Goal: Task Accomplishment & Management: Use online tool/utility

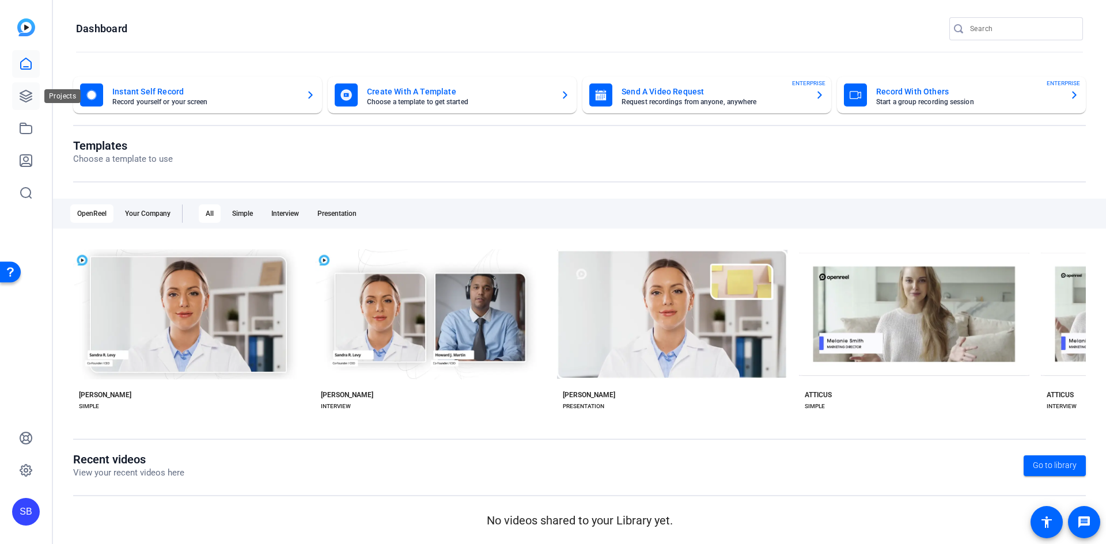
click at [25, 96] on icon at bounding box center [26, 96] width 12 height 12
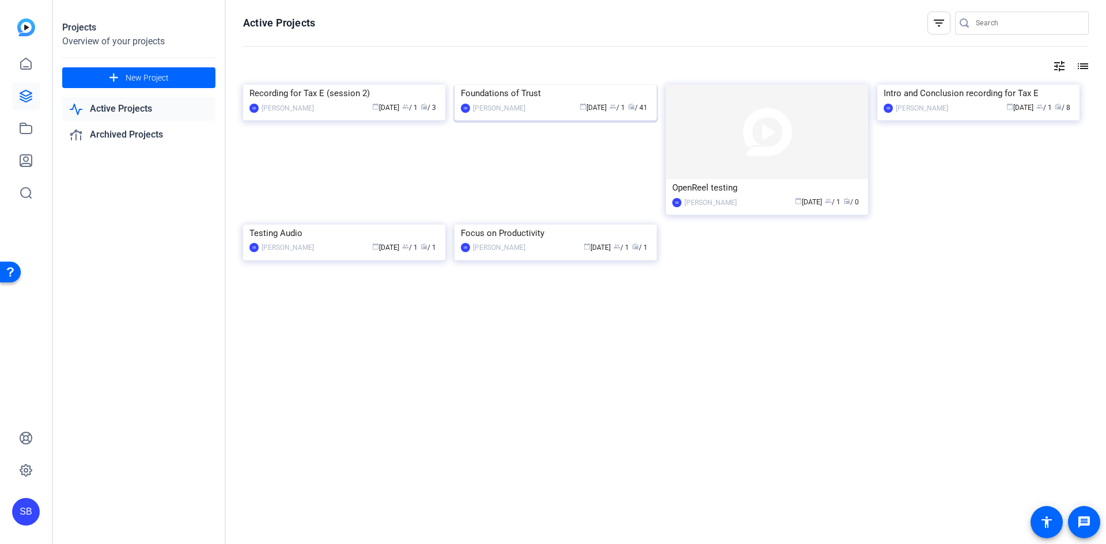
click at [554, 85] on img at bounding box center [555, 85] width 202 height 0
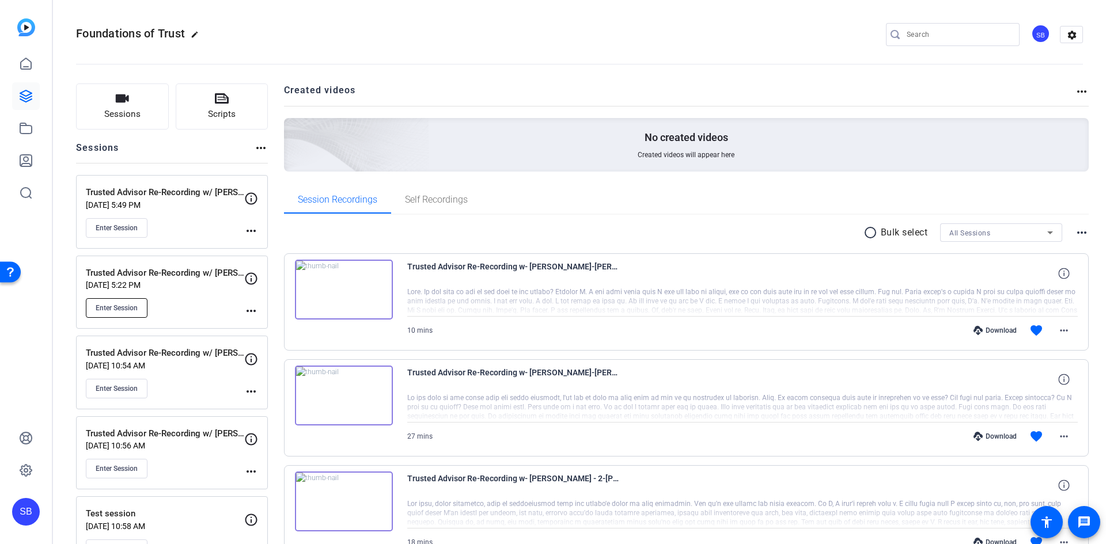
click at [127, 307] on span "Enter Session" at bounding box center [117, 308] width 42 height 9
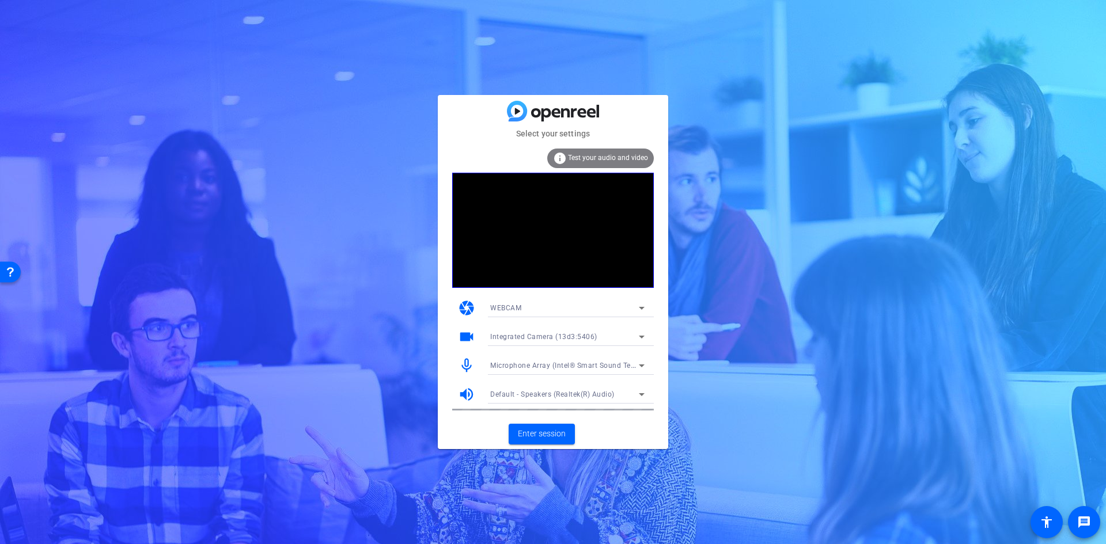
click at [624, 160] on span "Test your audio and video" at bounding box center [608, 158] width 80 height 8
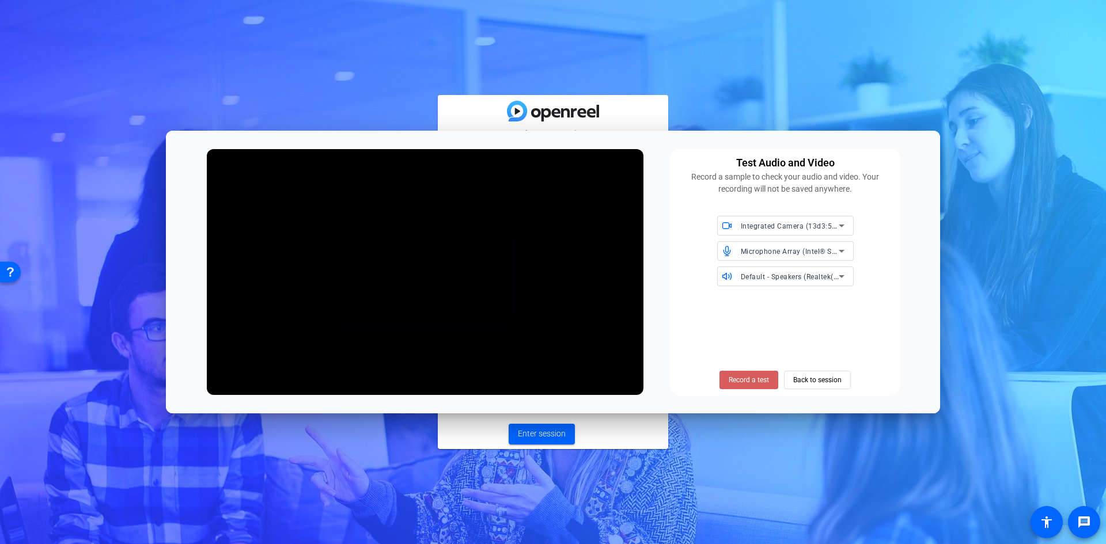
click at [758, 376] on span "Record a test" at bounding box center [749, 380] width 40 height 10
click at [756, 380] on span "Stop Testing (3s)" at bounding box center [749, 380] width 52 height 10
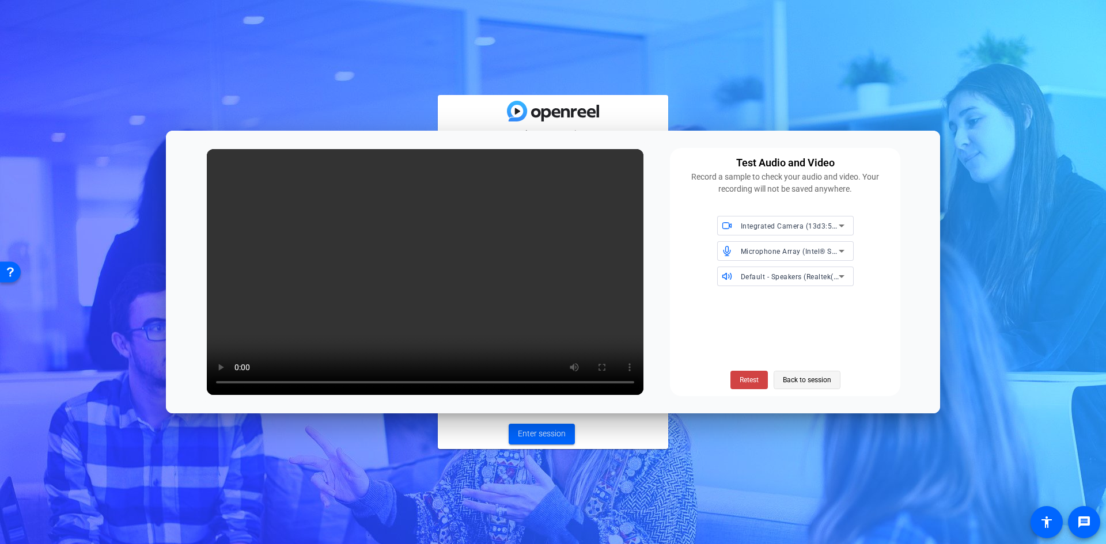
click at [804, 379] on span "Back to session" at bounding box center [807, 380] width 48 height 22
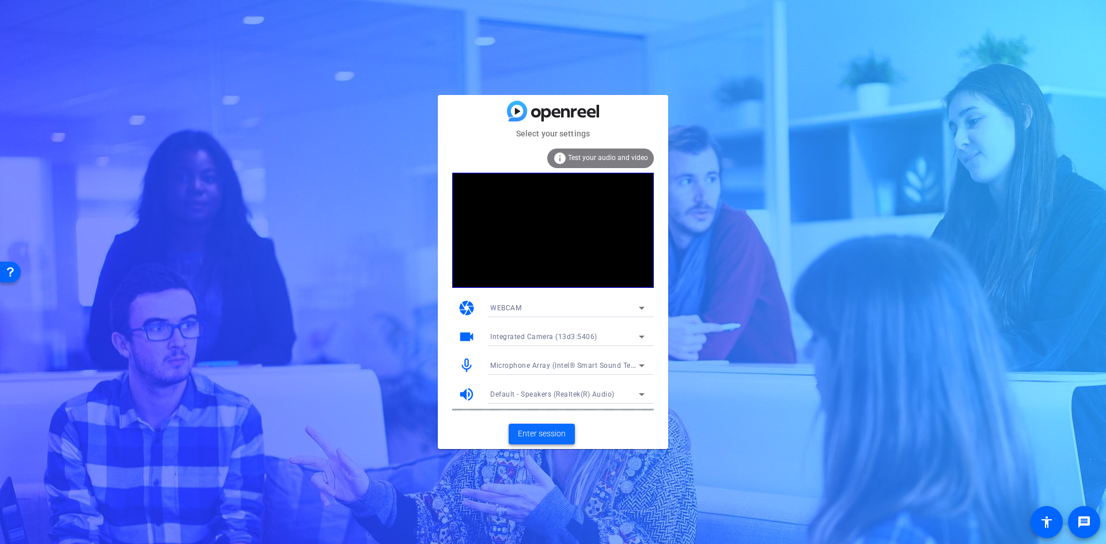
click at [559, 432] on span "Enter session" at bounding box center [542, 434] width 48 height 12
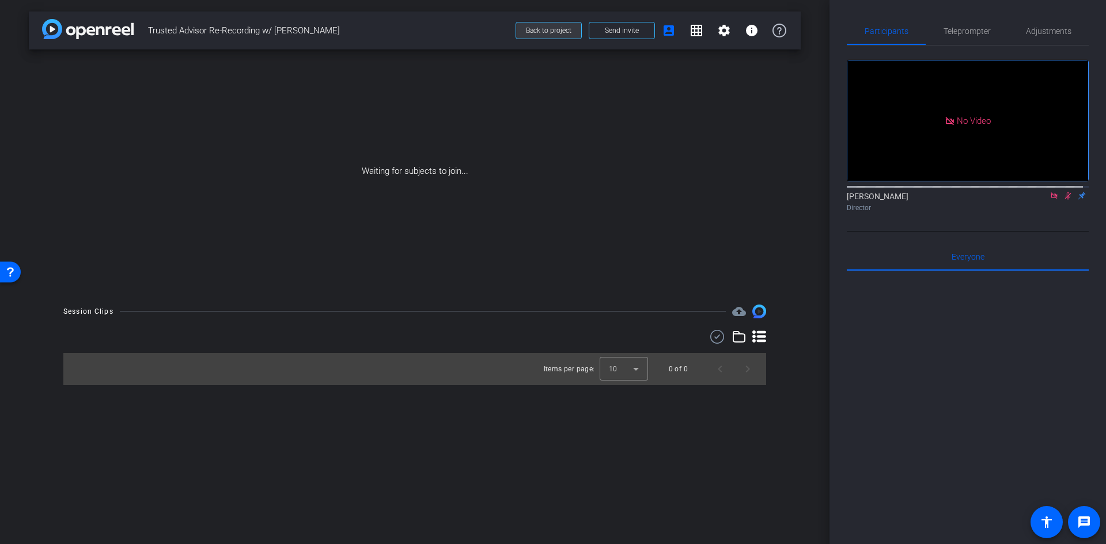
click at [562, 29] on span "Back to project" at bounding box center [548, 30] width 45 height 8
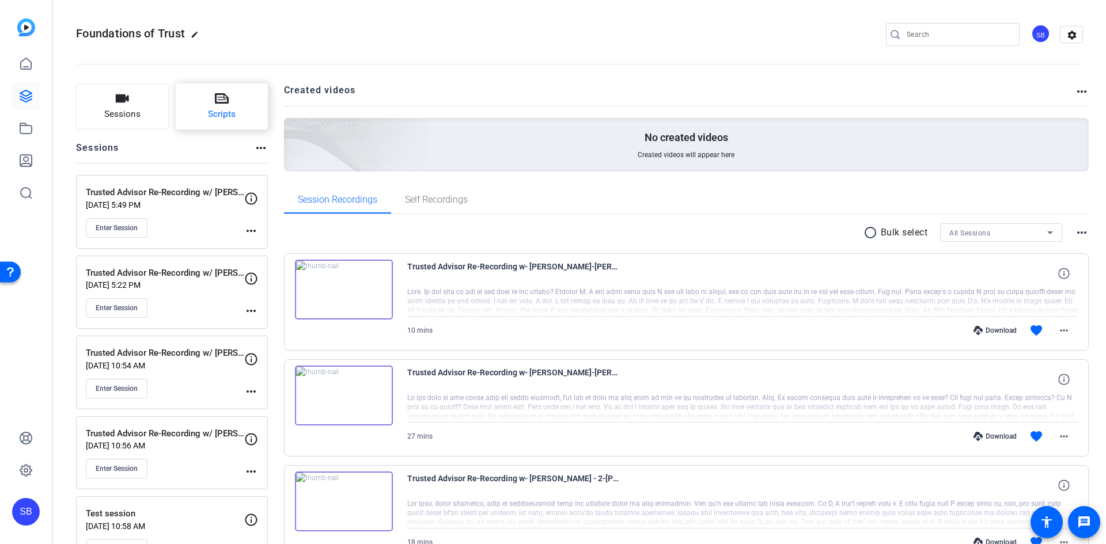
click at [220, 97] on icon at bounding box center [222, 98] width 14 height 10
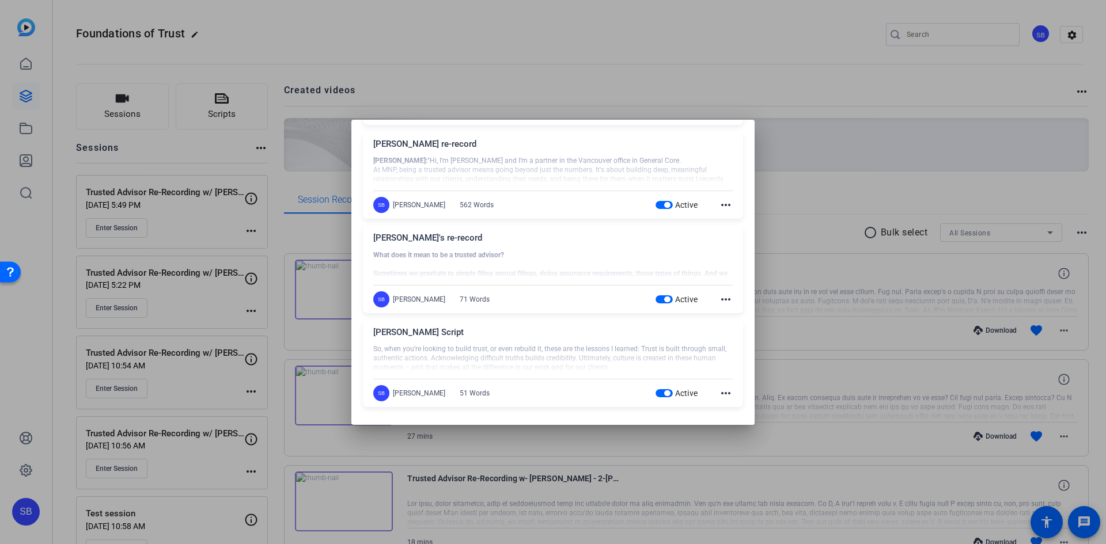
scroll to position [130, 0]
click at [720, 298] on mat-icon "more_horiz" at bounding box center [726, 299] width 14 height 14
click at [738, 331] on span "Delete" at bounding box center [745, 330] width 46 height 14
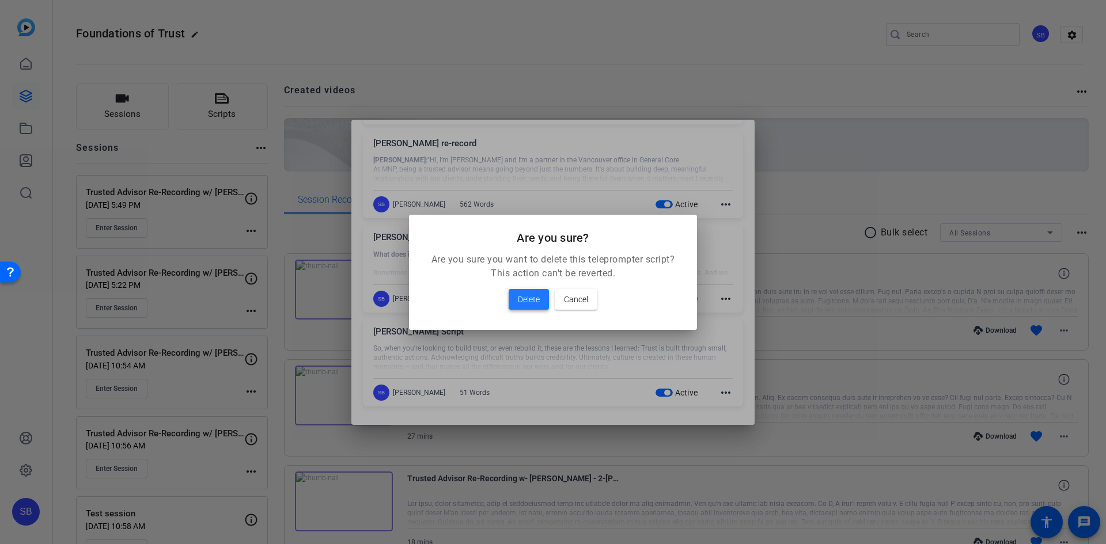
click at [526, 296] on span "Delete" at bounding box center [529, 300] width 22 height 14
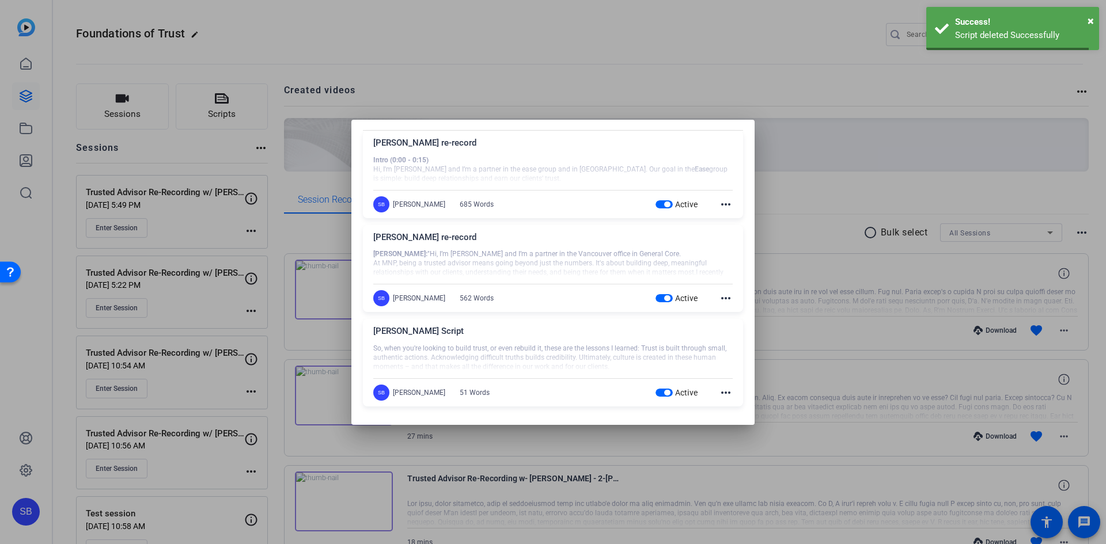
scroll to position [36, 0]
click at [719, 300] on mat-icon "more_horiz" at bounding box center [726, 298] width 14 height 14
click at [746, 332] on span "Delete" at bounding box center [745, 330] width 46 height 14
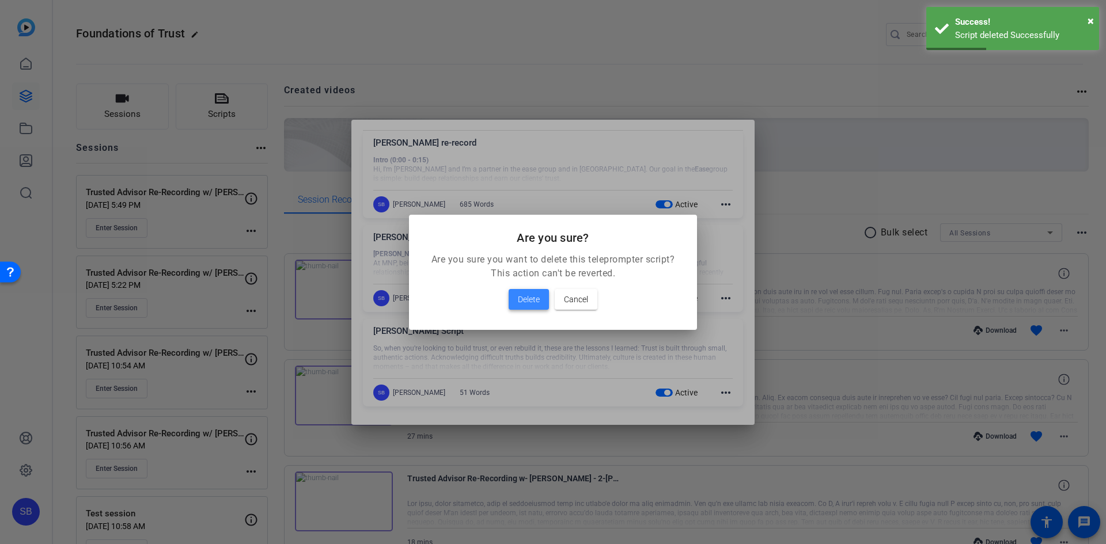
click at [515, 305] on span at bounding box center [529, 300] width 40 height 28
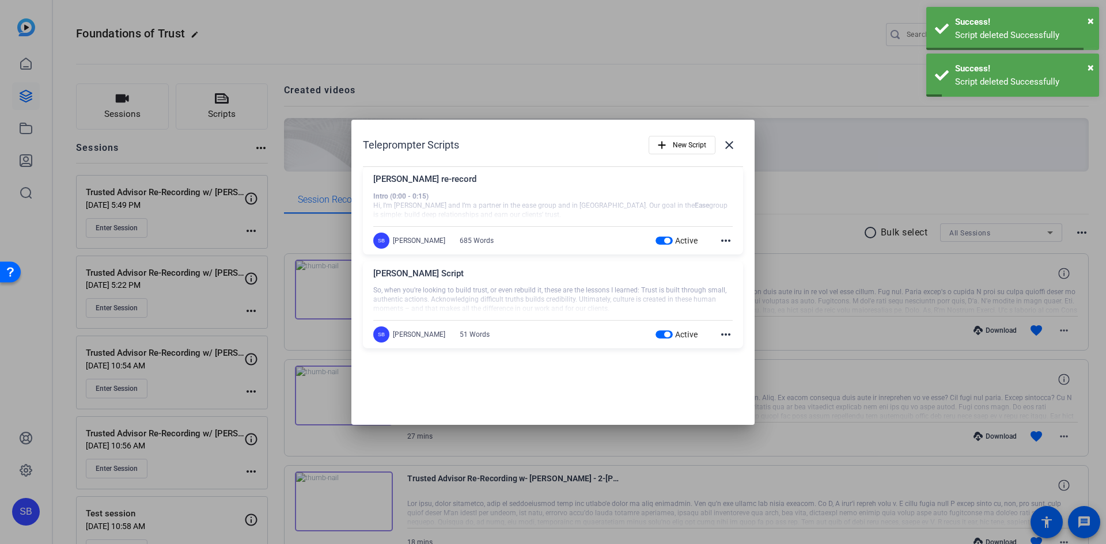
scroll to position [0, 0]
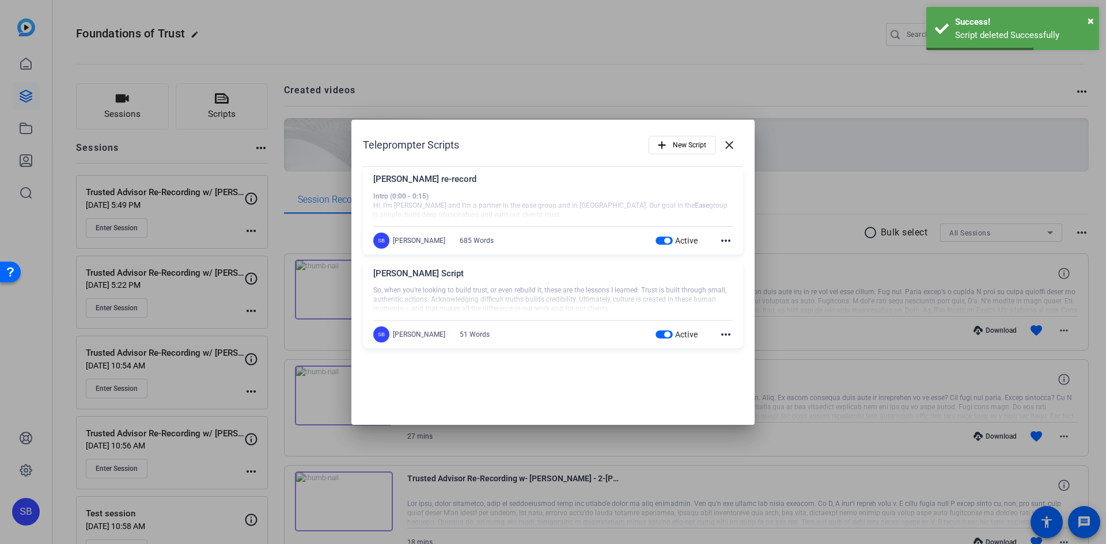
click at [723, 336] on mat-icon "more_horiz" at bounding box center [726, 335] width 14 height 14
click at [738, 367] on span "Delete" at bounding box center [751, 366] width 46 height 14
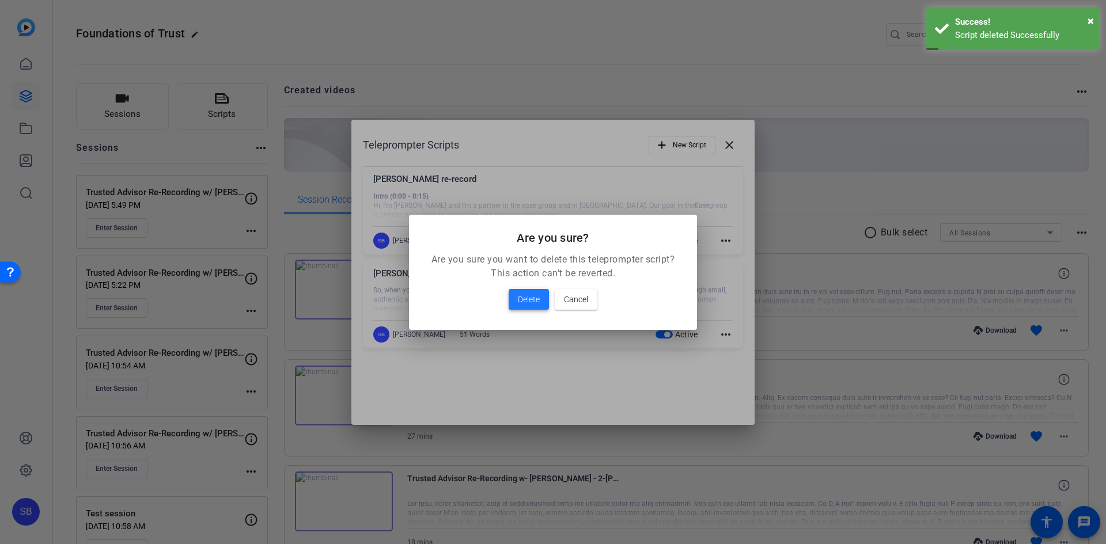
click at [532, 300] on span "Delete" at bounding box center [529, 300] width 22 height 14
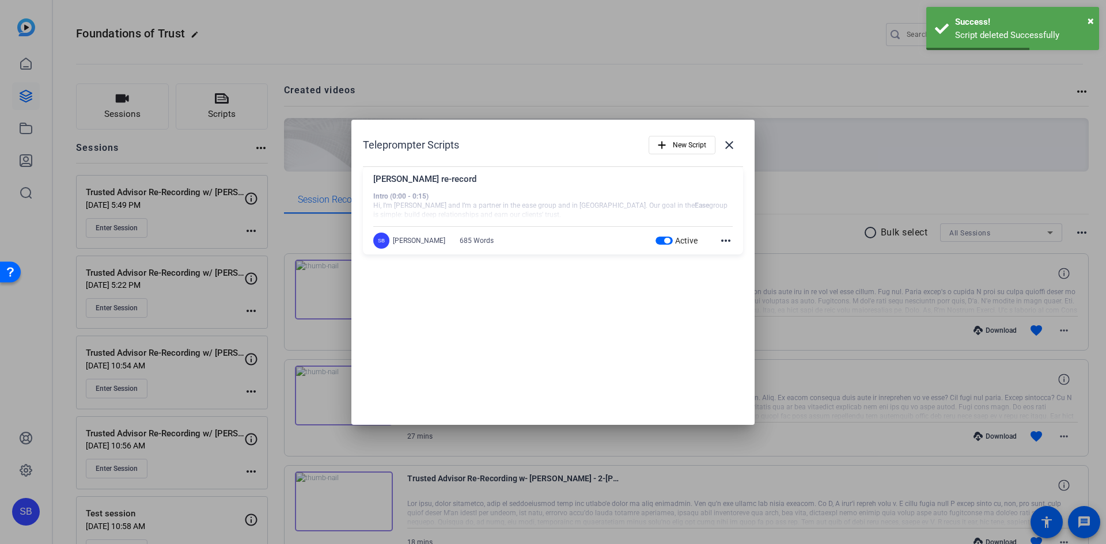
click at [728, 238] on mat-icon "more_horiz" at bounding box center [726, 241] width 14 height 14
click at [737, 276] on span "Delete" at bounding box center [751, 272] width 46 height 14
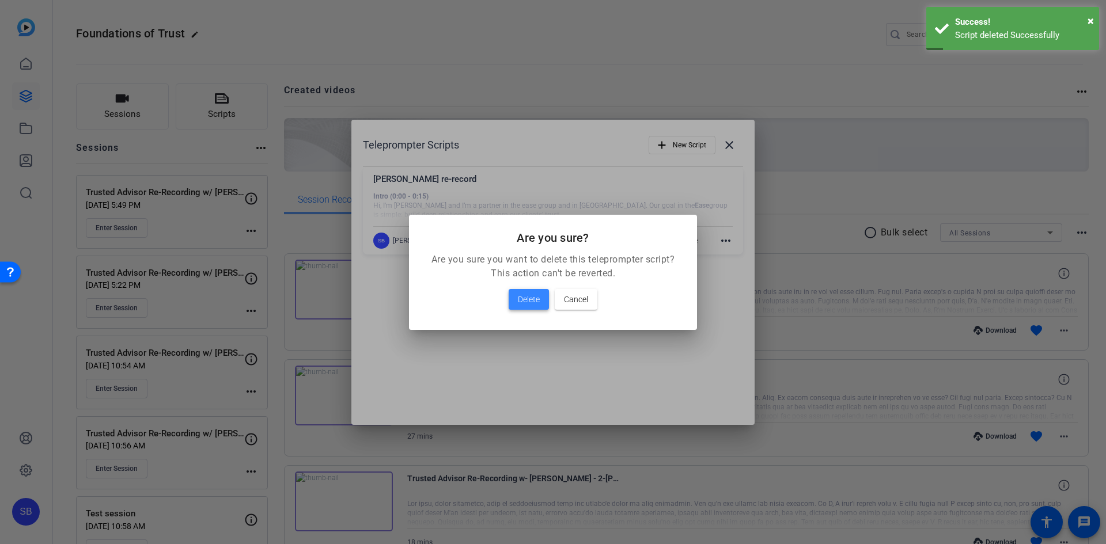
click at [526, 295] on span "Delete" at bounding box center [529, 300] width 22 height 14
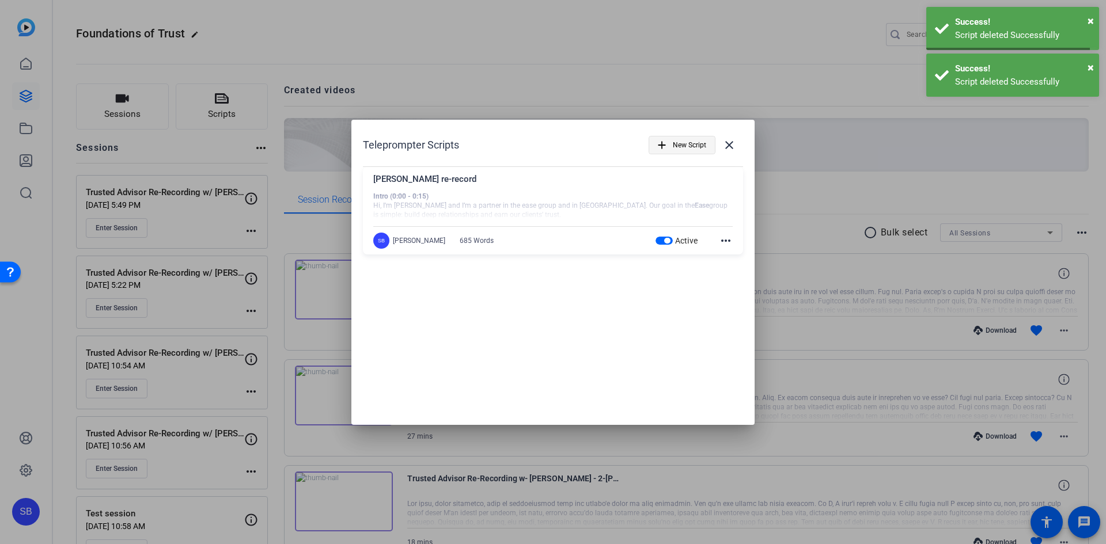
click at [688, 149] on span "New Script" at bounding box center [689, 145] width 33 height 22
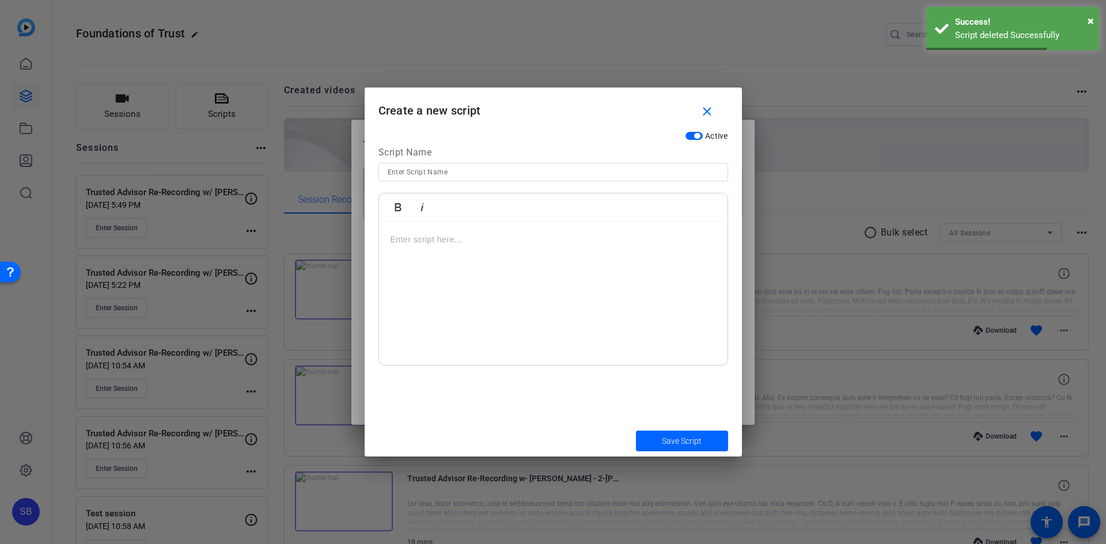
click at [456, 248] on div at bounding box center [553, 294] width 348 height 144
click at [544, 172] on input at bounding box center [553, 172] width 331 height 14
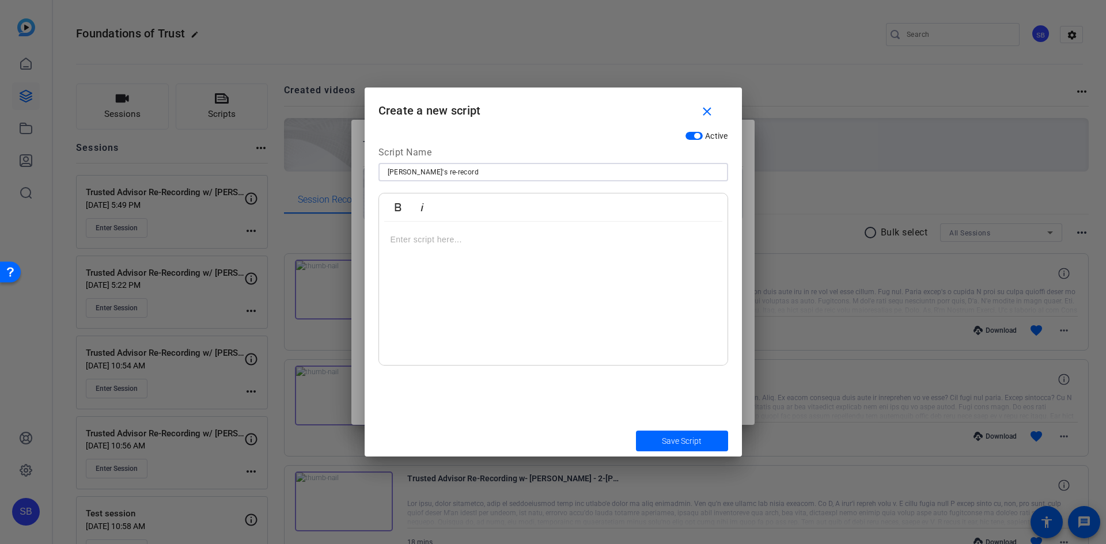
drag, startPoint x: 544, startPoint y: 172, endPoint x: 453, endPoint y: 287, distance: 146.8
click at [531, 181] on mat-form-field "Robbie's re-record" at bounding box center [553, 172] width 350 height 18
type input "Robbie's re-record"
click at [533, 260] on div at bounding box center [553, 294] width 348 height 144
drag, startPoint x: 466, startPoint y: 249, endPoint x: 466, endPoint y: 237, distance: 12.1
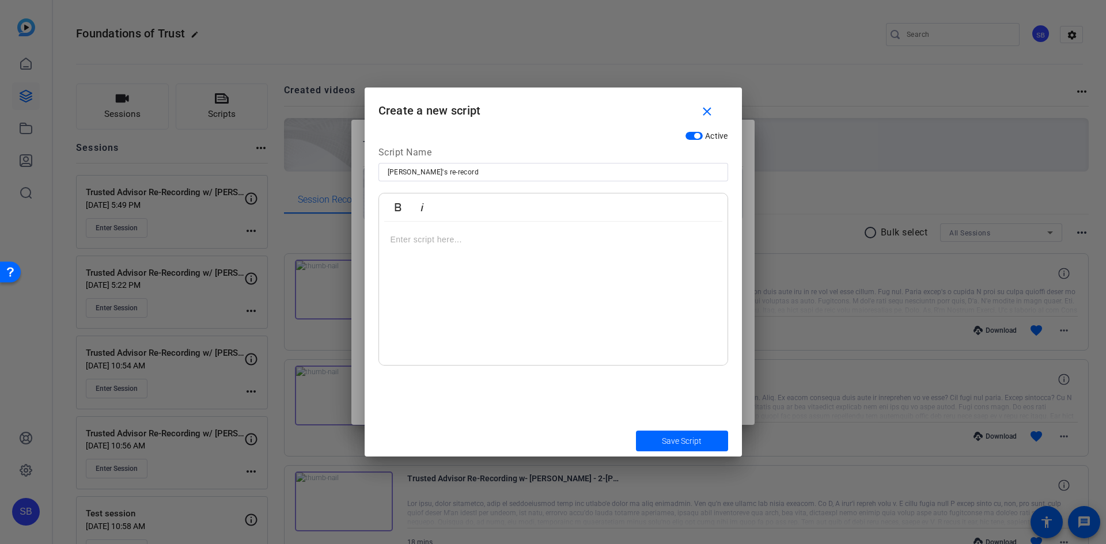
click at [466, 249] on div at bounding box center [553, 294] width 348 height 144
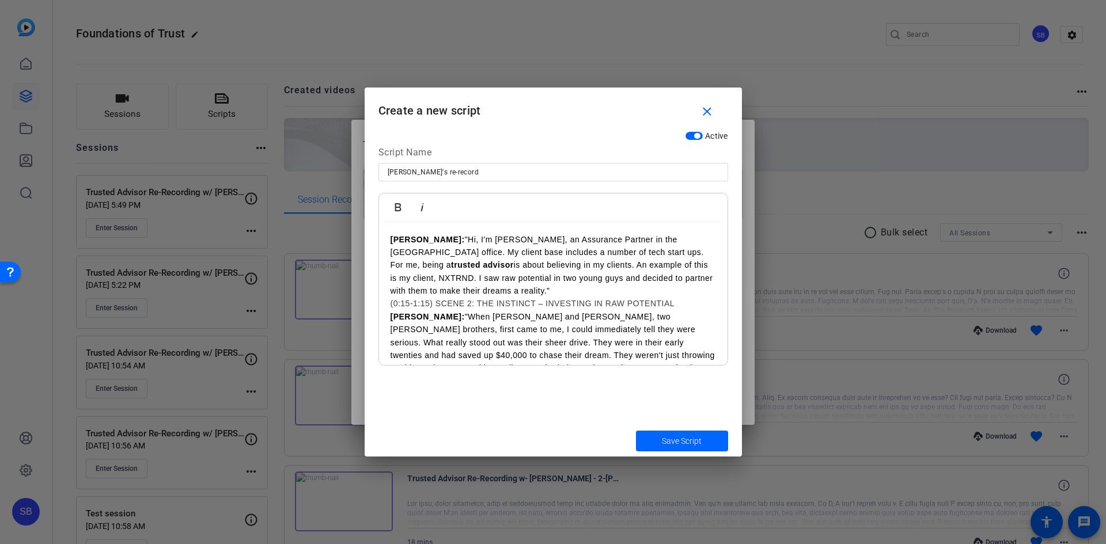
click at [547, 265] on p "ROBBIE: "Hi, I'm Robbie Weitzman, an Assurance Partner in the Montreal office. …" at bounding box center [552, 265] width 325 height 65
click at [650, 291] on p "An example of this is my client, NXTRND. I saw raw potential in two young guys …" at bounding box center [552, 285] width 325 height 26
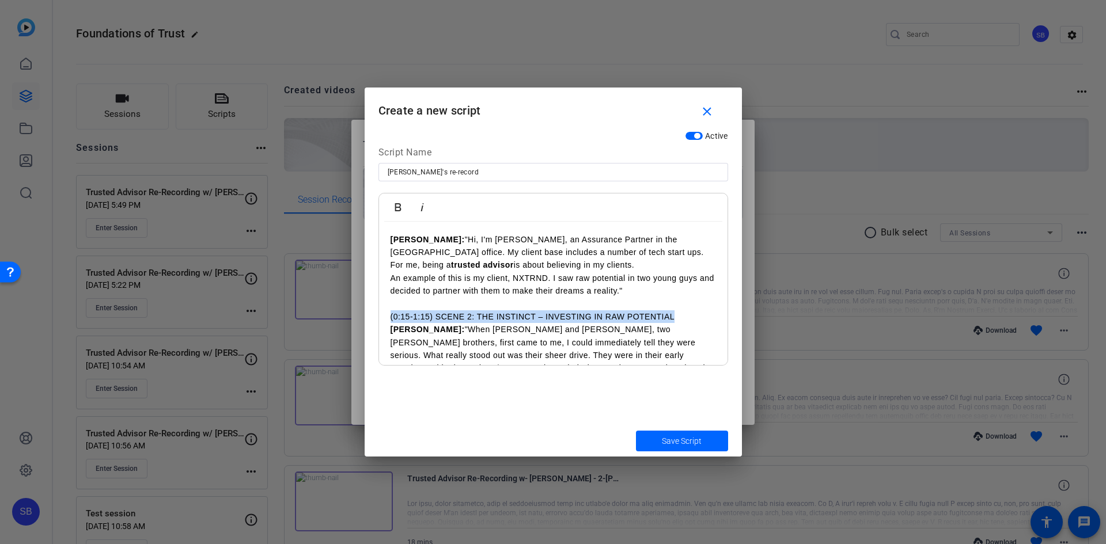
drag, startPoint x: 688, startPoint y: 314, endPoint x: 384, endPoint y: 317, distance: 304.7
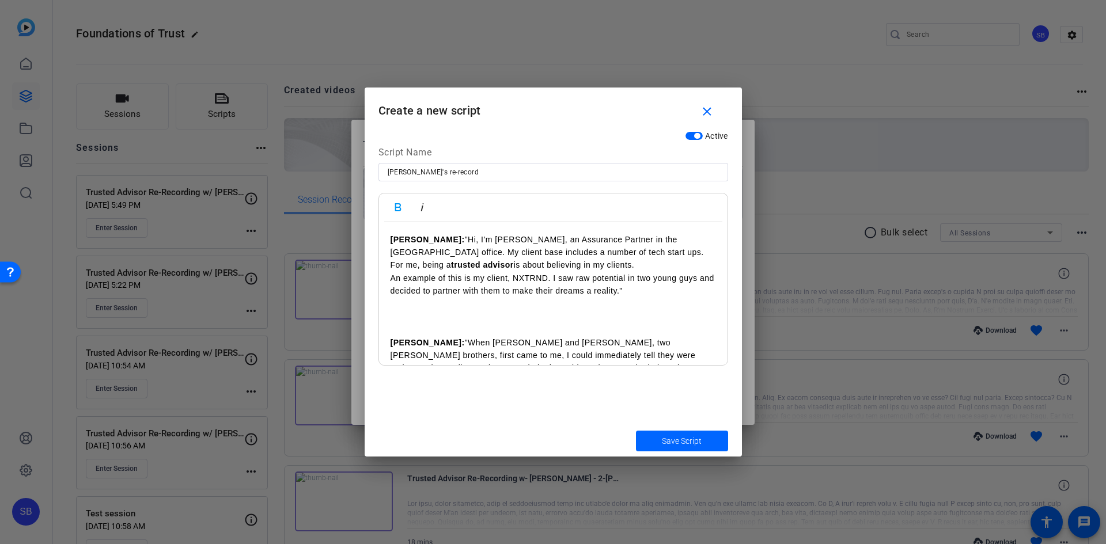
click at [407, 326] on p at bounding box center [552, 329] width 325 height 13
click at [407, 309] on p at bounding box center [552, 303] width 325 height 13
click at [403, 316] on h3 at bounding box center [552, 316] width 325 height 13
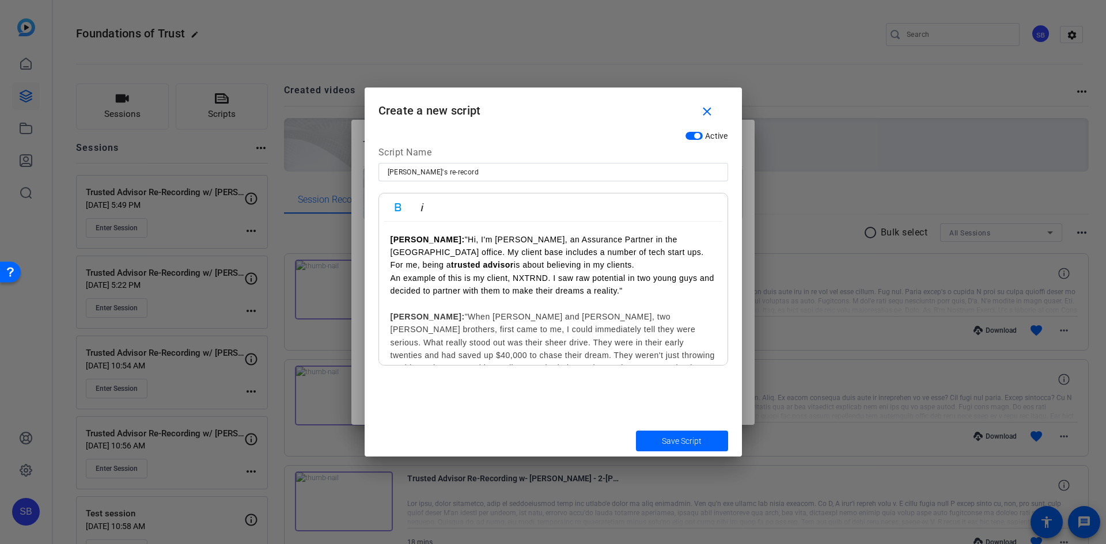
scroll to position [58, 0]
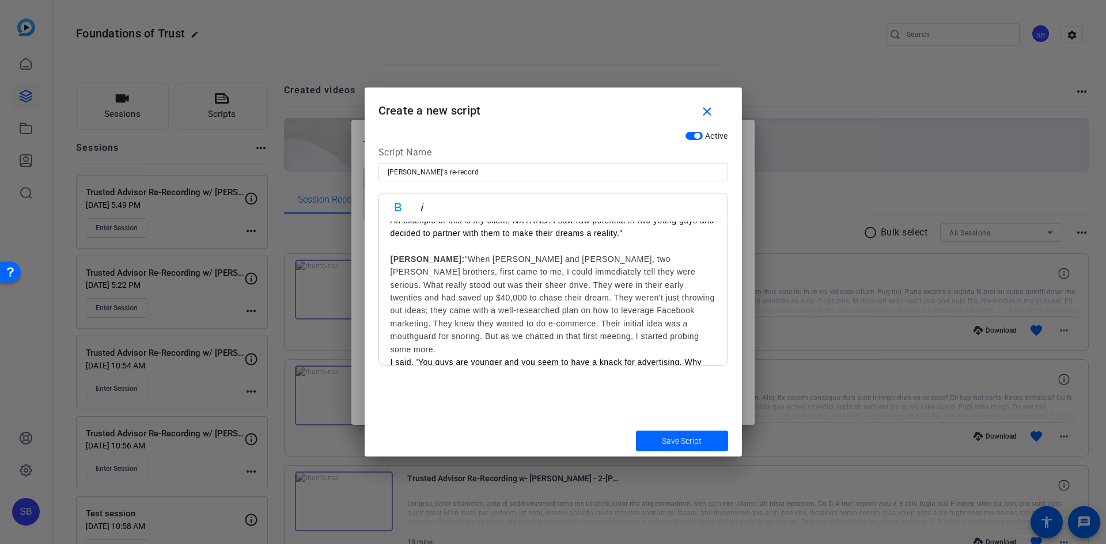
click at [526, 274] on h3 "ROBBIE: "When Liam and Dylan, two young brothers, first came to me, I could imm…" at bounding box center [552, 304] width 325 height 103
click at [560, 291] on h3 "What really stood out was their sheer drive. They were in their early twenties …" at bounding box center [552, 323] width 325 height 65
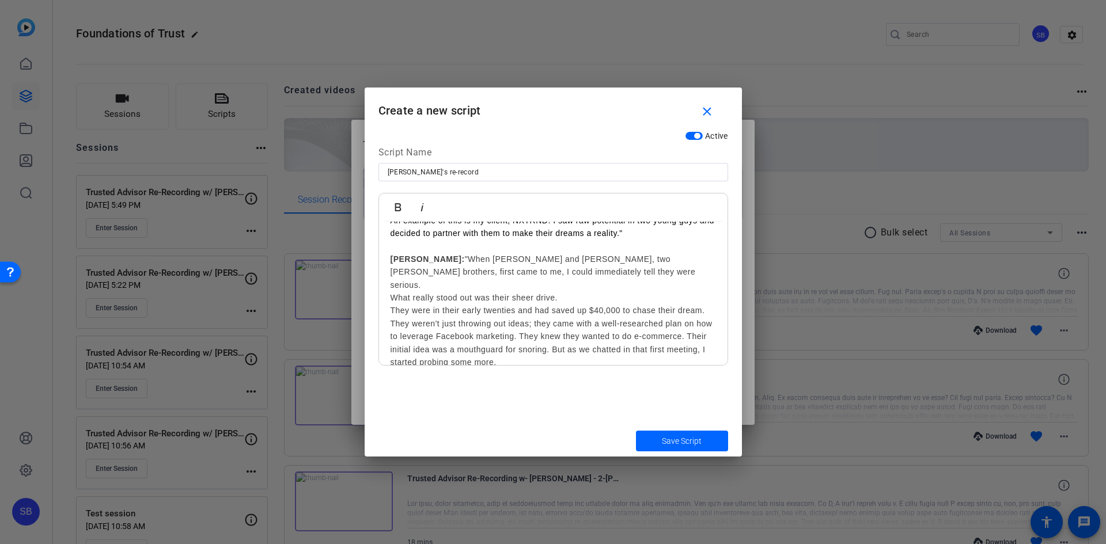
click at [537, 324] on h3 "They were in their early twenties and had saved up $40,000 to chase their dream…" at bounding box center [552, 336] width 325 height 65
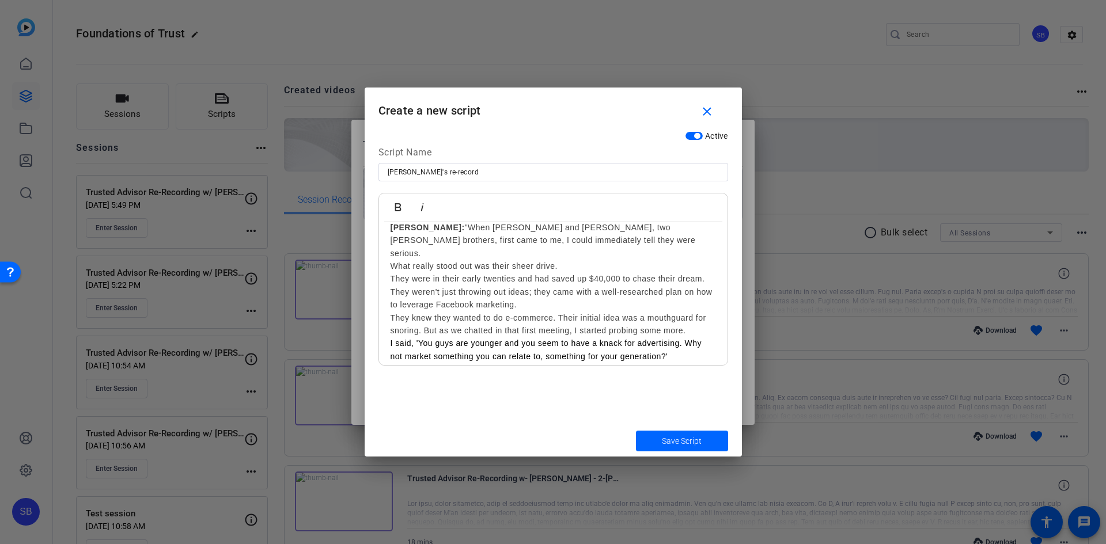
scroll to position [115, 0]
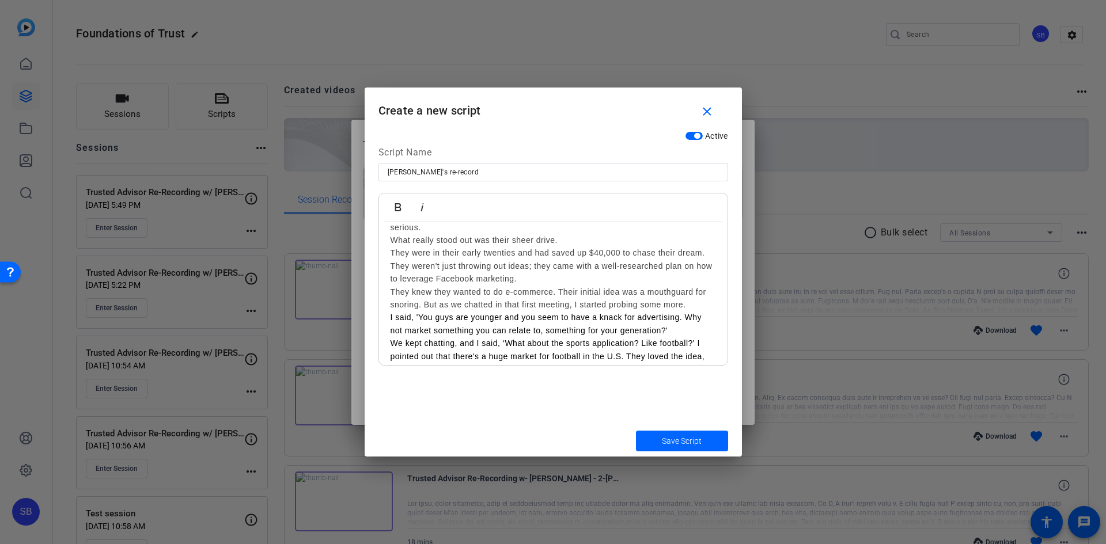
click at [557, 286] on h3 "They knew they wanted to do e-commerce. Their initial idea was a mouthguard for…" at bounding box center [552, 299] width 325 height 26
click at [574, 298] on h3 "Their initial idea was a mouthguard for snoring. But as we chatted in that firs…" at bounding box center [552, 311] width 325 height 26
click at [388, 321] on div "ROBBIE: "Hi, I'm Robbie Weitzman, an Assurance Partner in the Montreal office. …" at bounding box center [553, 453] width 348 height 693
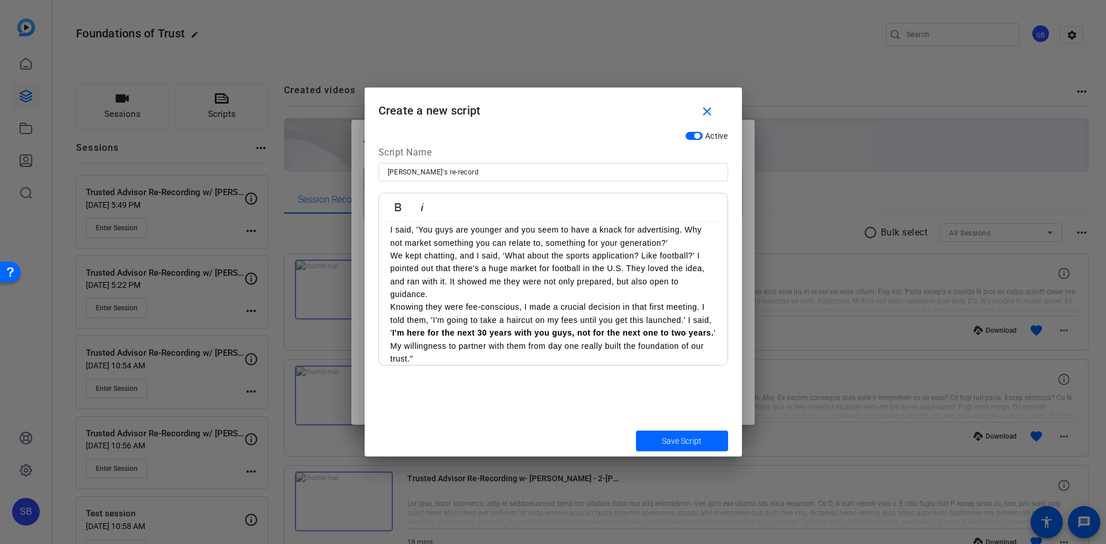
scroll to position [230, 0]
click at [696, 248] on p "We kept chatting, and I said, ‘What about the sports application? Like football…" at bounding box center [552, 274] width 325 height 52
click at [633, 260] on p "I pointed out that there's a huge market for football in the U.S. They loved th…" at bounding box center [552, 279] width 325 height 39
click at [530, 274] on p "They loved the idea, and ran with it. It showed me they were not only prepared,…" at bounding box center [552, 287] width 325 height 26
click at [392, 299] on p "Knowing they were fee-conscious, I made a crucial decision in that first meetin…" at bounding box center [552, 331] width 325 height 65
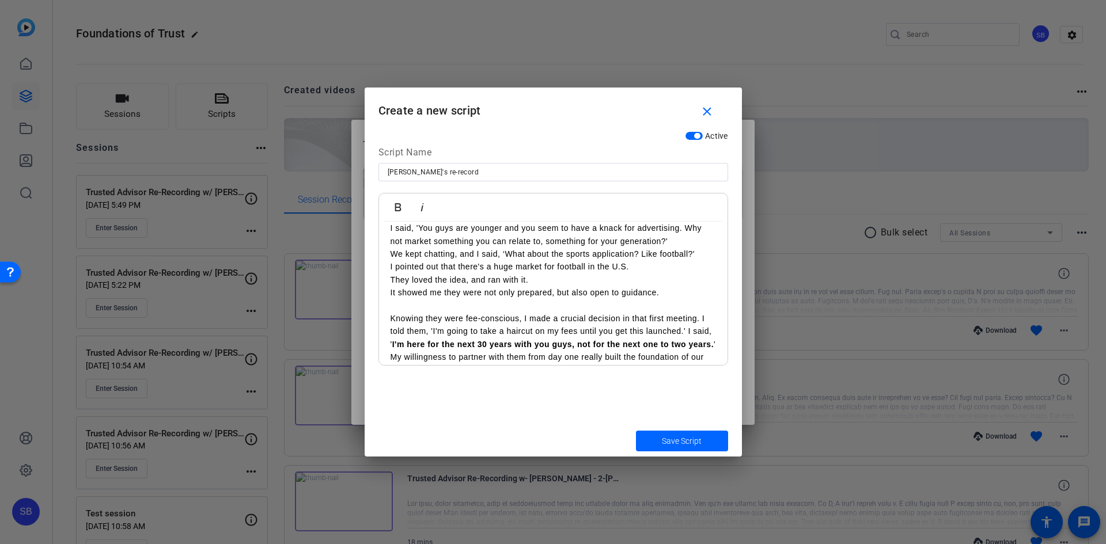
scroll to position [288, 0]
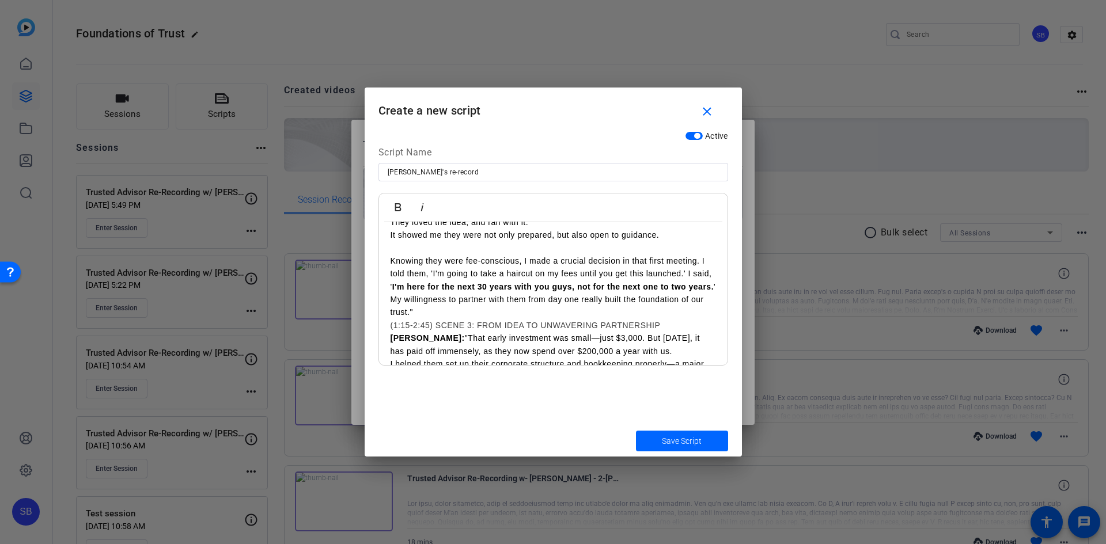
click at [701, 255] on p "Knowing they were fee-conscious, I made a crucial decision in that first meetin…" at bounding box center [552, 287] width 325 height 65
click at [693, 267] on p "I told them, 'I'm going to take a haircut on my fees until you get this launche…" at bounding box center [552, 293] width 325 height 52
click at [438, 286] on p "I said, ' I'm here for the next 30 years with you guys, not for the next one to…" at bounding box center [552, 299] width 325 height 39
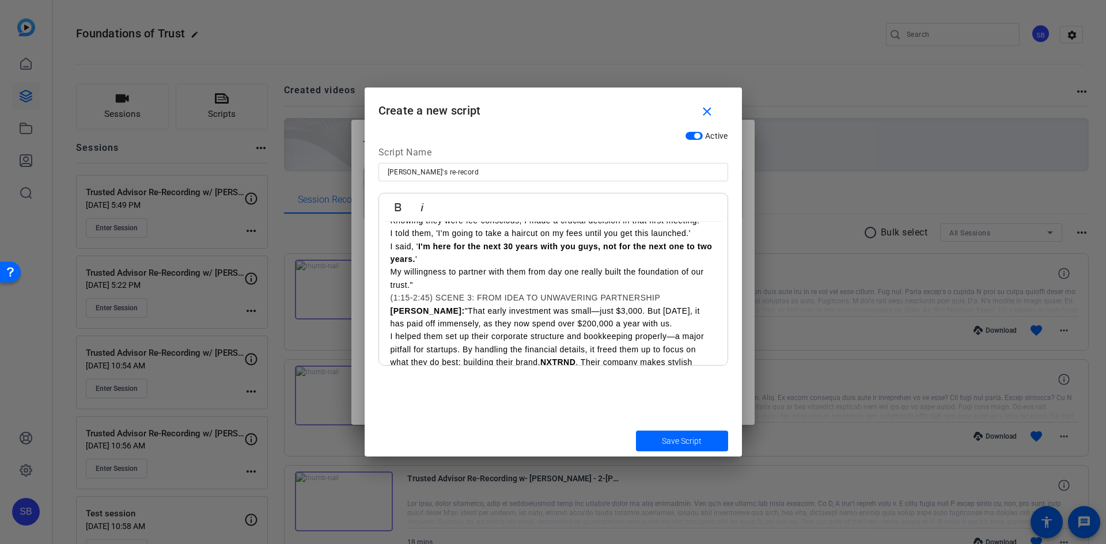
scroll to position [346, 0]
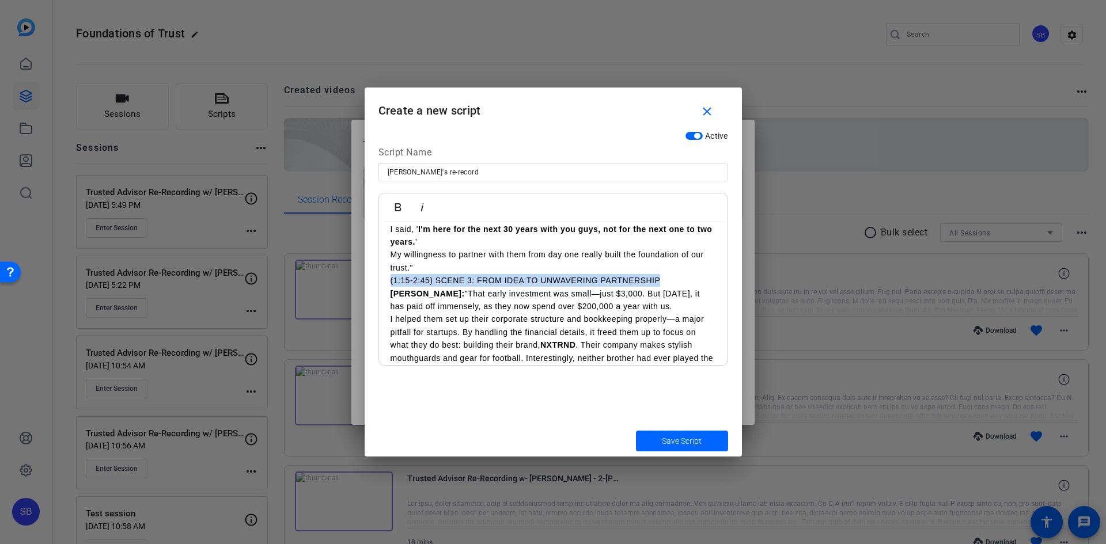
drag, startPoint x: 667, startPoint y: 264, endPoint x: 373, endPoint y: 269, distance: 294.3
click at [373, 269] on div "Active Script Name Robbie's re-record Bold Italic ROBBIE: "Hi, I'm Robbie Weitz…" at bounding box center [553, 275] width 377 height 299
click at [612, 287] on p "ROBBIE: "That early investment was small—just $3,000. But today, it has paid of…" at bounding box center [552, 300] width 325 height 26
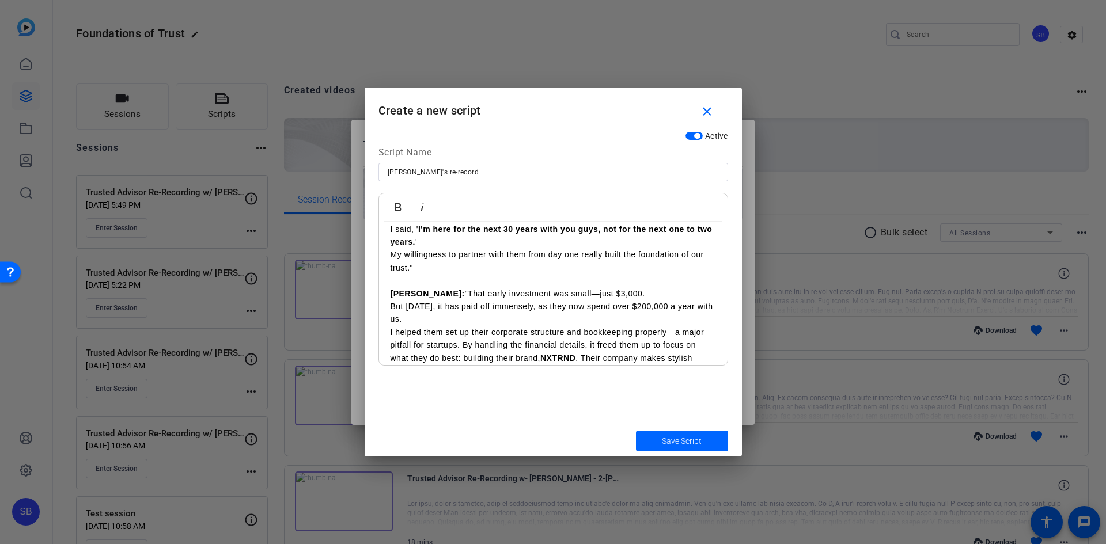
click at [462, 332] on p "I helped them set up their corporate structure and bookkeeping properly—a major…" at bounding box center [552, 364] width 325 height 77
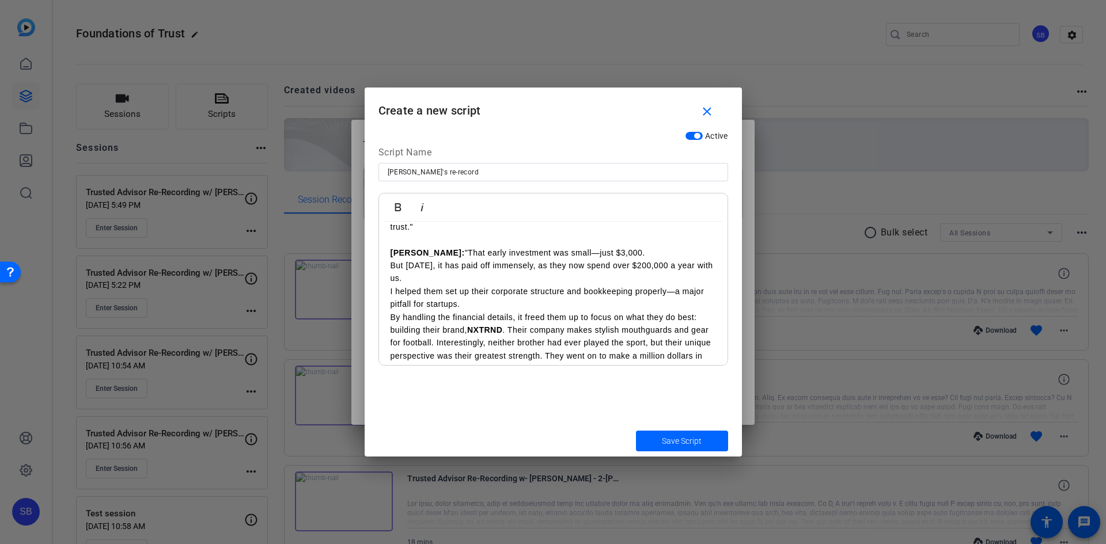
scroll to position [403, 0]
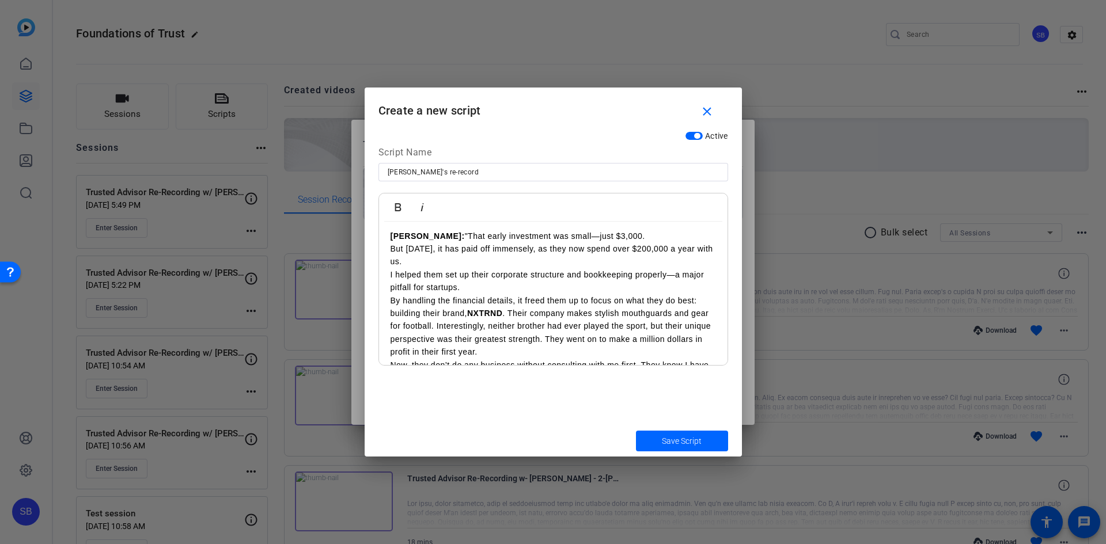
click at [509, 299] on p "By handling the financial details, it freed them up to focus on what they do be…" at bounding box center [552, 326] width 325 height 65
click at [461, 339] on p "Their company makes stylish mouthguards and gear for football. Interestingly, n…" at bounding box center [552, 339] width 325 height 39
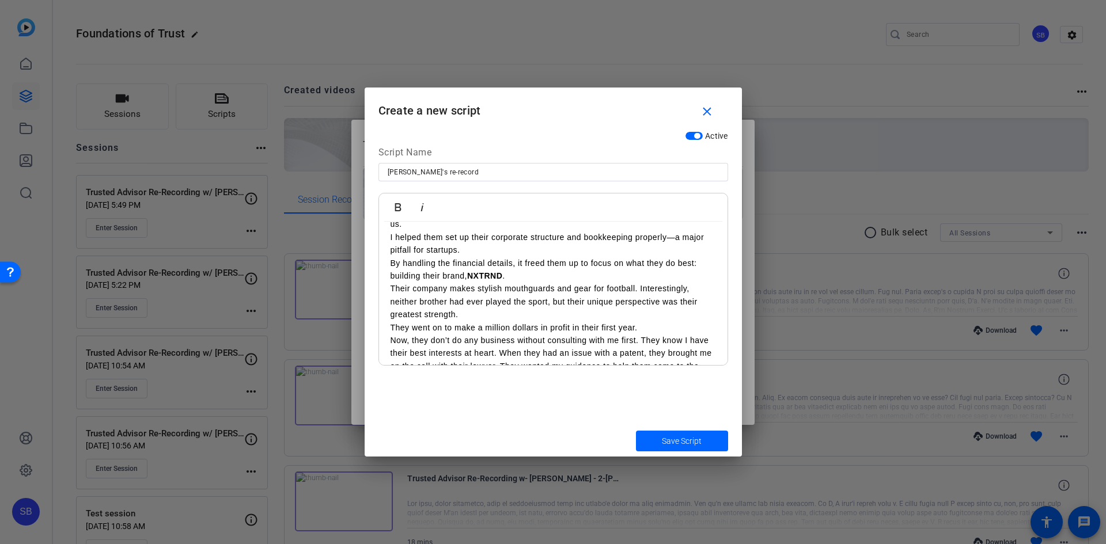
scroll to position [461, 0]
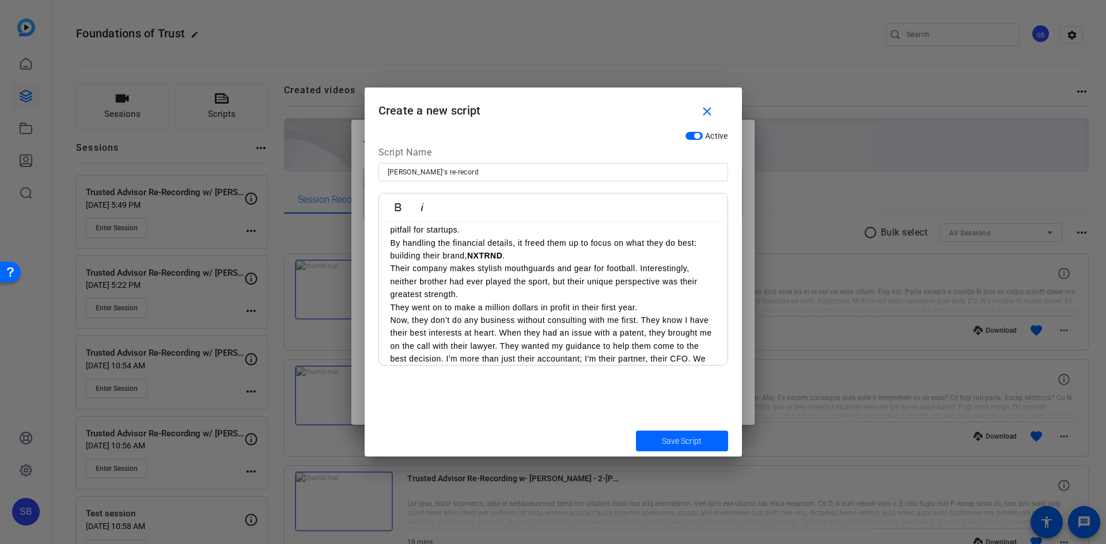
click at [640, 314] on p "Now, they don’t do any business without consulting with me first. They know I h…" at bounding box center [552, 352] width 325 height 77
click at [571, 327] on p "They know I have their best interests at heart. When they had an issue with a p…" at bounding box center [552, 359] width 325 height 65
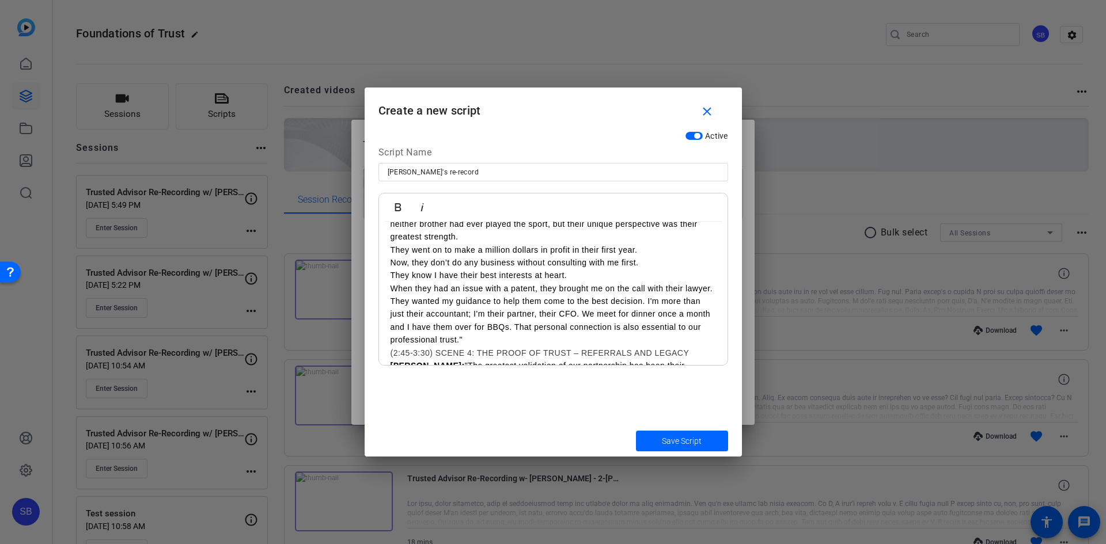
click at [421, 288] on p "When they had an issue with a patent, they brought me on the call with their la…" at bounding box center [552, 314] width 325 height 65
click at [472, 312] on p "They wanted my guidance to help them come to the best decision. I'm more than j…" at bounding box center [552, 321] width 325 height 52
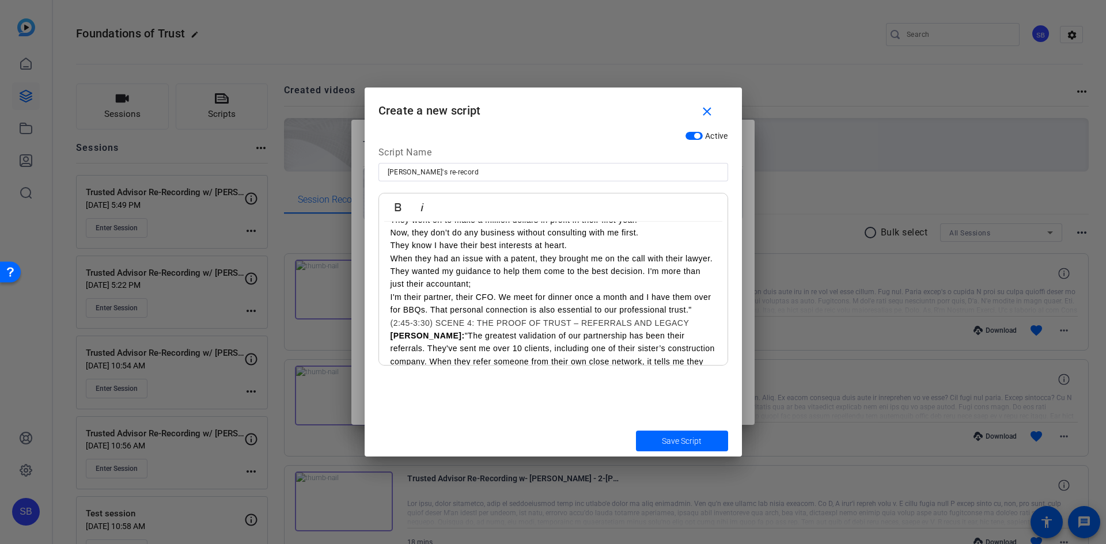
scroll to position [576, 0]
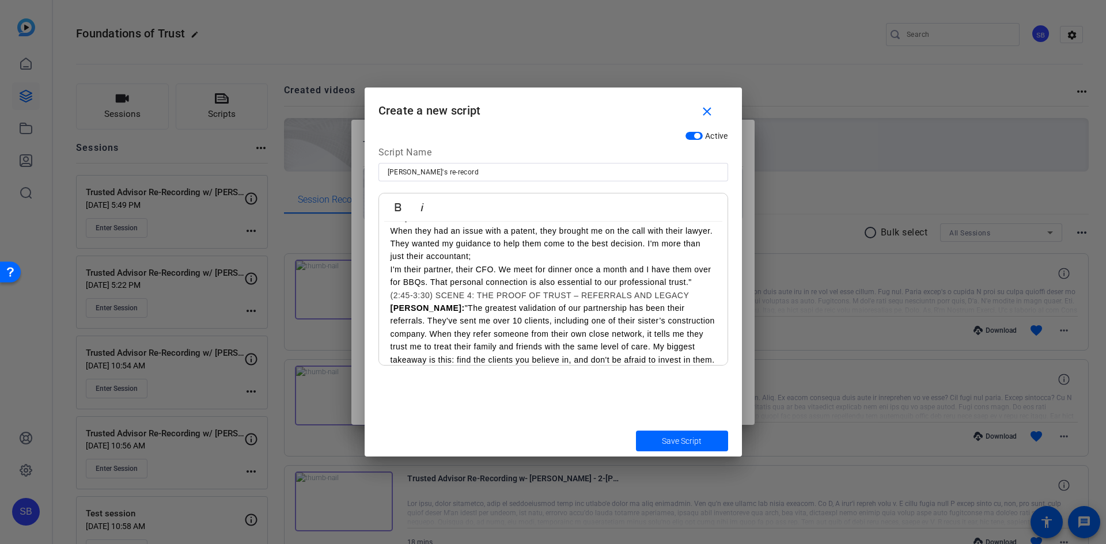
click at [450, 283] on p "I'm their partner, their CFO. We meet for dinner once a month and I have them o…" at bounding box center [552, 276] width 325 height 26
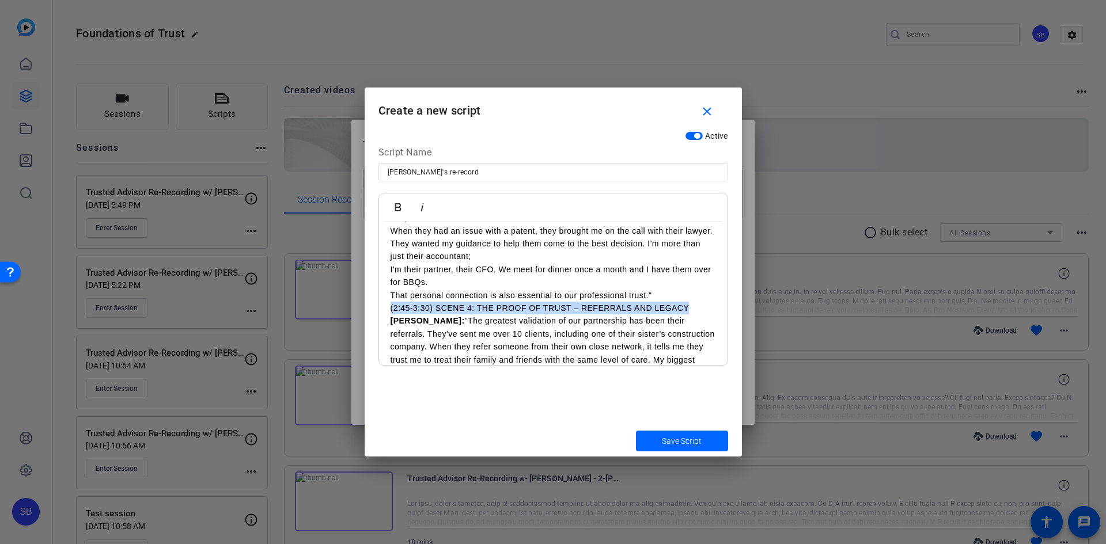
drag, startPoint x: 688, startPoint y: 306, endPoint x: 388, endPoint y: 308, distance: 300.1
click at [388, 308] on div "ROBBIE: "Hi, I'm Robbie Weitzman, an Assurance Partner in the Montreal office. …" at bounding box center [553, 44] width 348 height 796
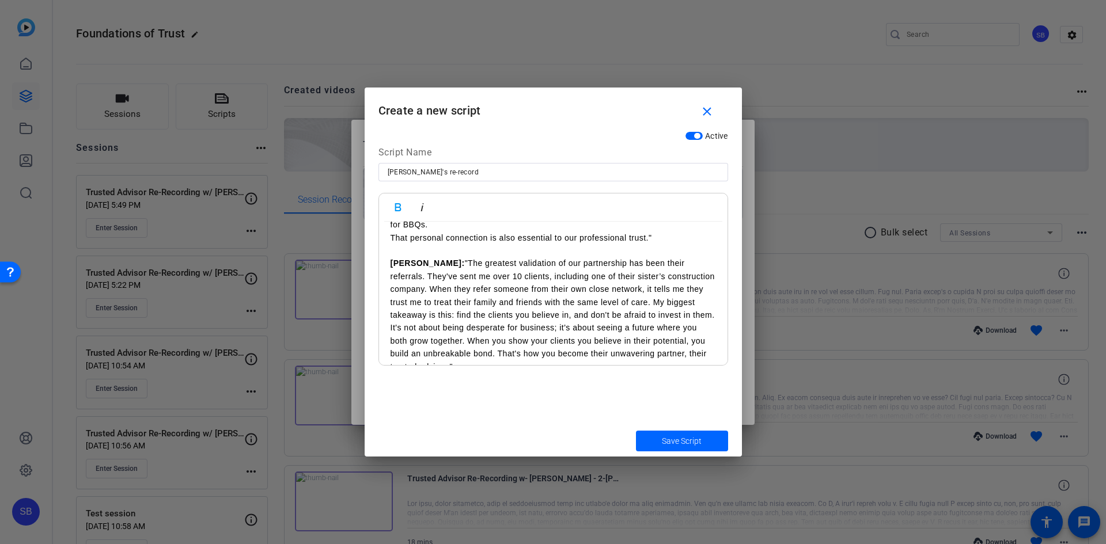
click at [430, 288] on p "ROBBIE: "The greatest validation of our partnership has been their referrals. T…" at bounding box center [552, 315] width 325 height 116
click at [611, 316] on p "When they refer someone from their own close network, it tells me they trust me…" at bounding box center [552, 341] width 325 height 90
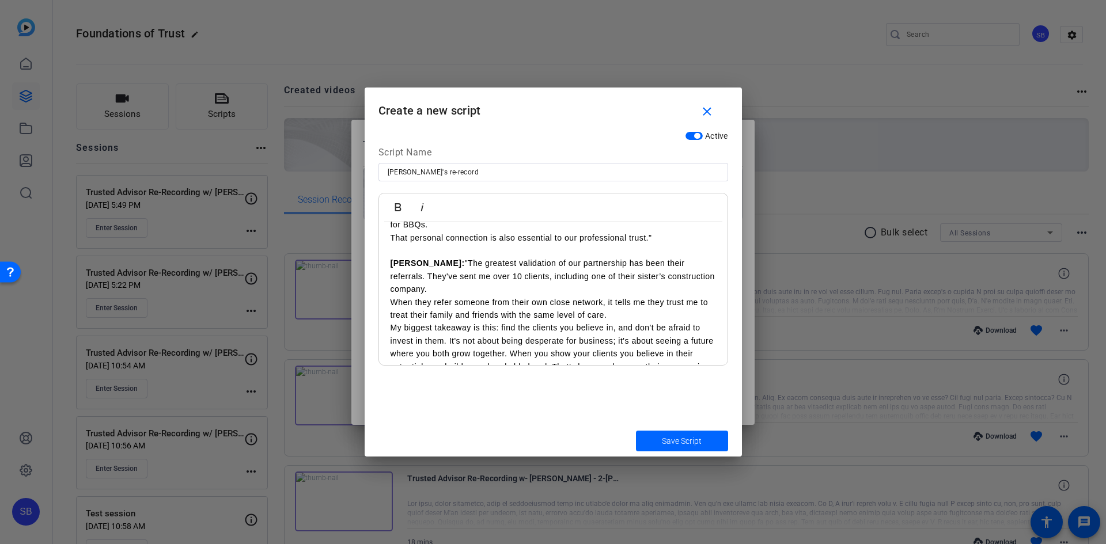
scroll to position [665, 0]
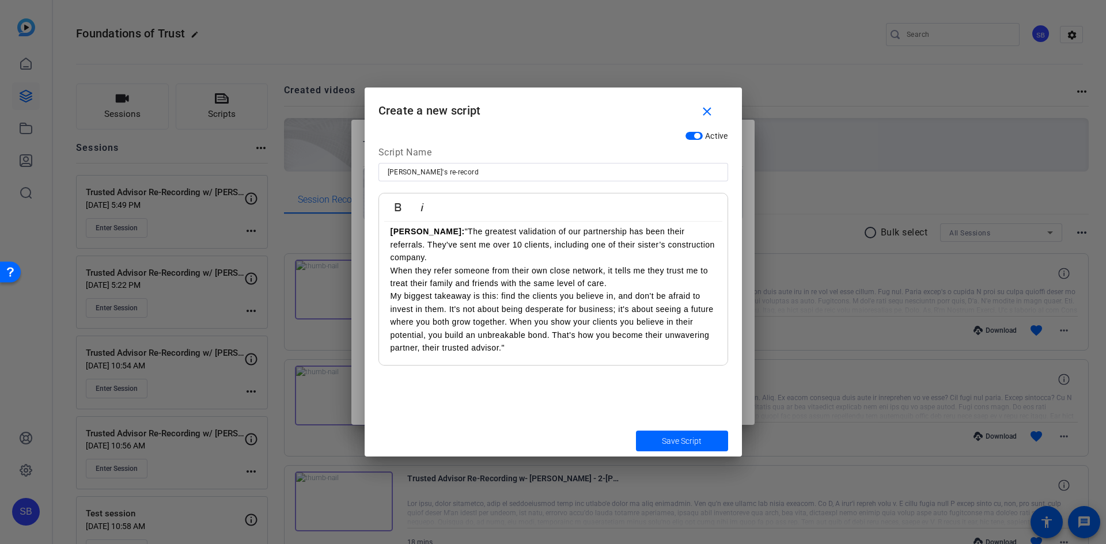
click at [449, 308] on p "My biggest takeaway is this: find the clients you believe in, and don't be afra…" at bounding box center [552, 322] width 325 height 65
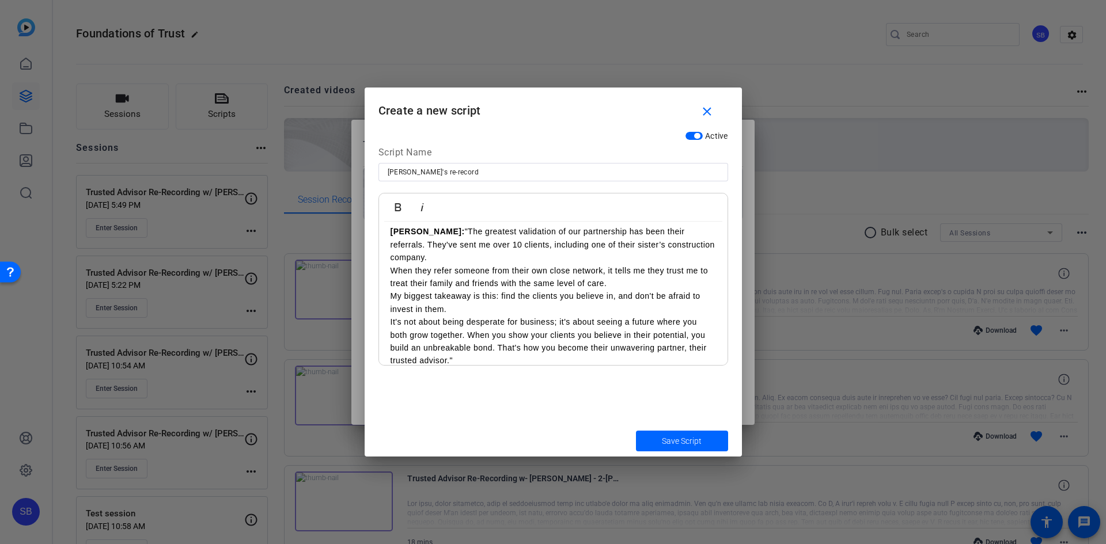
click at [468, 335] on p "It's not about being desperate for business; it's about seeing a future where y…" at bounding box center [552, 342] width 325 height 52
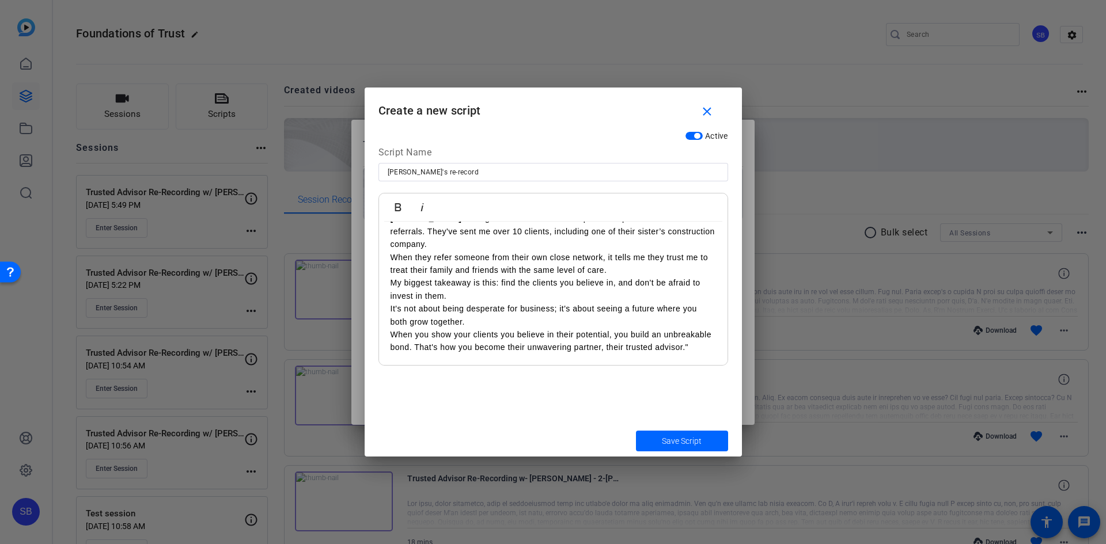
scroll to position [691, 0]
click at [466, 333] on p "When you show your clients you believe in their potential, you build an unbreak…" at bounding box center [552, 341] width 325 height 26
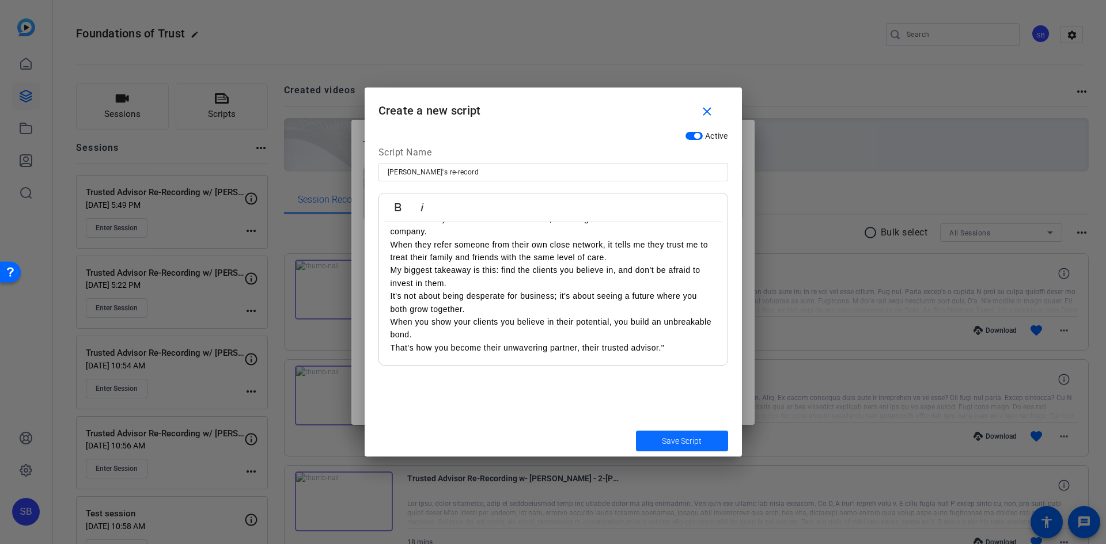
click at [695, 440] on span "Save Script" at bounding box center [682, 441] width 40 height 12
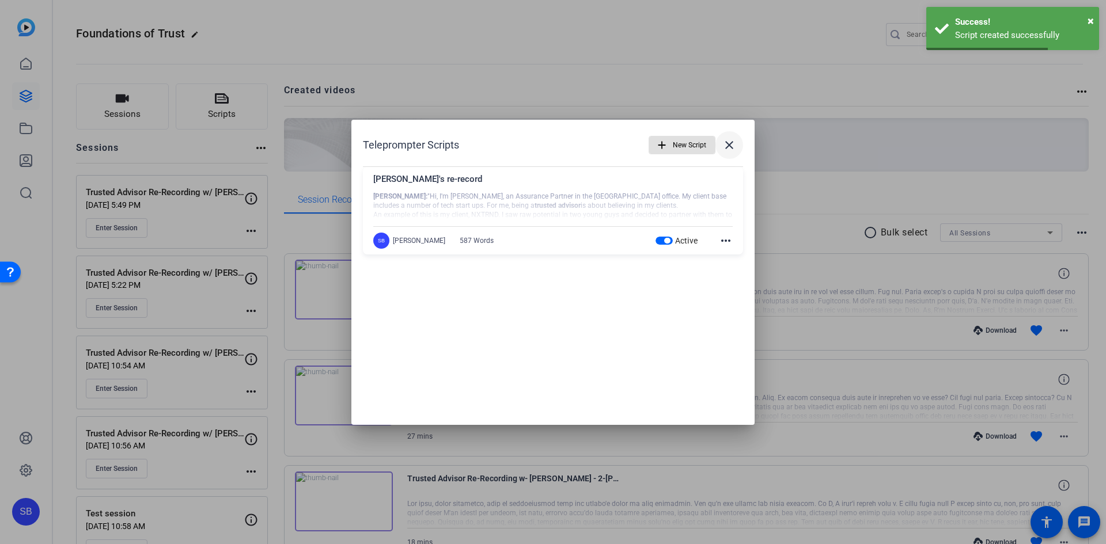
click at [728, 149] on mat-icon "close" at bounding box center [729, 145] width 14 height 14
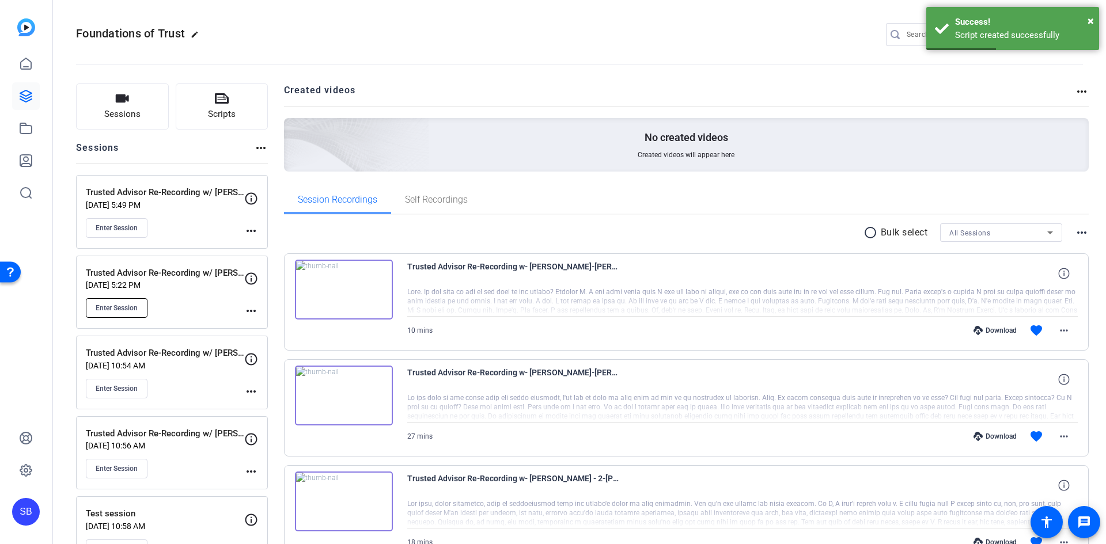
click at [117, 301] on button "Enter Session" at bounding box center [117, 308] width 62 height 20
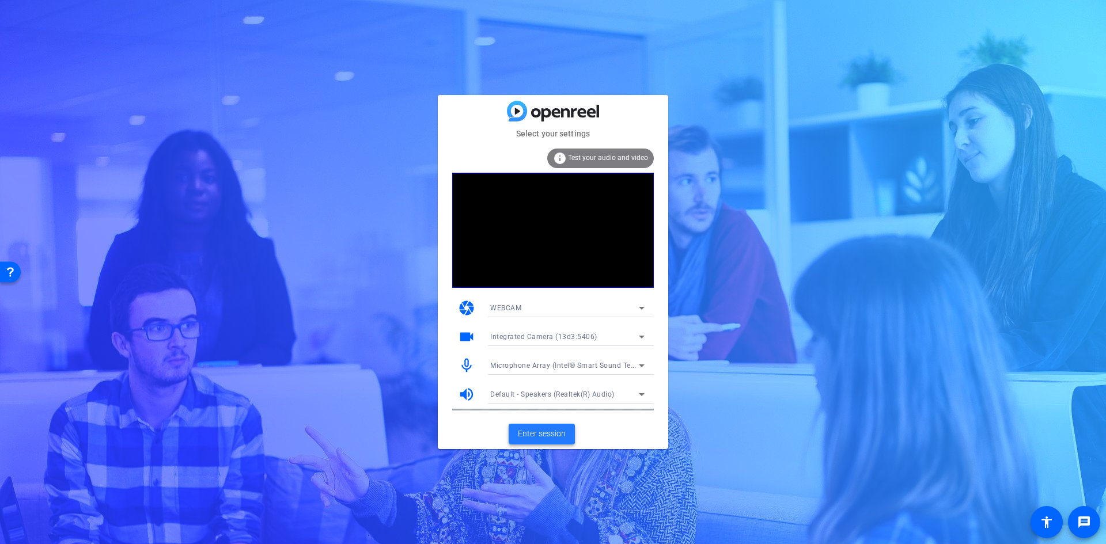
click at [555, 430] on span "Enter session" at bounding box center [542, 434] width 48 height 12
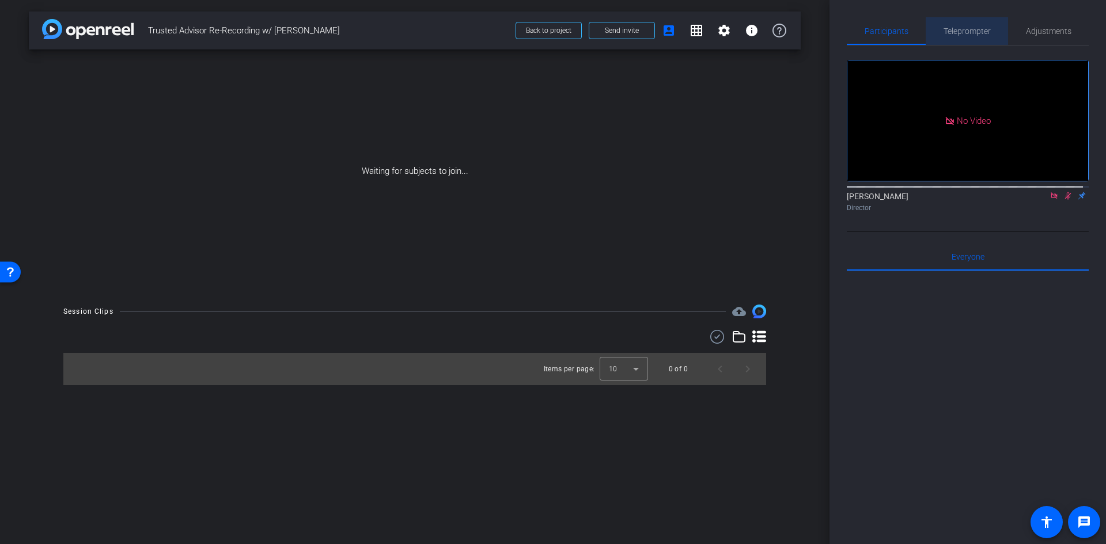
click at [973, 31] on span "Teleprompter" at bounding box center [966, 31] width 47 height 8
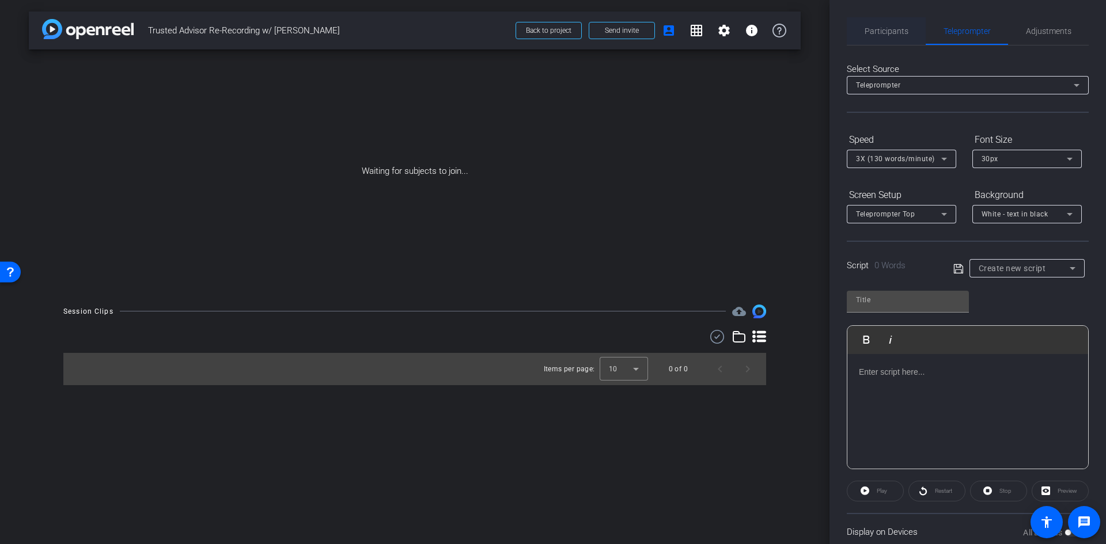
click at [895, 32] on span "Participants" at bounding box center [886, 31] width 44 height 8
click at [0, 0] on icon at bounding box center [0, 0] width 0 height 0
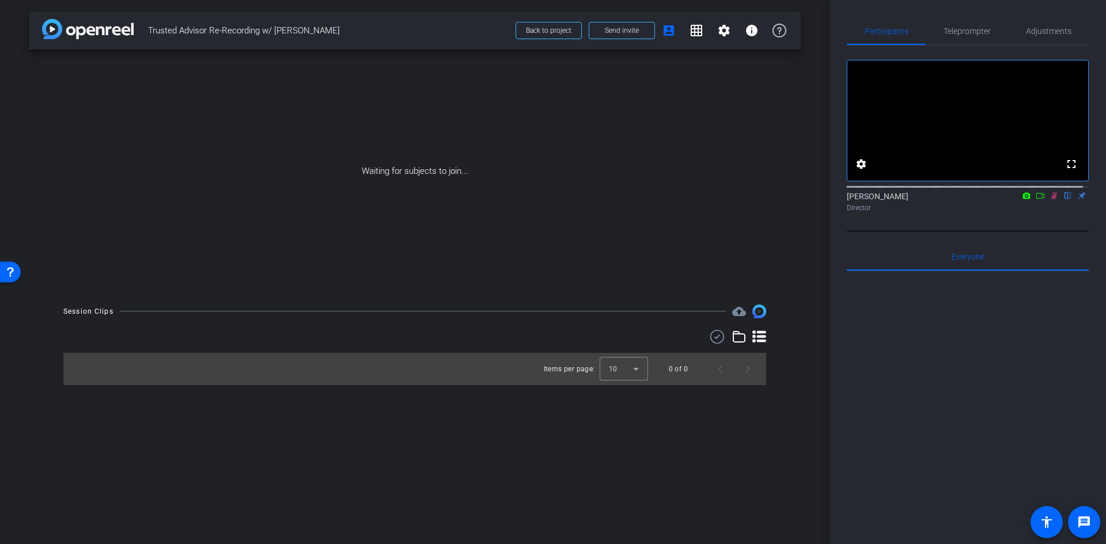
click at [1049, 200] on icon at bounding box center [1053, 196] width 9 height 8
click at [978, 27] on span "Teleprompter" at bounding box center [966, 31] width 47 height 8
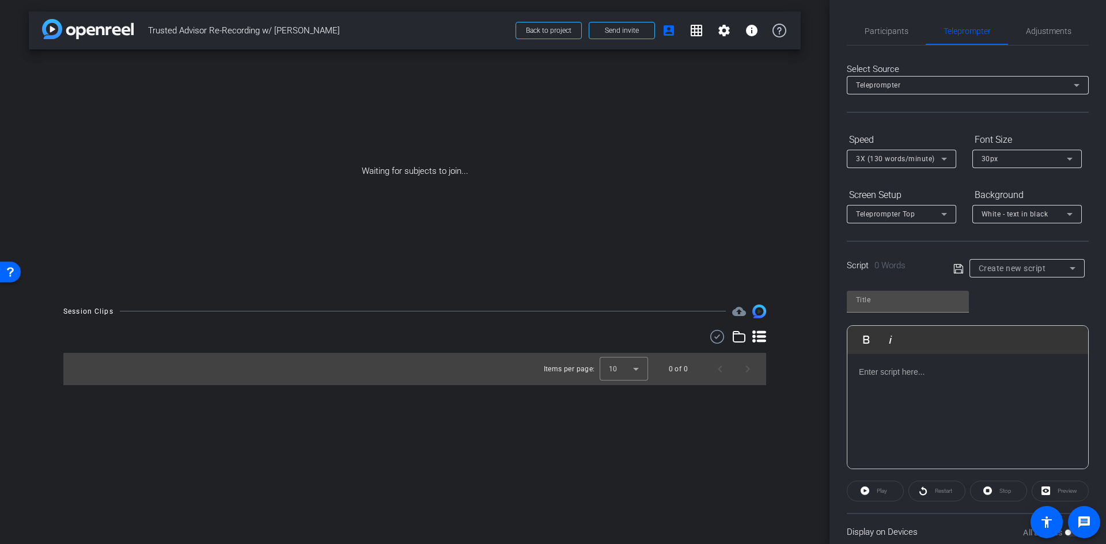
click at [970, 374] on p at bounding box center [968, 372] width 218 height 13
click at [1065, 268] on icon at bounding box center [1072, 268] width 14 height 14
click at [1007, 313] on span "Robbie's re-record" at bounding box center [1023, 310] width 94 height 14
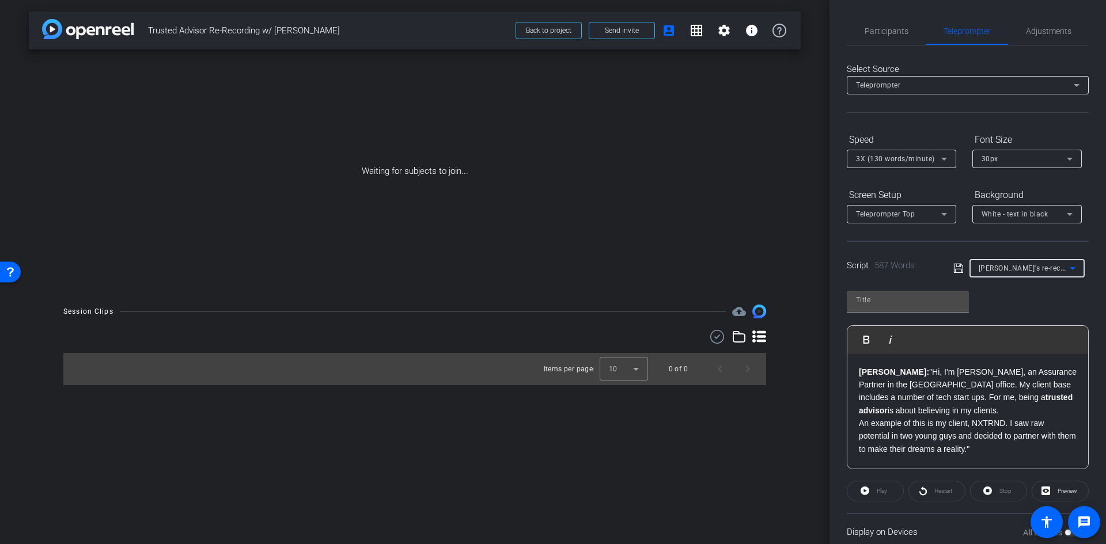
type input "Robbie's re-record"
click at [1068, 494] on span "Preview" at bounding box center [1067, 491] width 20 height 6
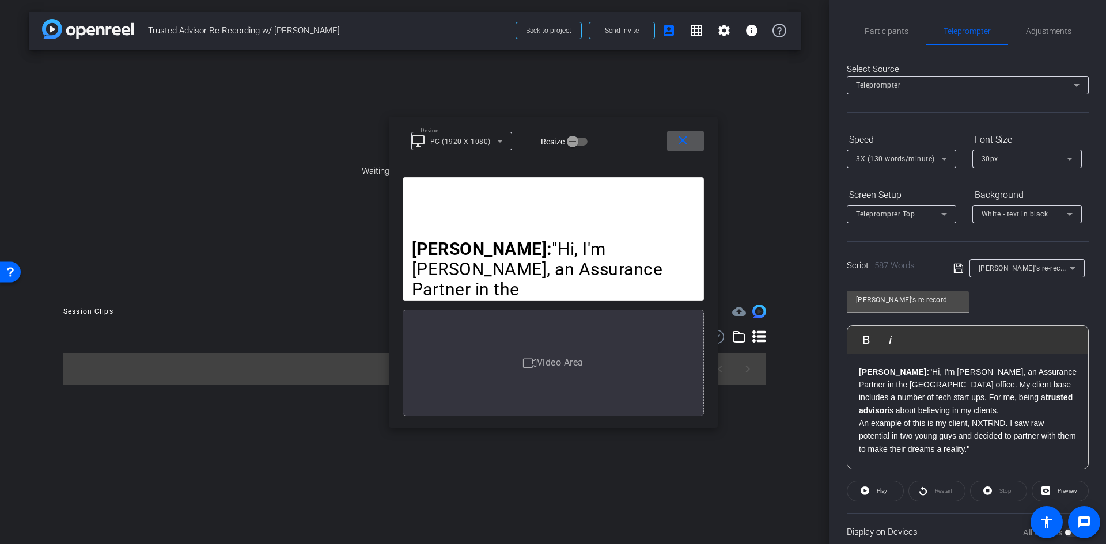
click at [966, 383] on p "ROBBIE: "Hi, I'm Robbie Weitzman, an Assurance Partner in the Montreal office. …" at bounding box center [968, 392] width 218 height 52
click at [1043, 399] on p "My client base includes a number of tech start ups. For me, being a trusted adv…" at bounding box center [968, 404] width 218 height 26
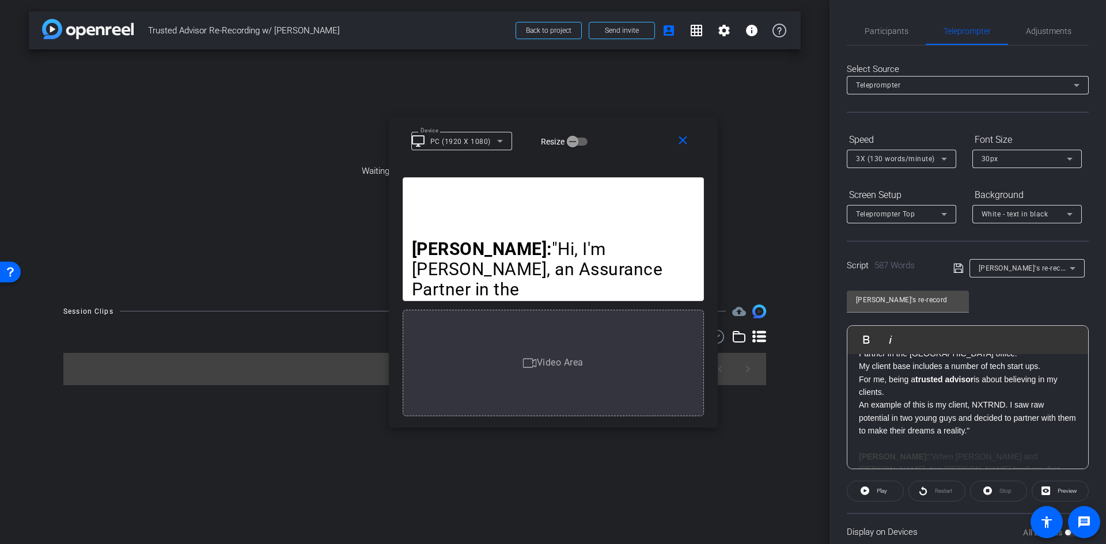
scroll to position [58, 0]
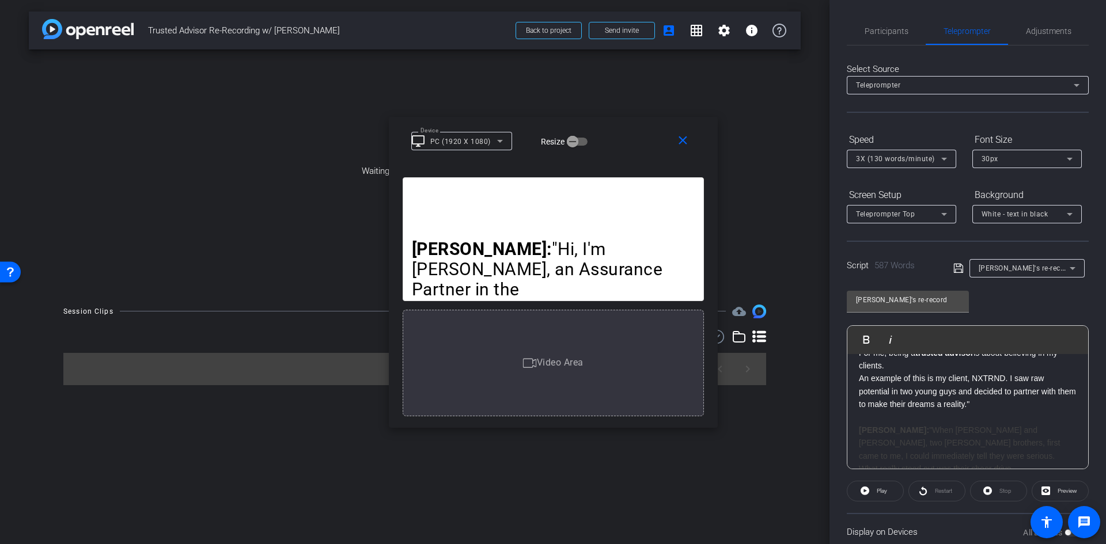
click at [1011, 379] on p "An example of this is my client, NXTRND. I saw raw potential in two young guys …" at bounding box center [968, 391] width 218 height 39
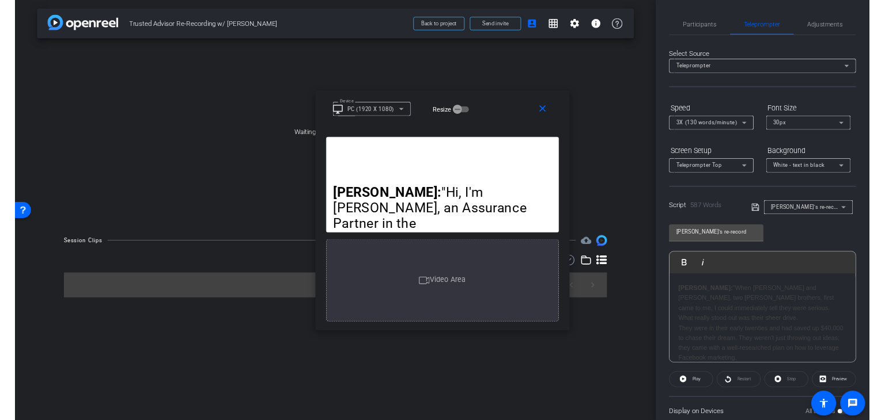
scroll to position [0, 0]
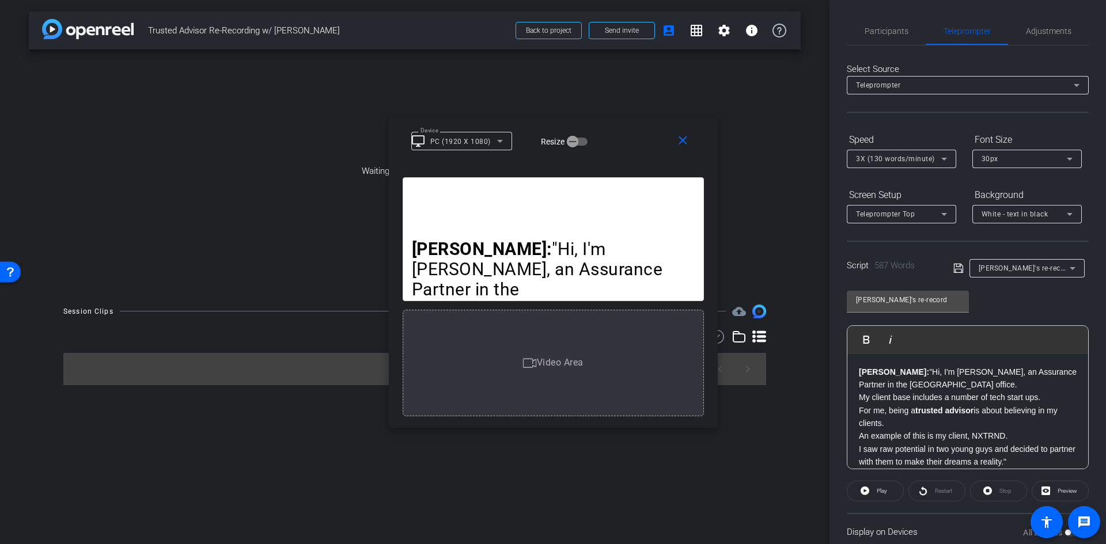
click at [939, 126] on div "Select Source Teleprompter Speed 3X (130 words/minute) Font Size 30px Screen Se…" at bounding box center [968, 297] width 242 height 505
click at [1042, 34] on span "Adjustments" at bounding box center [1048, 31] width 45 height 8
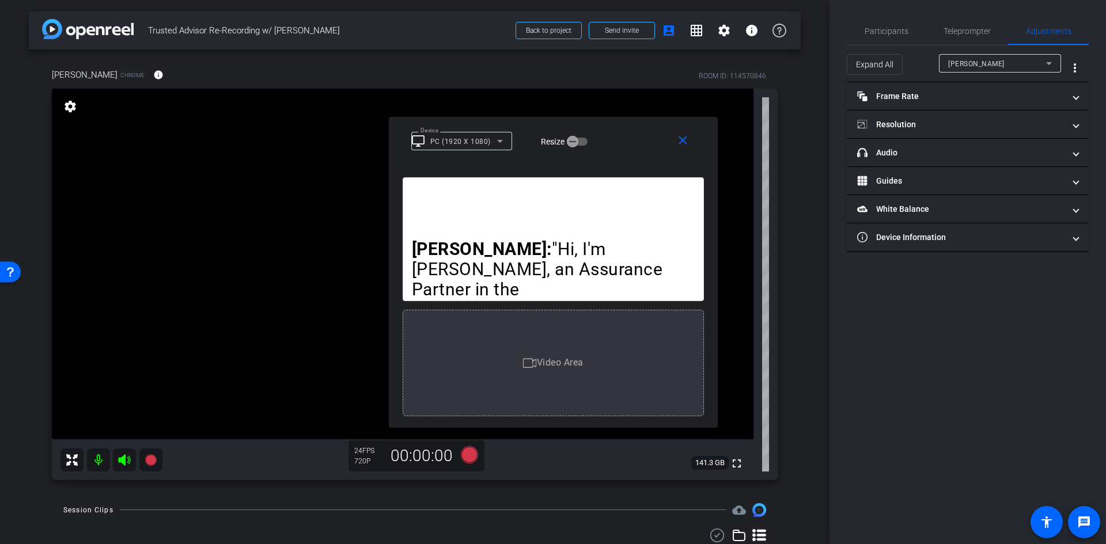
type input "11000"
click at [686, 143] on mat-icon "close" at bounding box center [683, 141] width 14 height 14
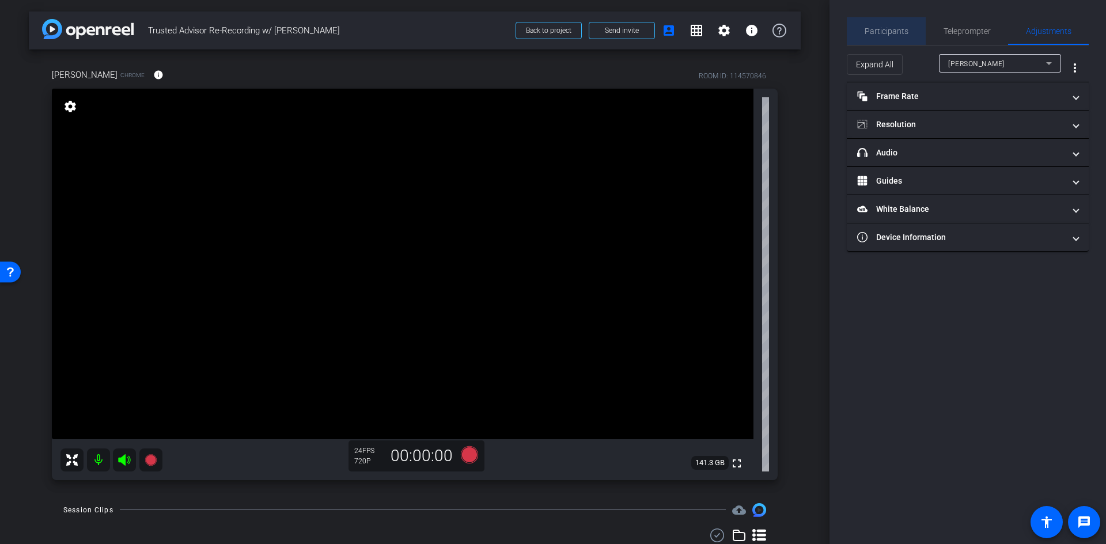
click at [890, 29] on span "Participants" at bounding box center [886, 31] width 44 height 8
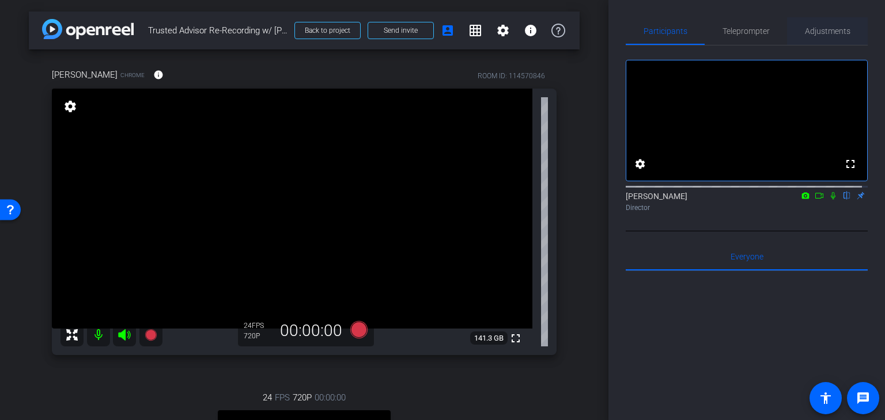
click at [815, 32] on span "Adjustments" at bounding box center [827, 31] width 45 height 8
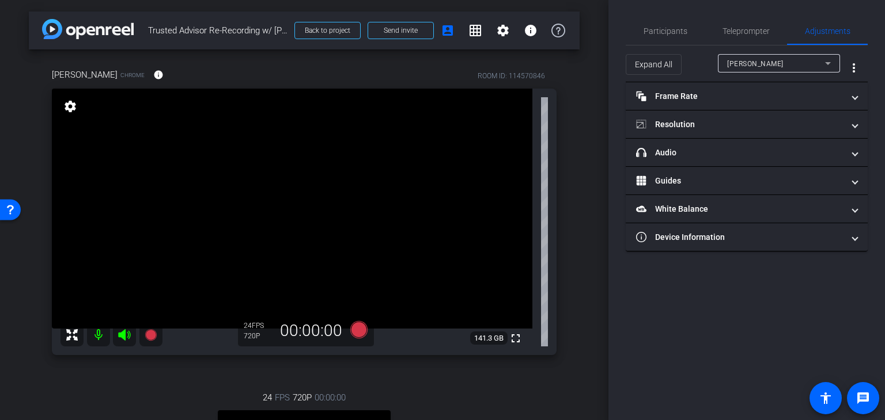
click at [827, 64] on icon at bounding box center [828, 63] width 6 height 3
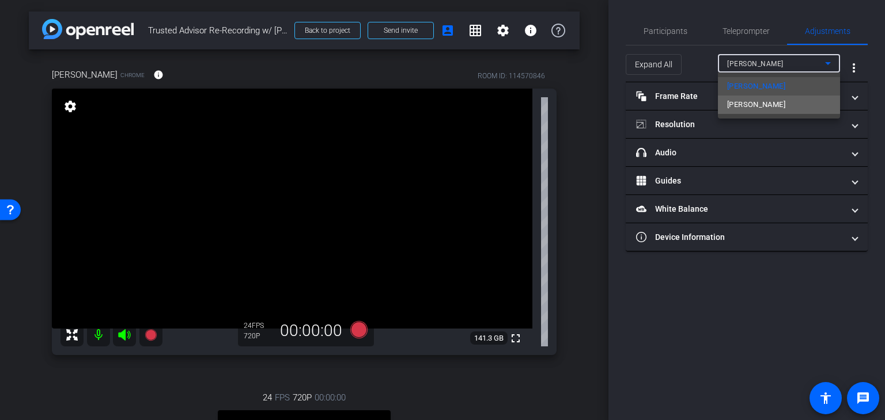
click at [765, 104] on span "Robbie Weitzman" at bounding box center [756, 105] width 58 height 14
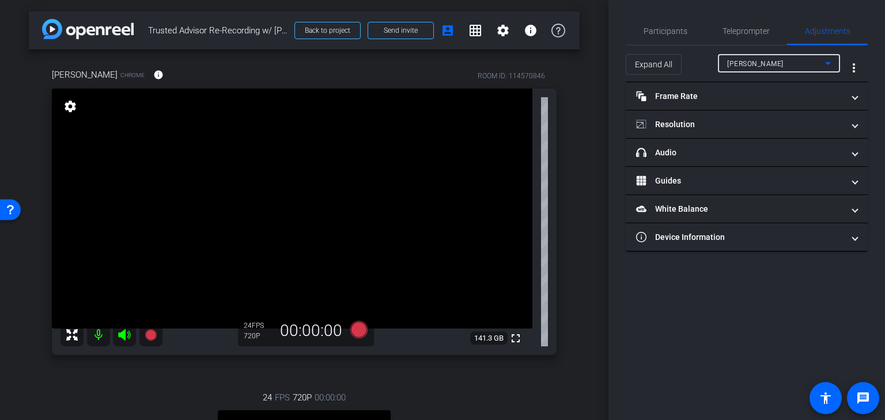
type input "11000"
click at [731, 31] on span "Teleprompter" at bounding box center [745, 31] width 47 height 8
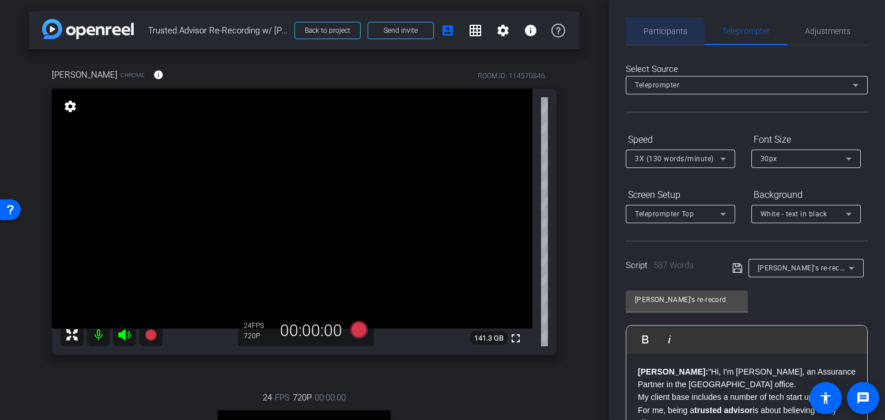
click at [662, 34] on span "Participants" at bounding box center [665, 31] width 44 height 8
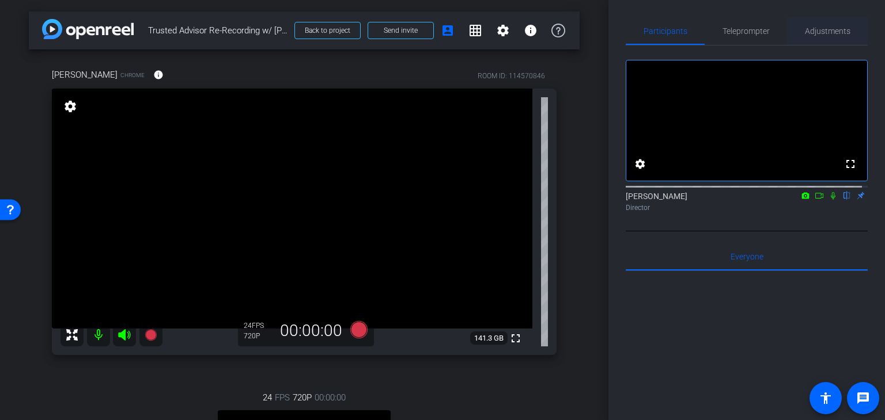
click at [821, 33] on span "Adjustments" at bounding box center [827, 31] width 45 height 8
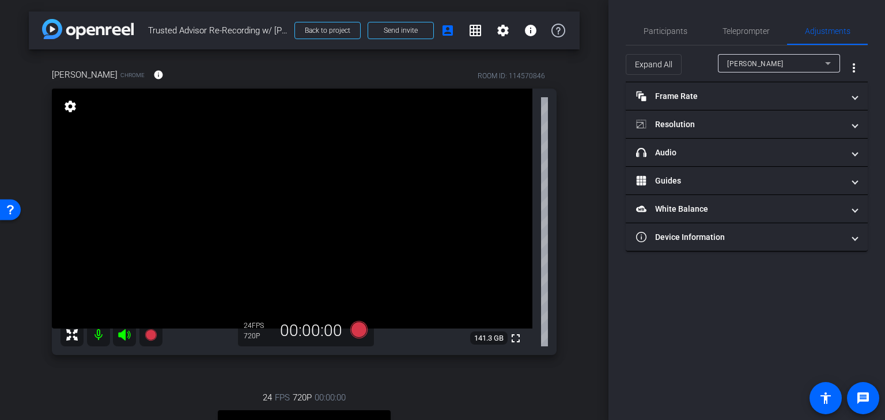
click at [695, 272] on div "Participants Teleprompter Adjustments settings Steven Bernucci flip Director Ev…" at bounding box center [746, 210] width 276 height 420
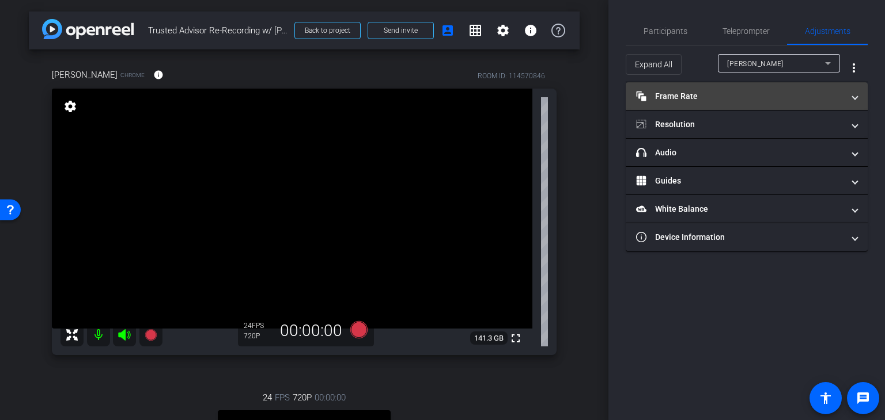
click at [854, 97] on span at bounding box center [854, 96] width 5 height 12
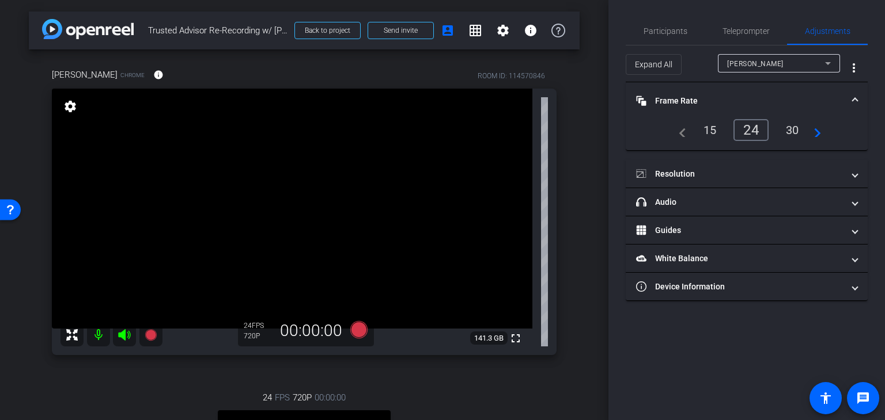
click at [854, 97] on span at bounding box center [854, 101] width 5 height 12
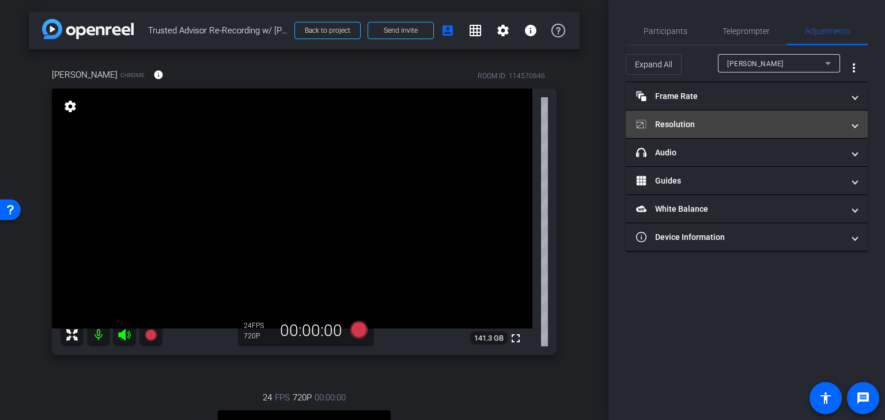
click at [848, 127] on span "Resolution" at bounding box center [744, 125] width 217 height 12
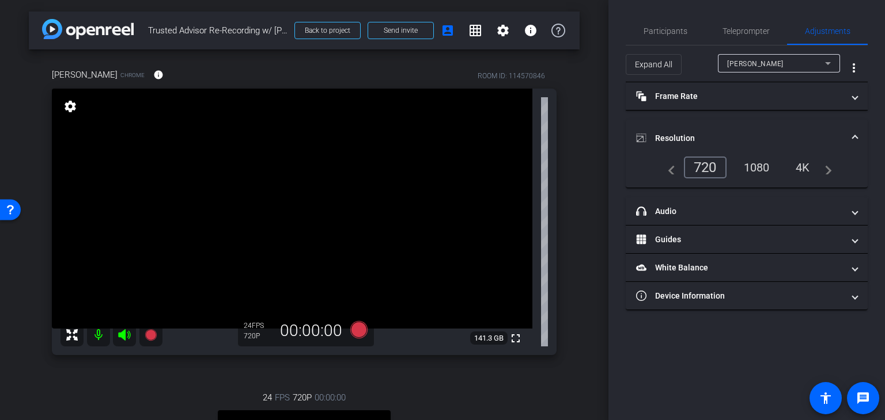
click at [851, 126] on mat-expansion-panel-header "Resolution" at bounding box center [746, 138] width 242 height 37
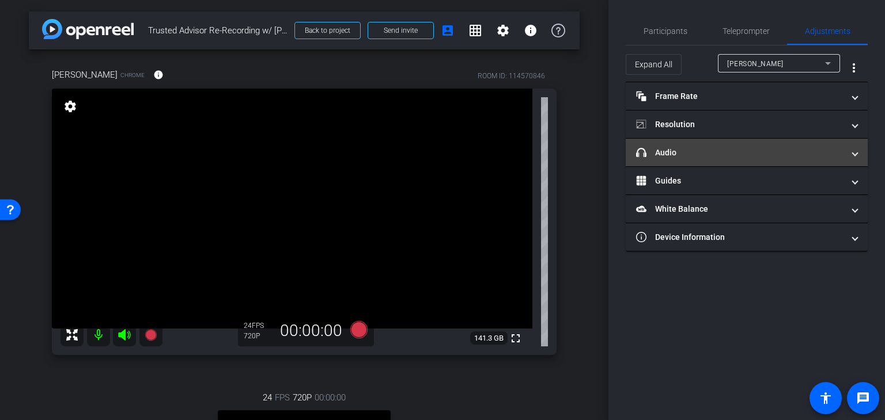
click at [852, 153] on span at bounding box center [854, 153] width 5 height 12
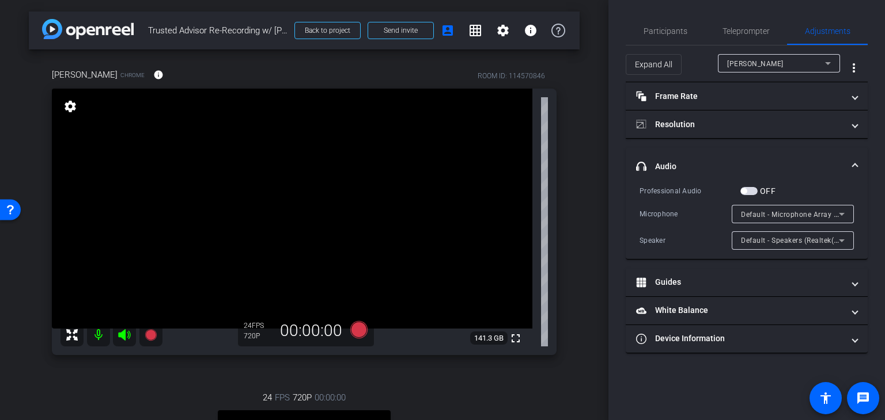
click at [852, 153] on mat-expansion-panel-header "headphone icon Audio" at bounding box center [746, 166] width 242 height 37
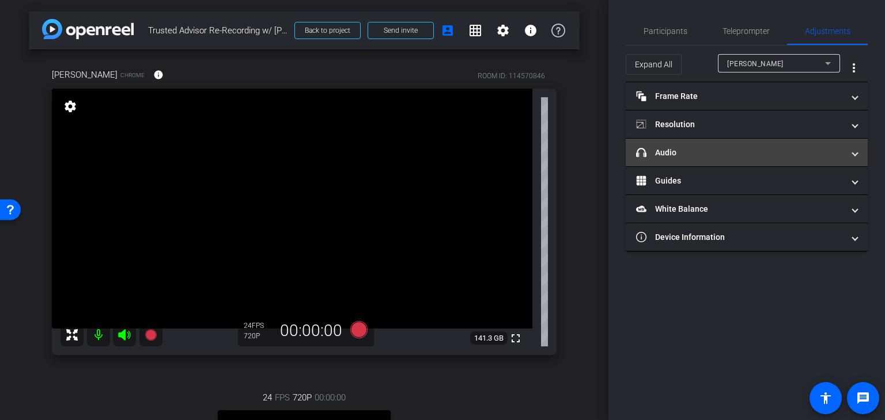
click at [852, 153] on span at bounding box center [854, 153] width 5 height 12
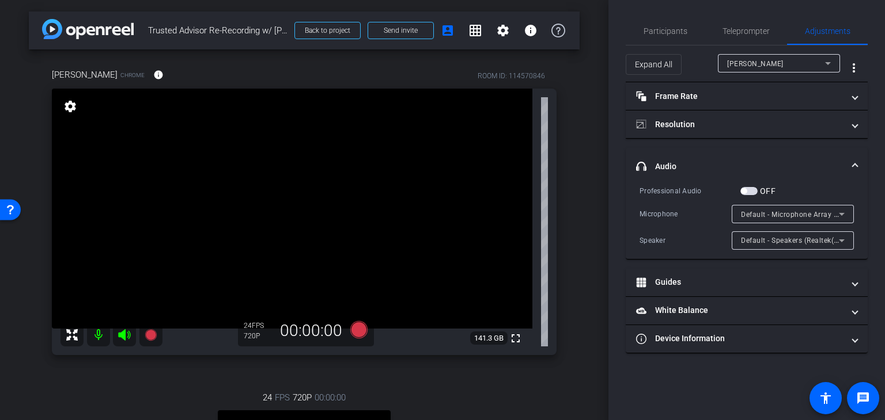
click at [852, 153] on mat-expansion-panel-header "headphone icon Audio" at bounding box center [746, 166] width 242 height 37
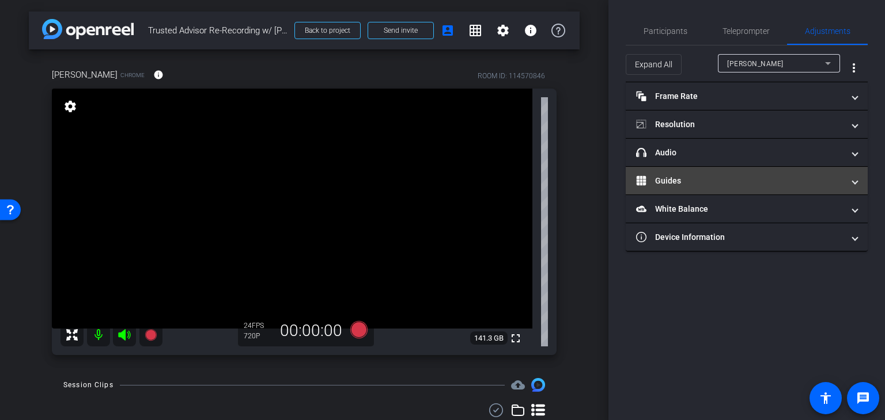
click at [855, 181] on span at bounding box center [854, 181] width 5 height 12
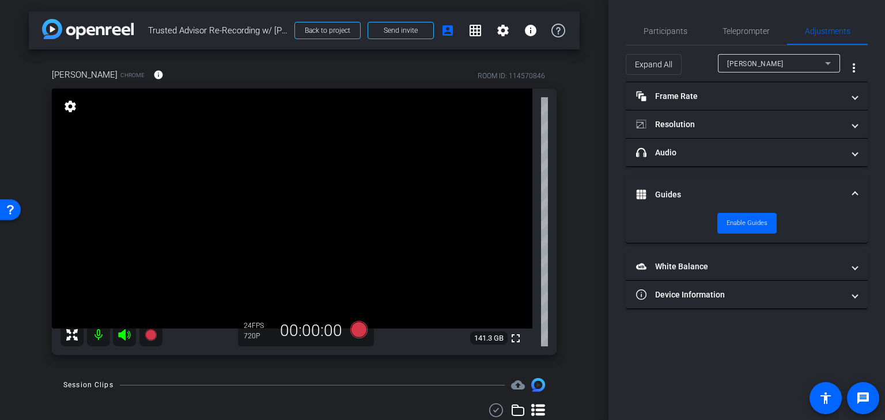
click at [790, 344] on div "Participants Teleprompter Adjustments settings Steven Bernucci flip Director Ev…" at bounding box center [746, 210] width 276 height 420
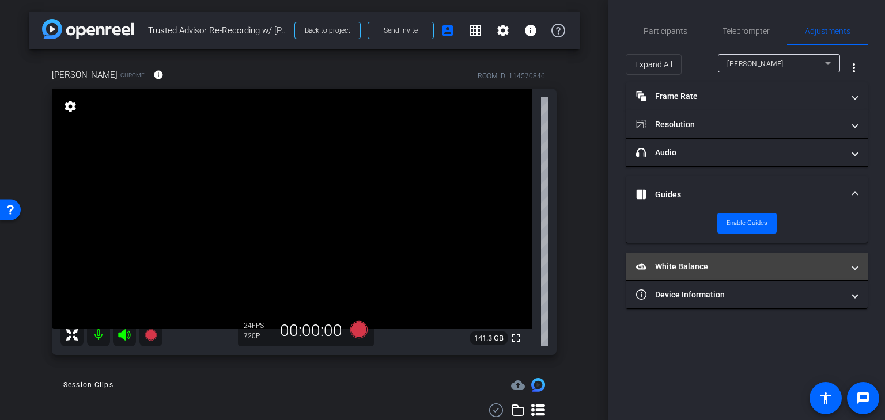
click at [852, 265] on span at bounding box center [854, 267] width 5 height 12
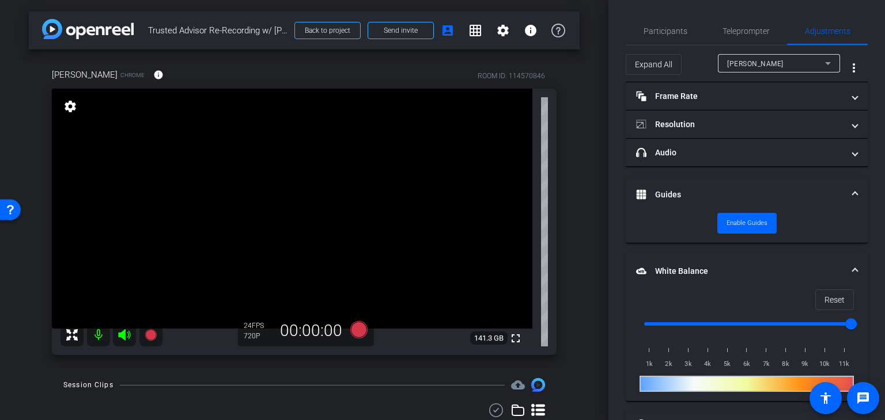
click at [852, 267] on span at bounding box center [854, 271] width 5 height 12
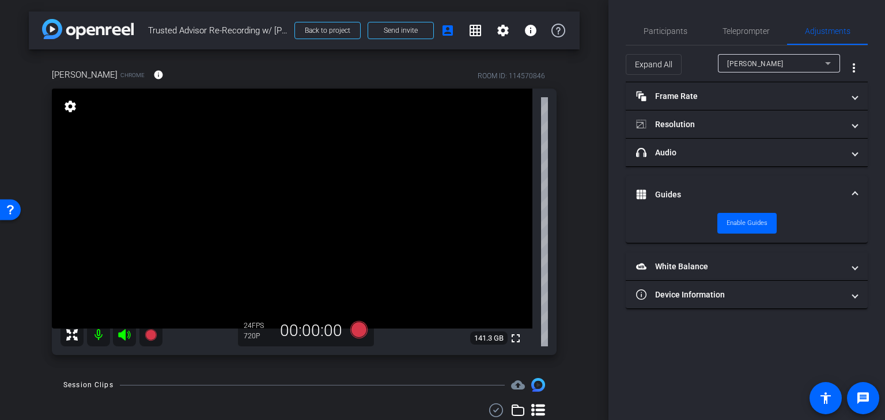
click at [856, 192] on span at bounding box center [854, 195] width 5 height 12
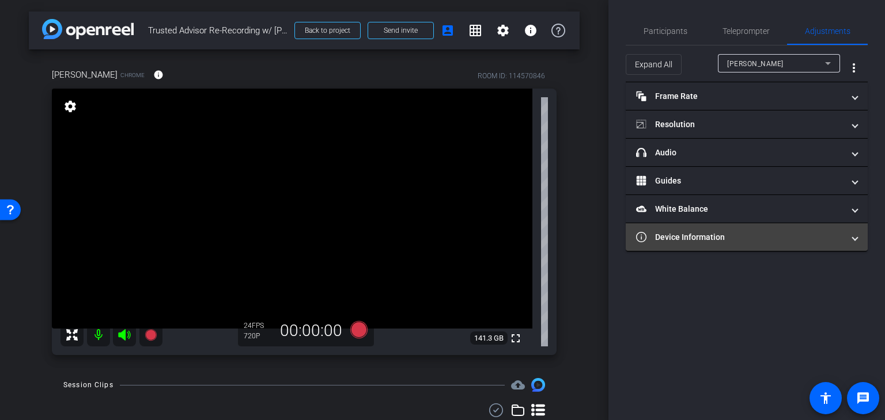
click at [852, 240] on span at bounding box center [854, 238] width 5 height 12
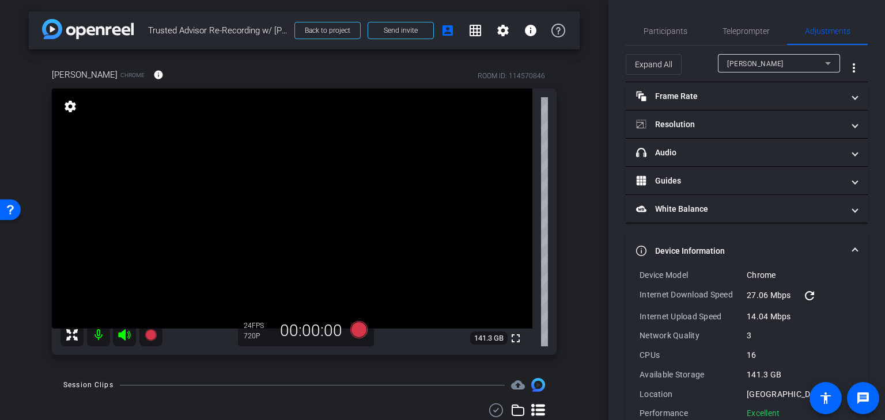
click at [852, 248] on span at bounding box center [854, 251] width 5 height 12
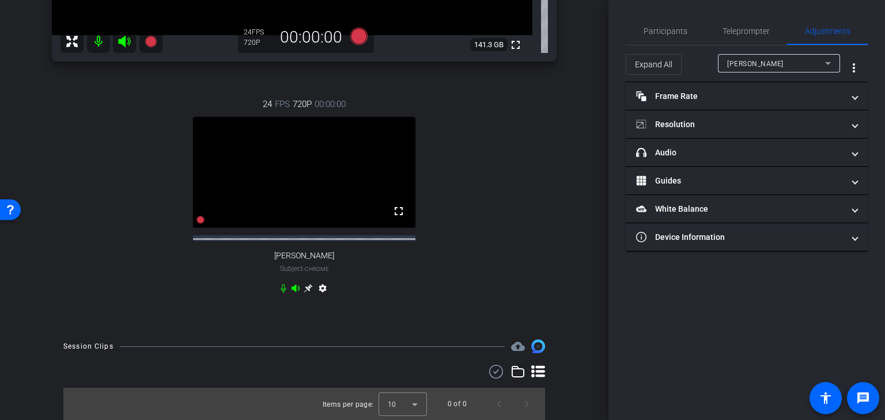
scroll to position [304, 0]
click at [304, 290] on icon at bounding box center [308, 288] width 9 height 9
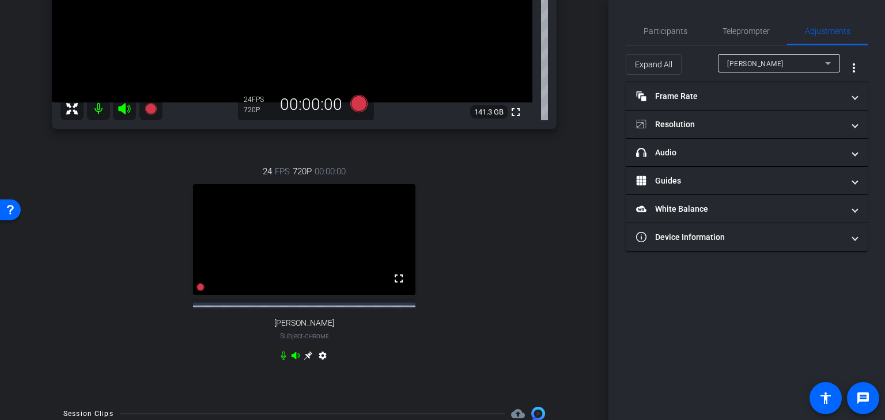
scroll to position [74, 0]
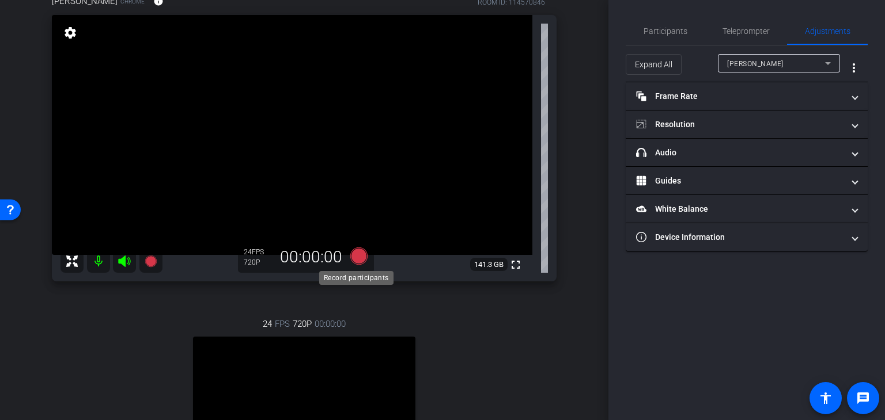
click at [350, 259] on icon at bounding box center [358, 256] width 17 height 17
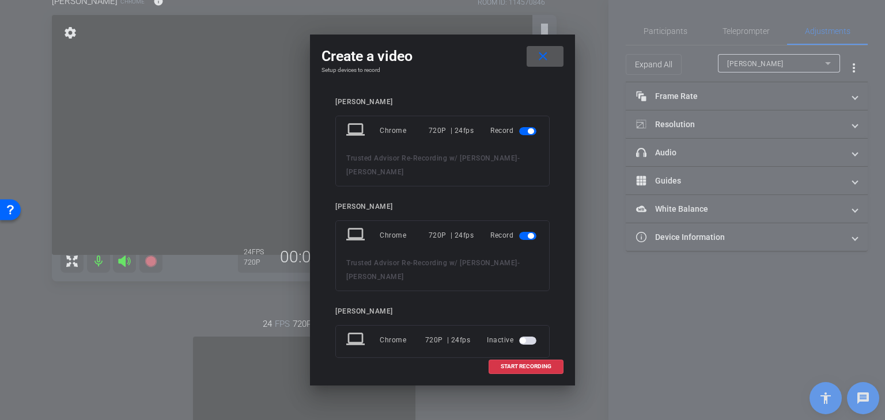
click at [519, 131] on span "button" at bounding box center [527, 131] width 17 height 8
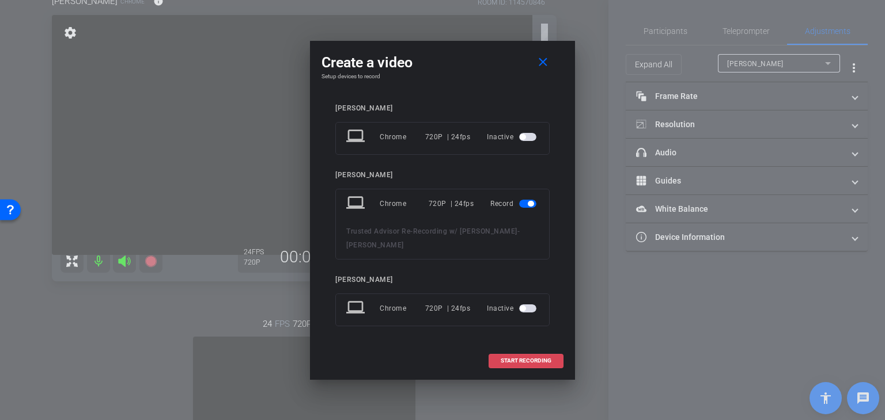
click at [524, 362] on span "START RECORDING" at bounding box center [525, 361] width 51 height 6
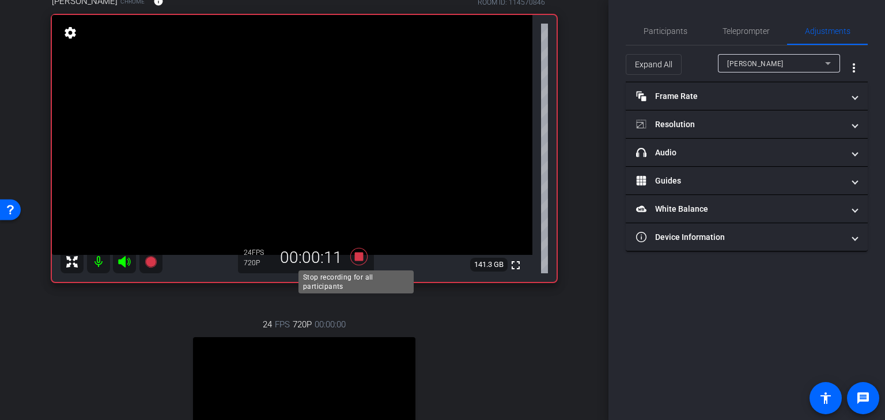
click at [356, 255] on icon at bounding box center [358, 256] width 17 height 17
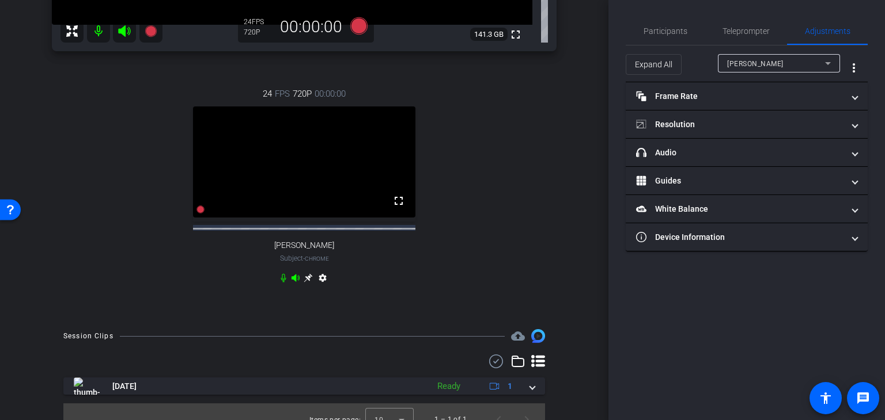
scroll to position [330, 0]
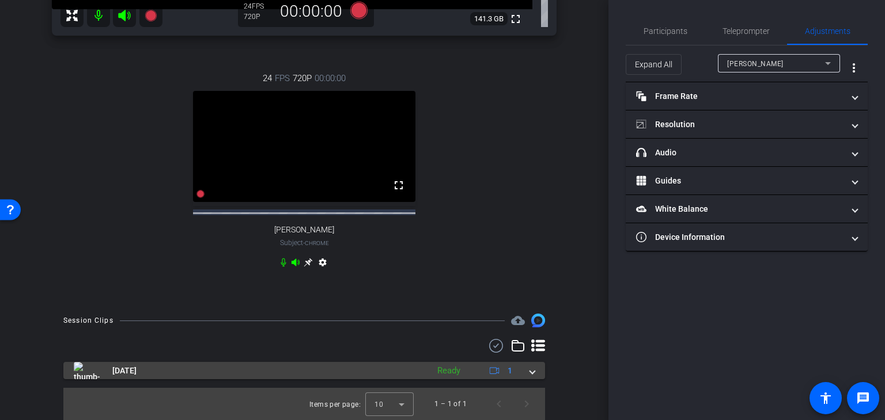
click at [82, 369] on img at bounding box center [87, 370] width 26 height 17
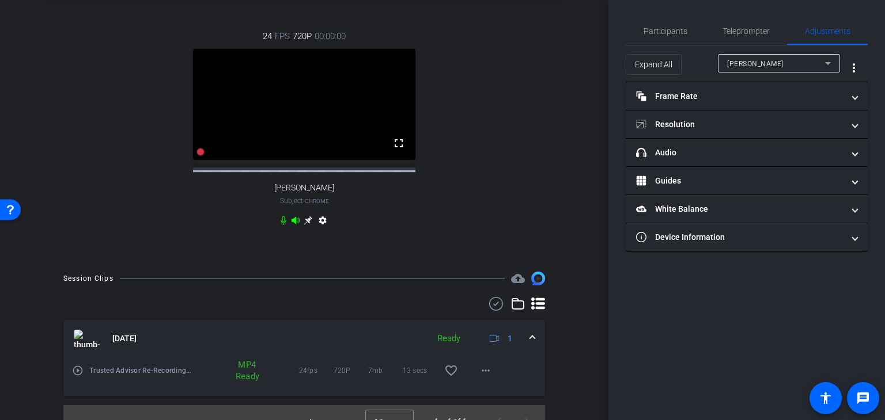
scroll to position [389, 0]
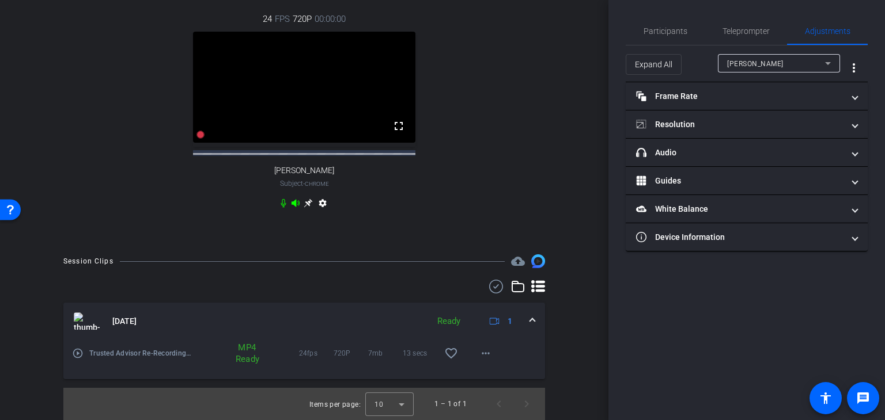
click at [73, 354] on mat-icon "play_circle_outline" at bounding box center [78, 354] width 12 height 12
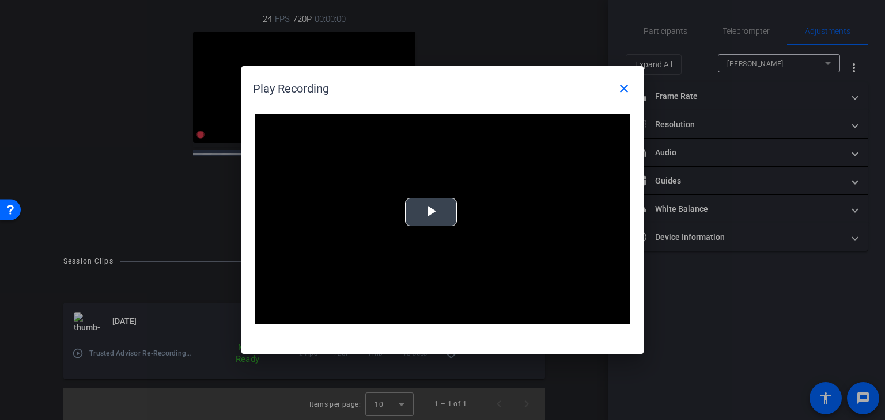
click at [431, 213] on span "Video Player" at bounding box center [431, 213] width 0 height 0
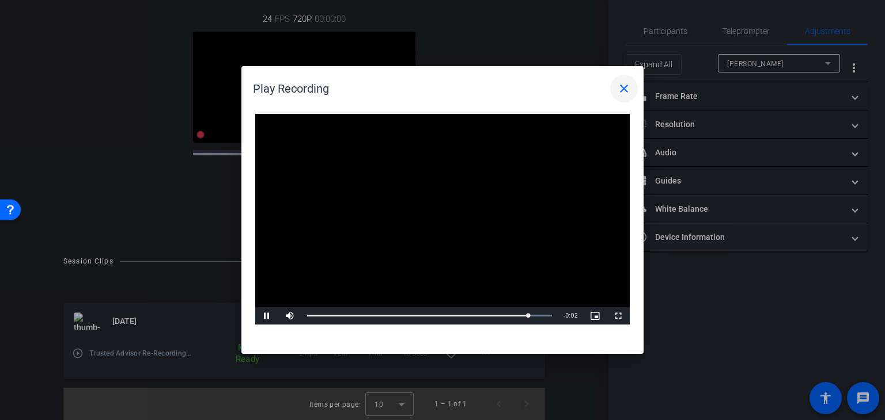
click at [619, 92] on mat-icon "close" at bounding box center [624, 89] width 14 height 14
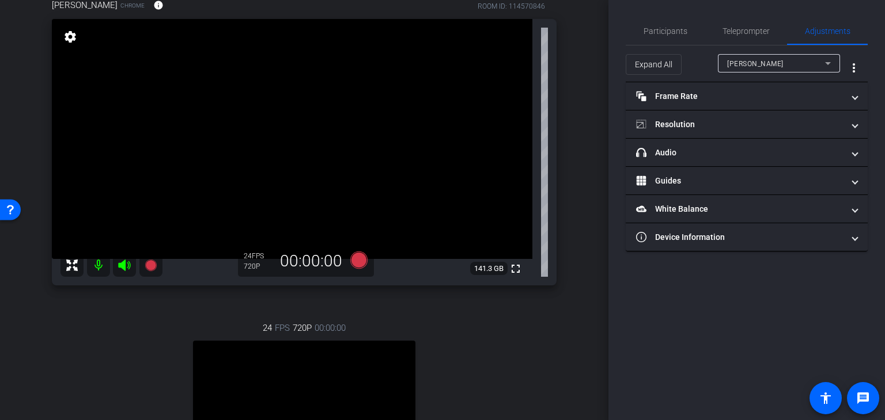
scroll to position [58, 0]
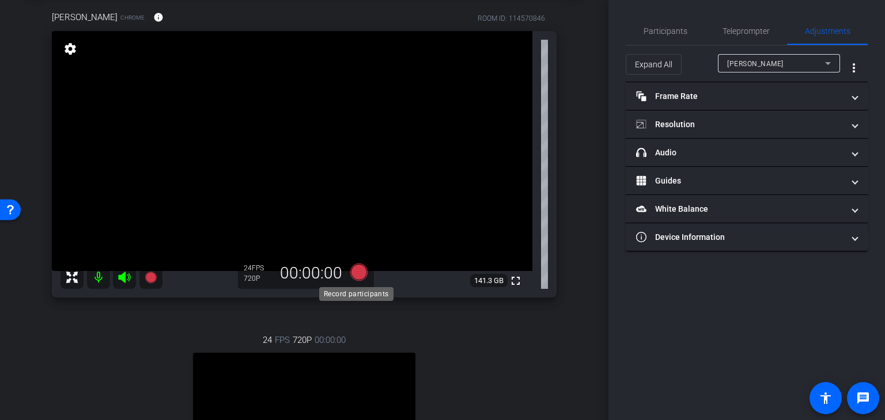
click at [357, 275] on icon at bounding box center [358, 272] width 17 height 17
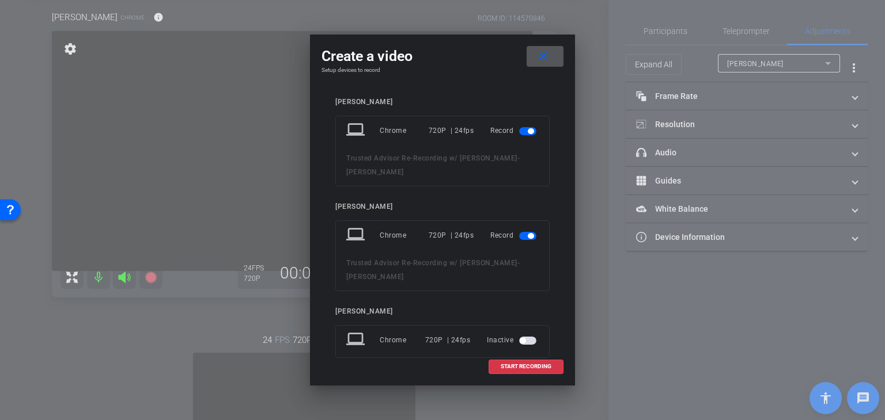
click at [521, 134] on span "button" at bounding box center [527, 131] width 17 height 8
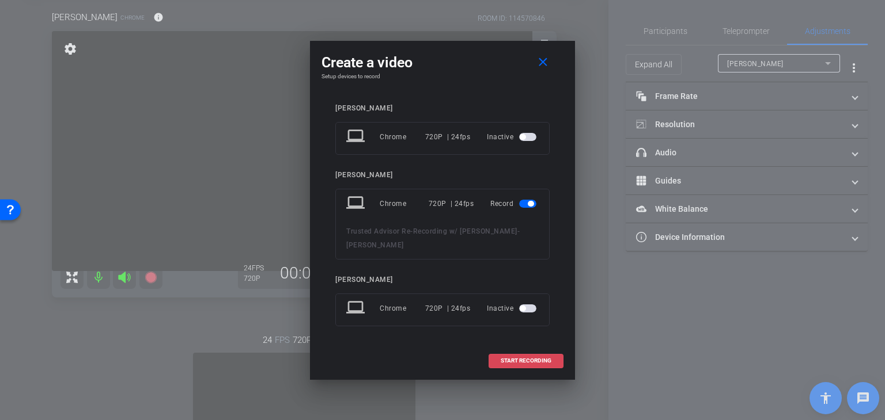
click at [539, 361] on span "START RECORDING" at bounding box center [525, 361] width 51 height 6
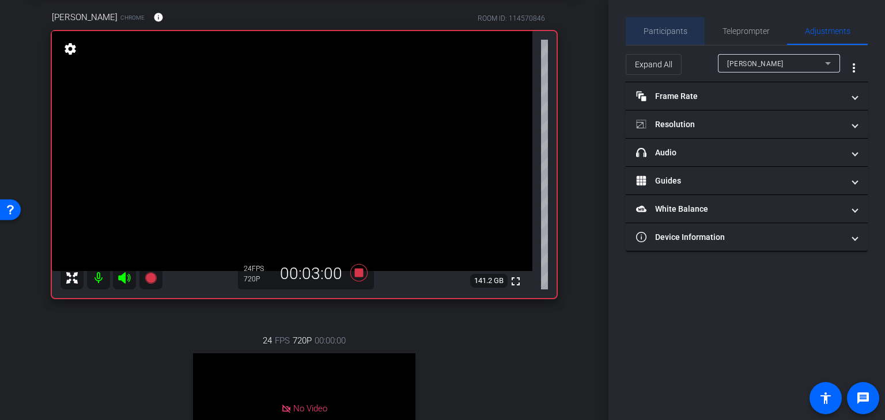
click at [654, 35] on span "Participants" at bounding box center [665, 31] width 44 height 8
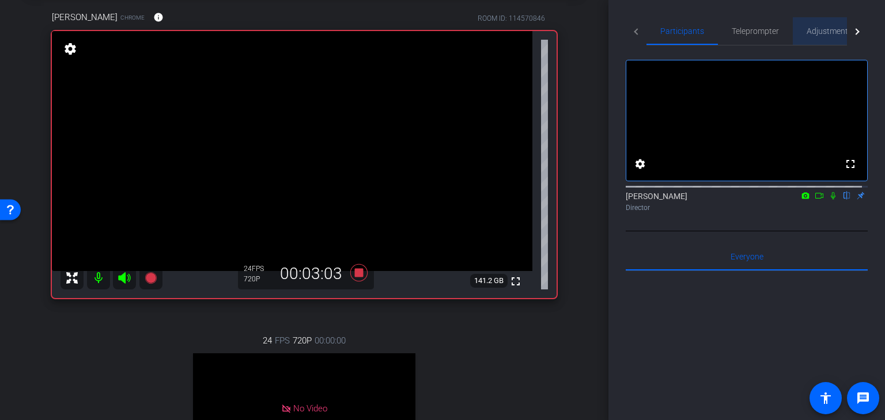
click at [829, 29] on span "Adjustments" at bounding box center [828, 31] width 45 height 8
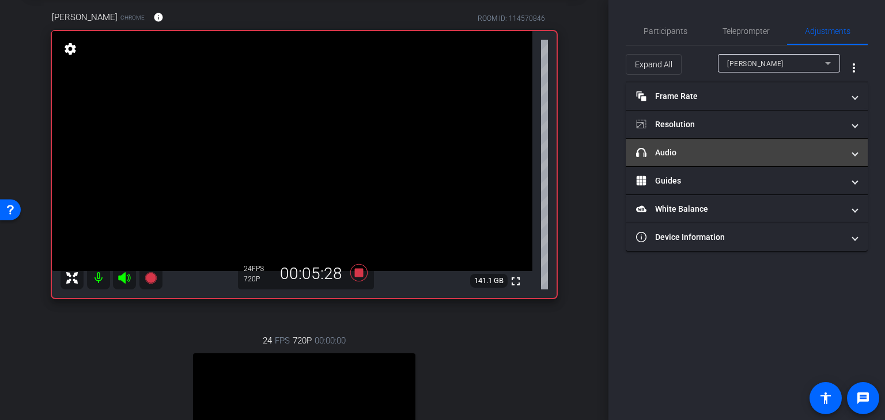
click at [859, 153] on mat-expansion-panel-header "headphone icon Audio" at bounding box center [746, 153] width 242 height 28
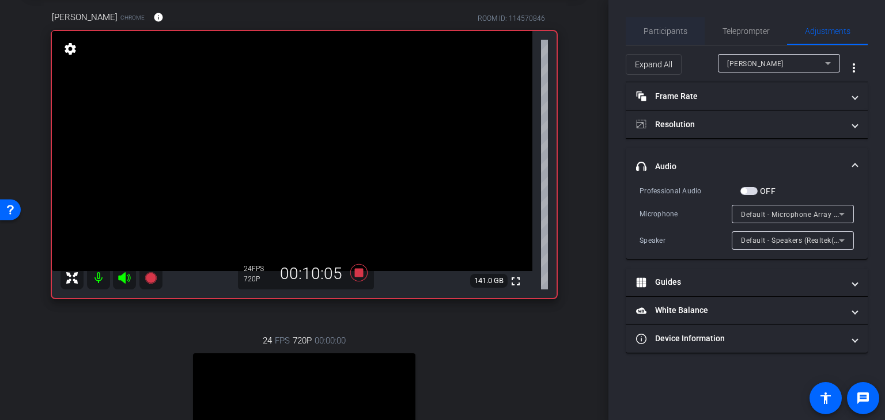
click at [677, 35] on span "Participants" at bounding box center [665, 31] width 44 height 8
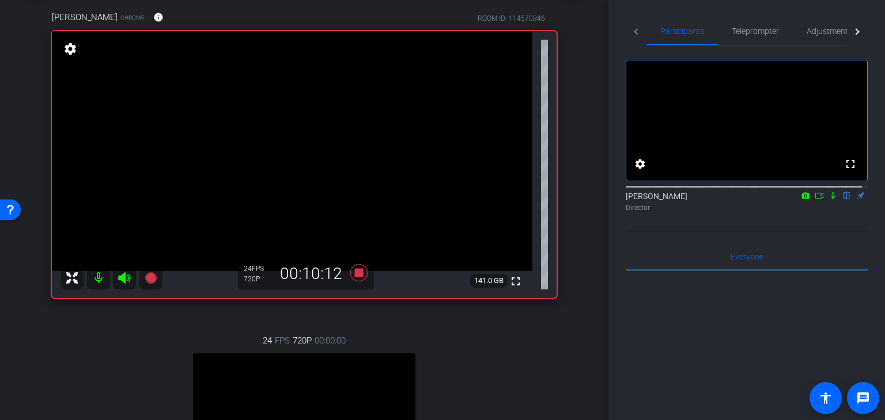
click at [830, 200] on icon at bounding box center [832, 195] width 5 height 7
click at [830, 200] on icon at bounding box center [833, 195] width 6 height 7
click at [357, 273] on icon at bounding box center [358, 272] width 17 height 17
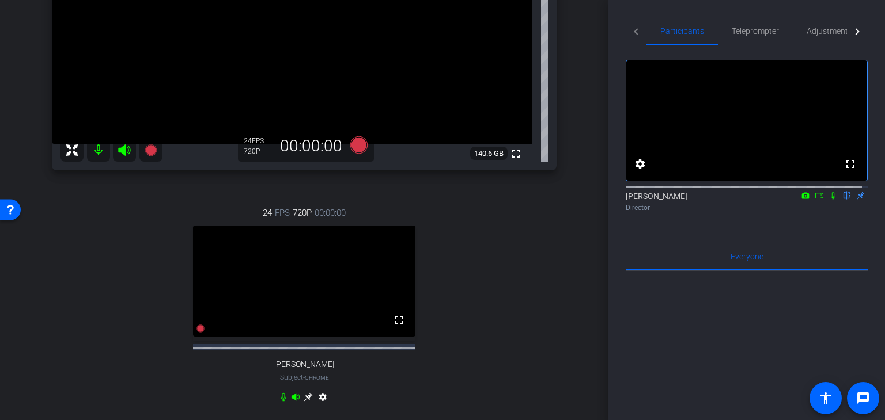
scroll to position [0, 0]
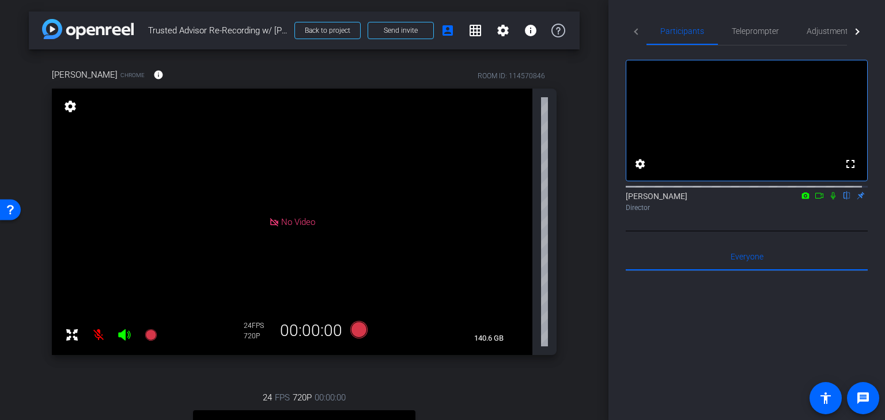
click at [828, 200] on icon at bounding box center [832, 196] width 9 height 8
click at [814, 200] on icon at bounding box center [818, 196] width 9 height 8
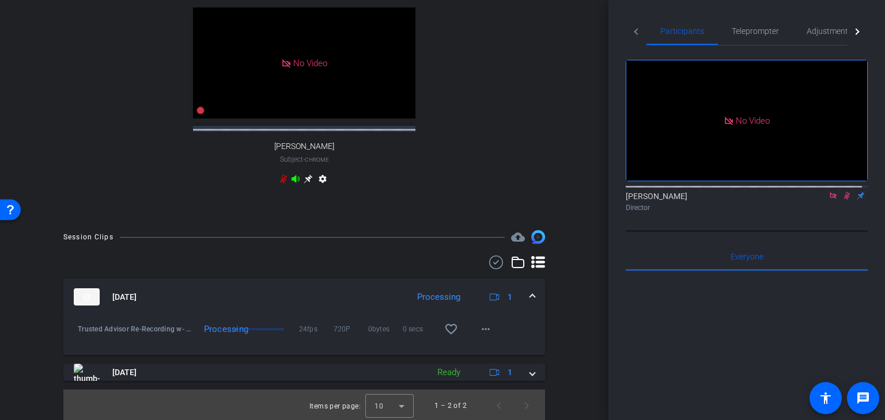
scroll to position [415, 0]
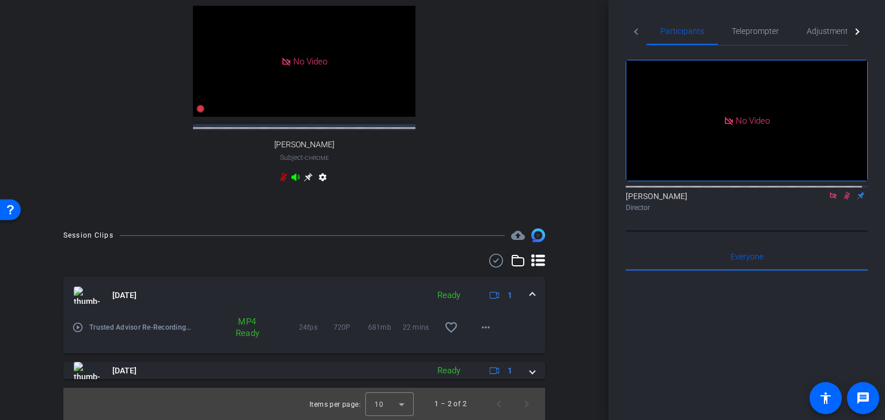
click at [78, 327] on mat-icon "play_circle_outline" at bounding box center [78, 328] width 12 height 12
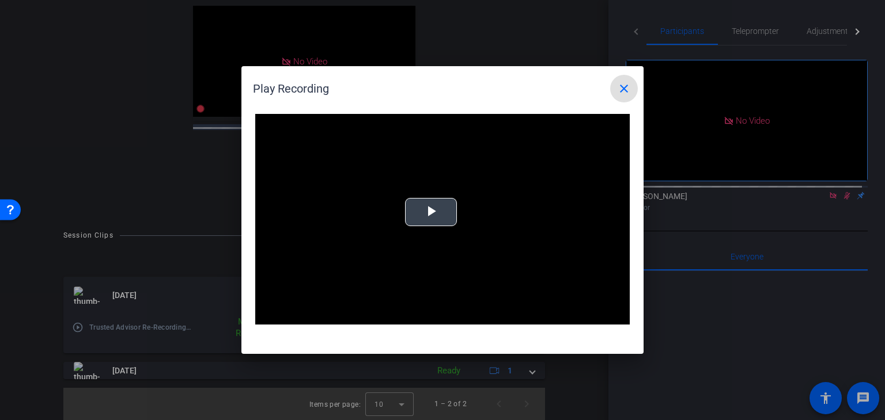
click at [431, 213] on span "Video Player" at bounding box center [431, 213] width 0 height 0
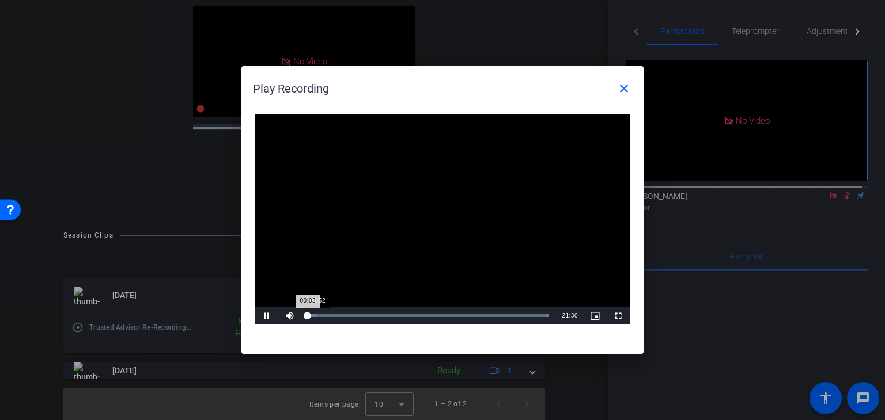
click at [316, 314] on div "Loaded : 100.00% 00:52 00:03" at bounding box center [427, 315] width 241 height 3
click at [327, 315] on div "Loaded : 100.00% 01:48 00:53" at bounding box center [427, 315] width 241 height 3
click at [344, 315] on div "03:17" at bounding box center [344, 315] width 1 height 3
click at [353, 314] on div "Loaded : 100.00% 04:10 03:26" at bounding box center [427, 315] width 241 height 3
click at [364, 314] on div "Loaded : 100.00% 04:59 05:08" at bounding box center [427, 316] width 253 height 17
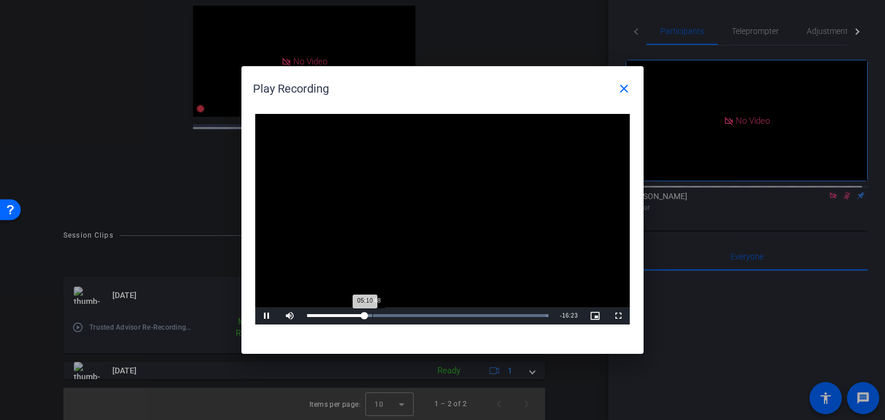
click at [372, 314] on div "Loaded : 100.00% 05:48 05:10" at bounding box center [427, 315] width 241 height 3
click at [380, 314] on div "Loaded : 100.00% 06:25 05:49" at bounding box center [427, 315] width 241 height 3
click at [389, 314] on div "Loaded : 100.00% 07:24 07:24" at bounding box center [427, 315] width 241 height 3
click at [397, 314] on div "08:04" at bounding box center [397, 315] width 1 height 3
click at [387, 315] on div "Loaded : 100.00% 07:09 08:06" at bounding box center [427, 315] width 241 height 3
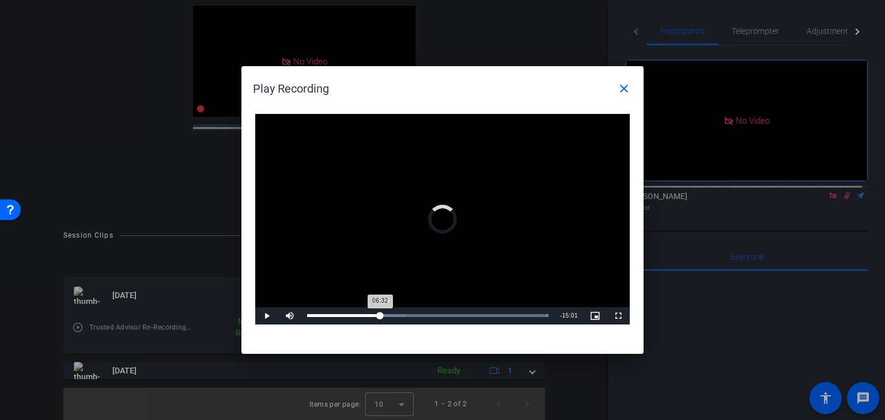
click at [380, 316] on div "06:32" at bounding box center [343, 315] width 73 height 3
click at [367, 316] on div "Loaded : 100.00% 05:24 06:33" at bounding box center [427, 315] width 241 height 3
click at [379, 316] on div "Loaded : 100.00% 06:25 06:25" at bounding box center [427, 315] width 241 height 3
click at [388, 314] on div "Loaded : 100.00% 07:15 06:31" at bounding box center [427, 315] width 241 height 3
click at [397, 315] on div "Loaded : 100.00% 08:04 07:18" at bounding box center [427, 315] width 241 height 3
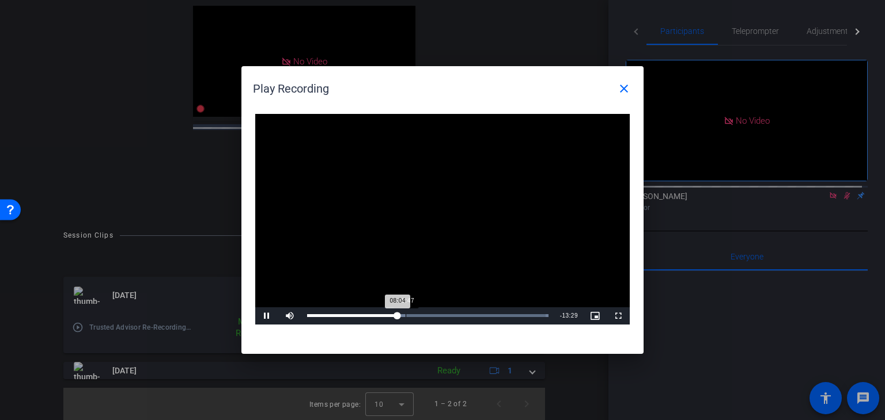
click at [405, 314] on div "Loaded : 100.00% 08:47 08:04" at bounding box center [427, 315] width 241 height 3
click at [414, 314] on div "Loaded : 100.00% 09:31 08:51" at bounding box center [427, 315] width 241 height 3
click at [424, 314] on div "Loaded : 100.00% 10:26 09:34" at bounding box center [427, 315] width 241 height 3
click at [434, 316] on div "Loaded : 100.00% 11:19 11:22" at bounding box center [427, 315] width 241 height 3
click at [385, 317] on div "11:22" at bounding box center [370, 315] width 127 height 3
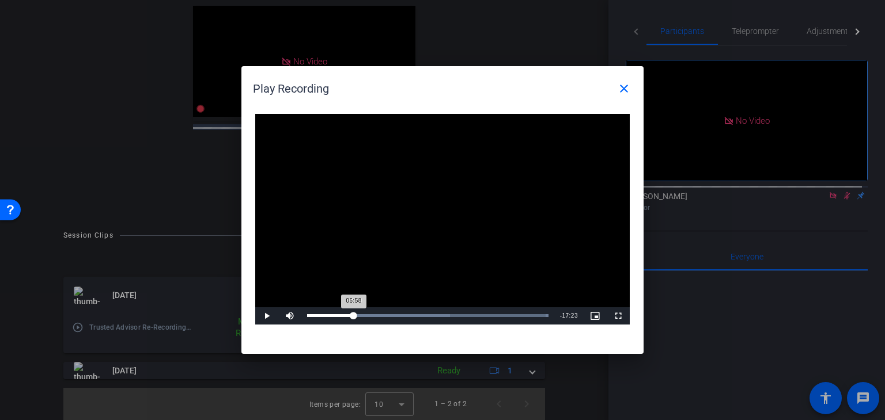
click at [354, 317] on div "Loaded : 100.00% 04:10 06:58" at bounding box center [427, 316] width 253 height 17
click at [363, 315] on div "04:59" at bounding box center [363, 315] width 1 height 3
click at [270, 316] on span "Video Player" at bounding box center [266, 316] width 23 height 0
click at [623, 88] on mat-icon "close" at bounding box center [624, 89] width 14 height 14
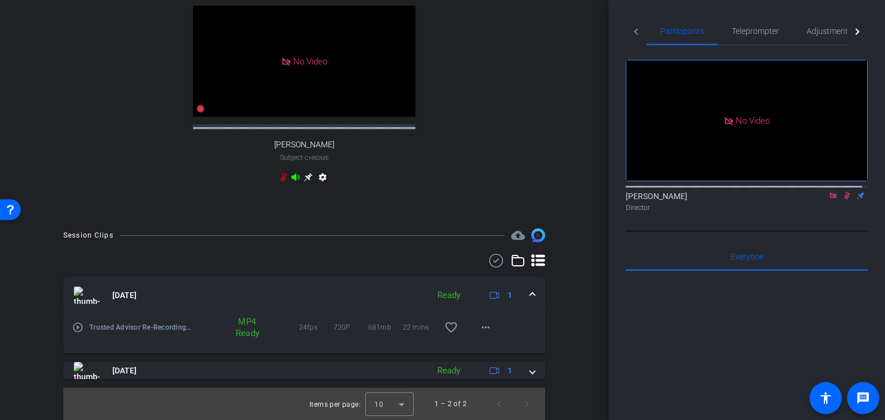
scroll to position [127, 0]
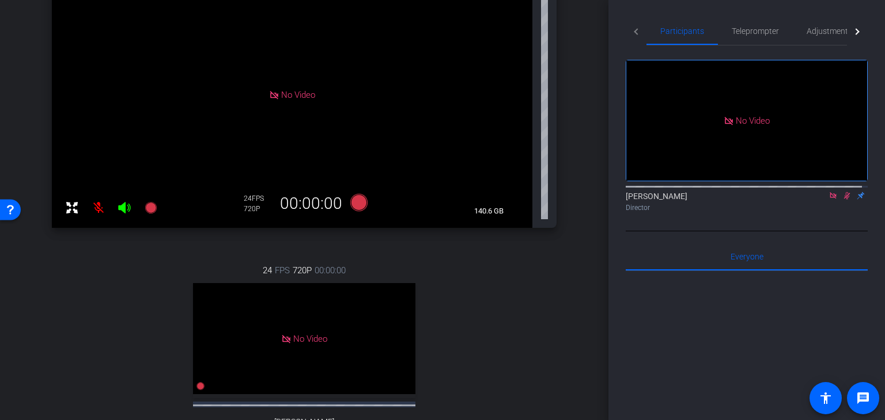
click at [844, 200] on icon at bounding box center [847, 195] width 6 height 7
click at [829, 199] on icon at bounding box center [832, 195] width 6 height 6
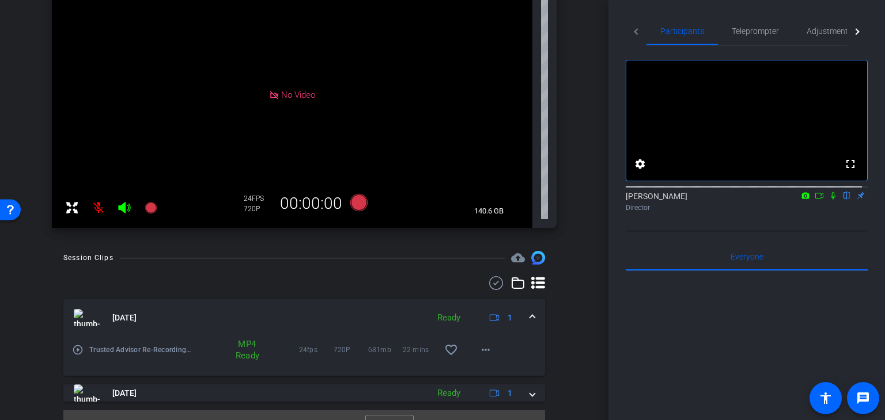
click at [817, 199] on icon at bounding box center [819, 196] width 8 height 6
click at [830, 200] on icon at bounding box center [832, 196] width 9 height 8
click at [828, 200] on icon at bounding box center [832, 196] width 9 height 8
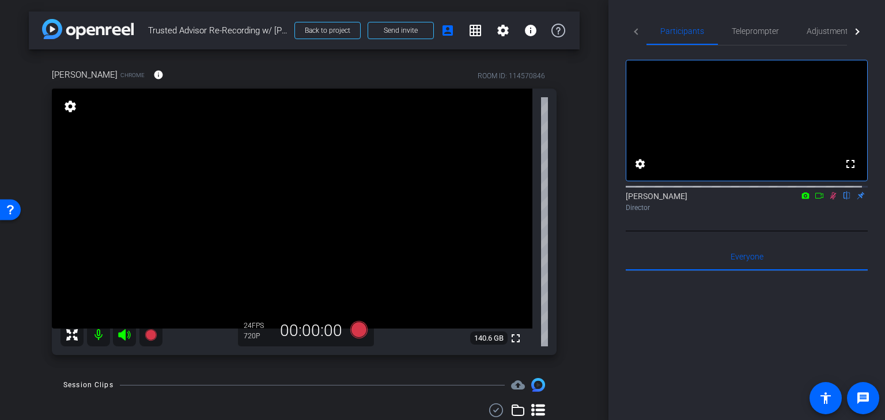
click at [828, 200] on icon at bounding box center [832, 196] width 9 height 8
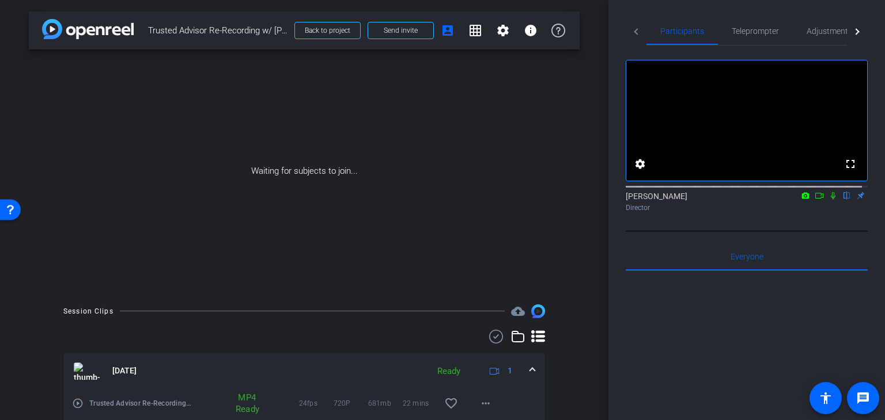
click at [828, 200] on icon at bounding box center [832, 196] width 9 height 8
click at [814, 200] on icon at bounding box center [818, 196] width 9 height 8
click at [754, 33] on span "Teleprompter" at bounding box center [754, 31] width 47 height 8
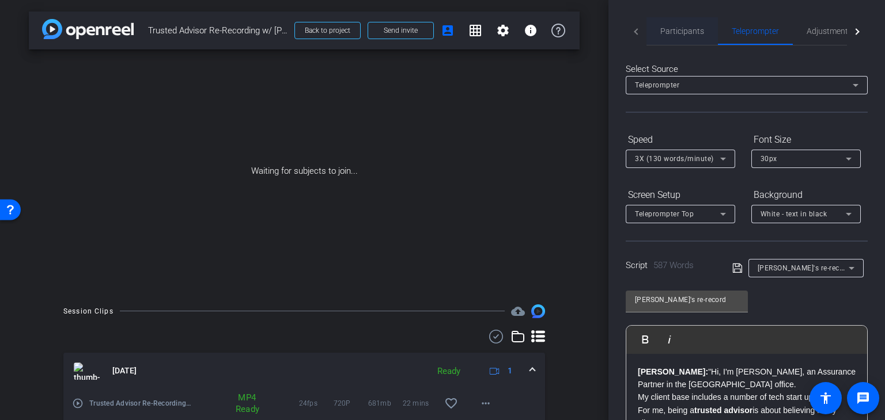
click at [679, 29] on span "Participants" at bounding box center [682, 31] width 44 height 8
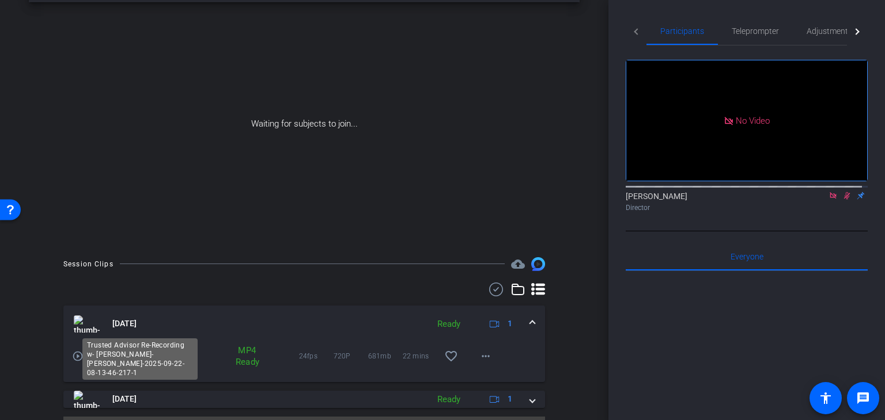
scroll to position [76, 0]
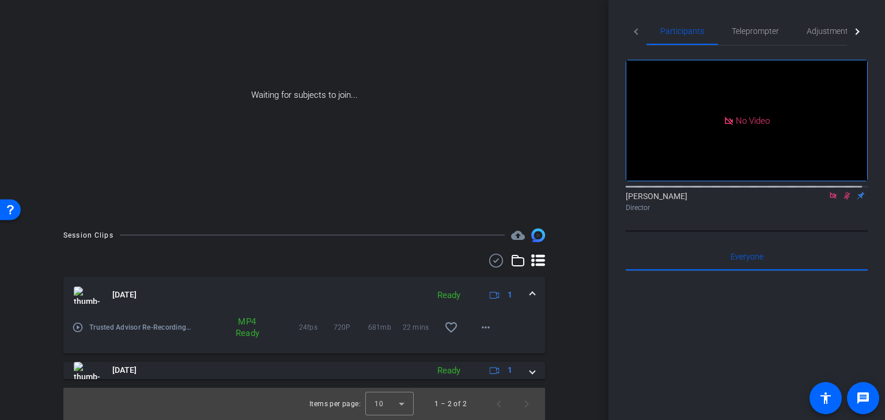
click at [80, 328] on mat-icon "play_circle_outline" at bounding box center [78, 328] width 12 height 12
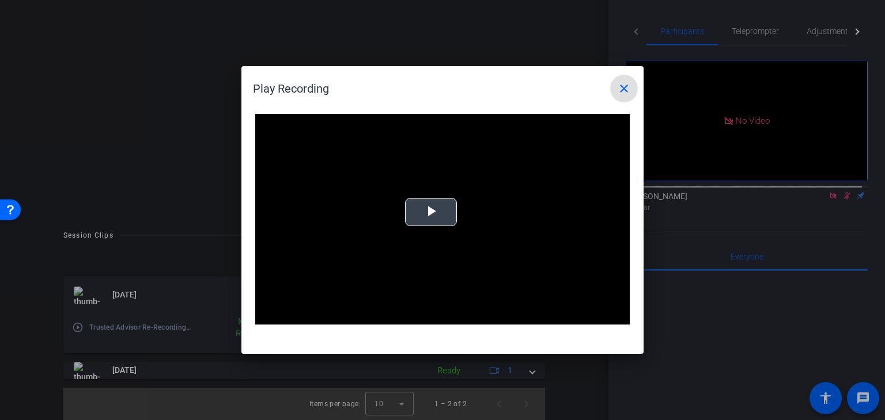
click at [431, 213] on span "Video Player" at bounding box center [431, 213] width 0 height 0
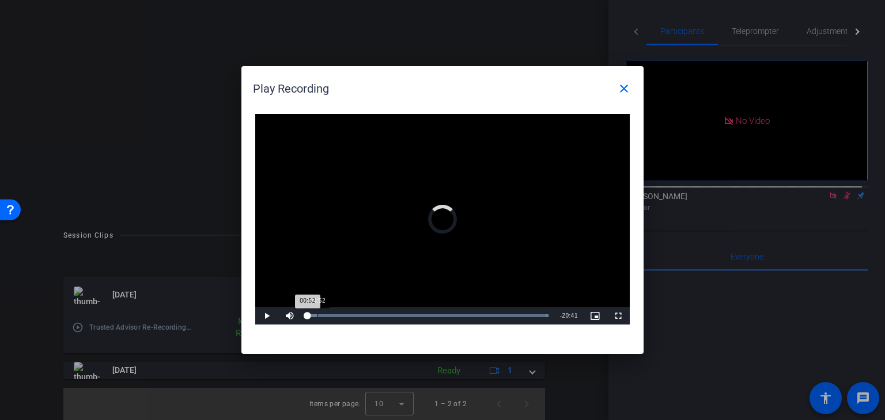
click at [316, 315] on div "Loaded : 100.00% 00:52 00:52" at bounding box center [427, 315] width 241 height 3
click at [324, 314] on div "Loaded : 100.00% 01:29 00:53" at bounding box center [427, 315] width 241 height 3
click at [331, 314] on div "02:06" at bounding box center [331, 315] width 1 height 3
click at [338, 314] on div "Loaded : 100.00% 02:46 02:46" at bounding box center [427, 315] width 241 height 3
click at [346, 314] on div "Loaded : 100.00% 03:29 02:49" at bounding box center [427, 315] width 241 height 3
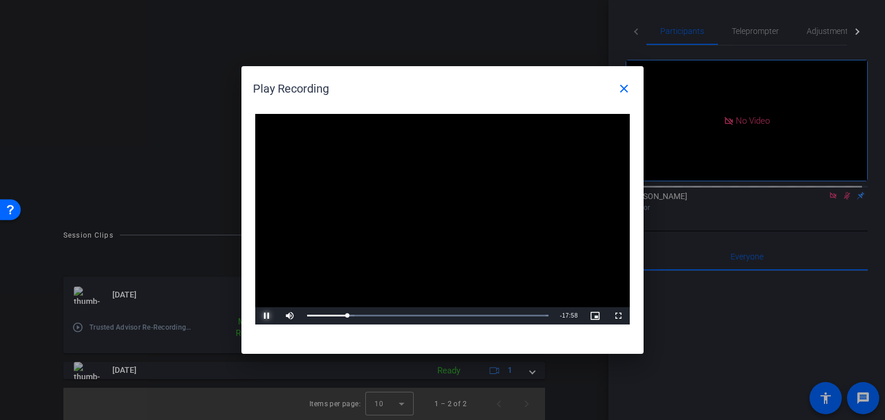
click at [264, 316] on span "Video Player" at bounding box center [266, 316] width 23 height 0
click at [627, 88] on mat-icon "close" at bounding box center [624, 89] width 14 height 14
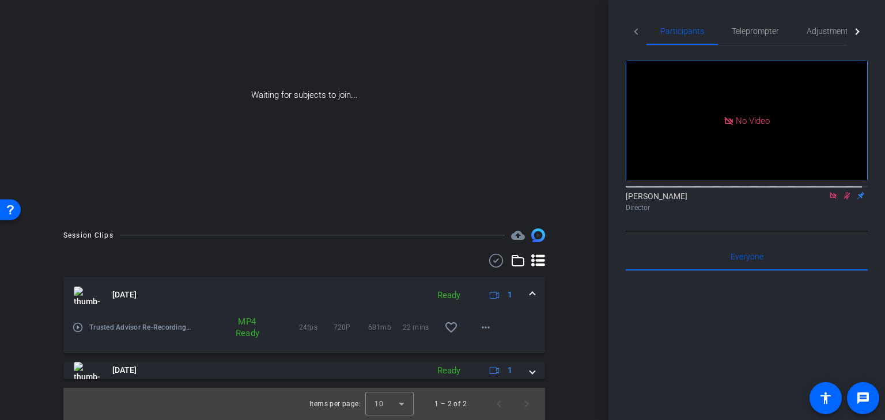
scroll to position [0, 0]
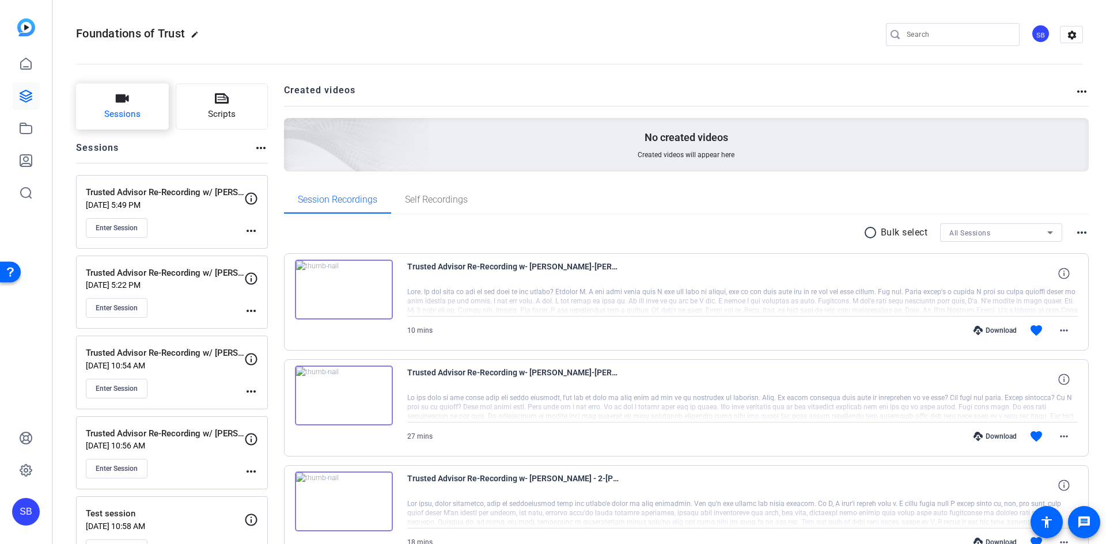
click at [128, 102] on icon "button" at bounding box center [122, 98] width 13 height 8
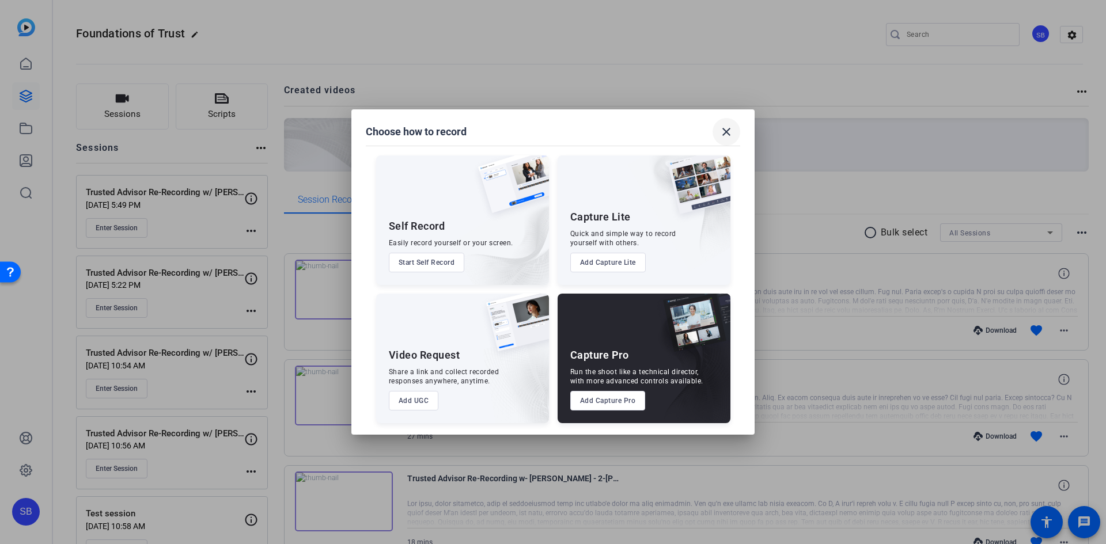
click at [733, 131] on mat-icon "close" at bounding box center [726, 132] width 14 height 14
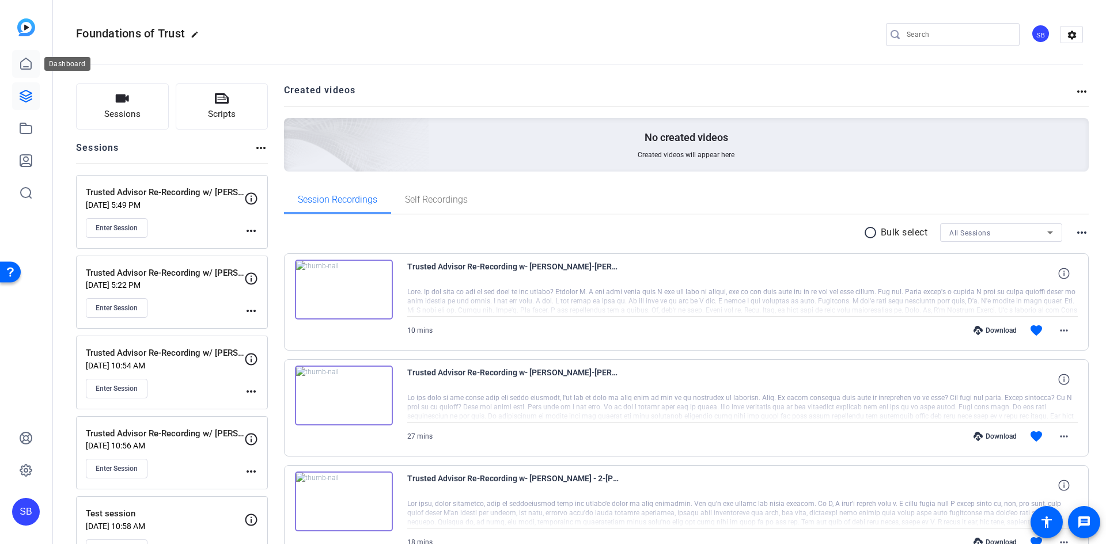
click at [27, 66] on icon at bounding box center [26, 64] width 14 height 14
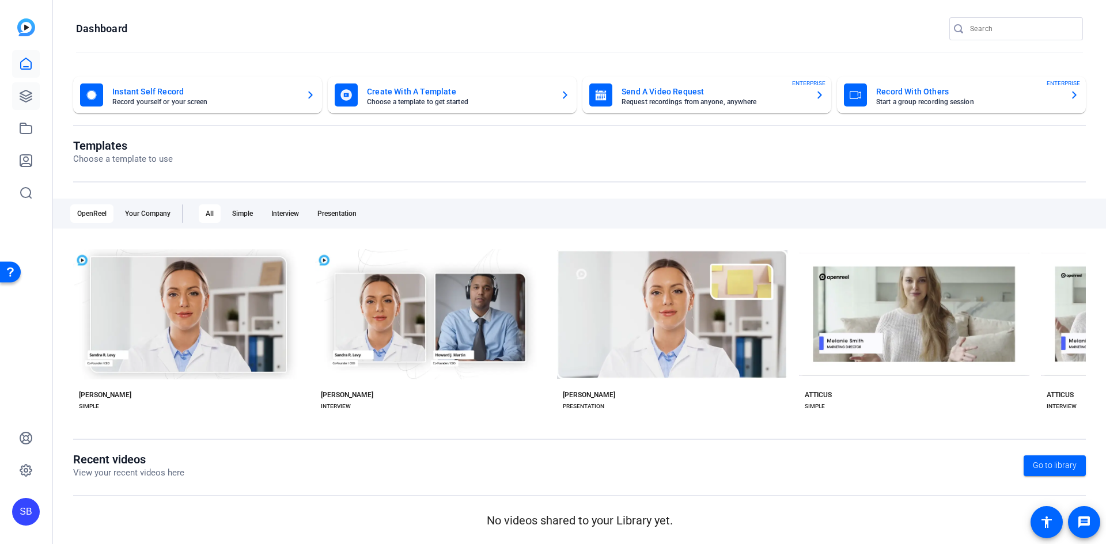
click at [20, 96] on icon at bounding box center [26, 96] width 14 height 14
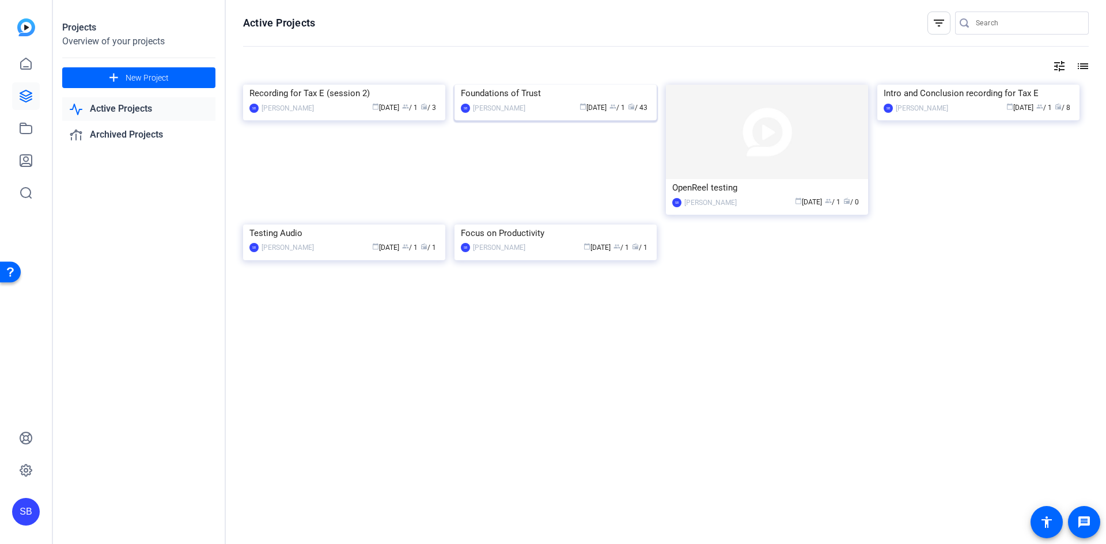
click at [570, 85] on img at bounding box center [555, 85] width 202 height 0
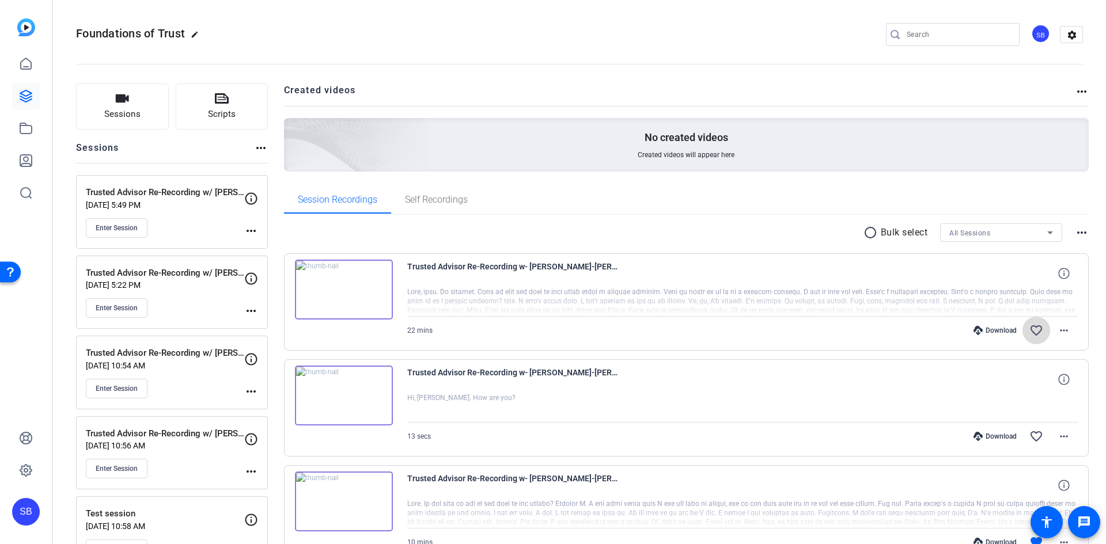
click at [1030, 329] on mat-icon "favorite_border" at bounding box center [1036, 331] width 14 height 14
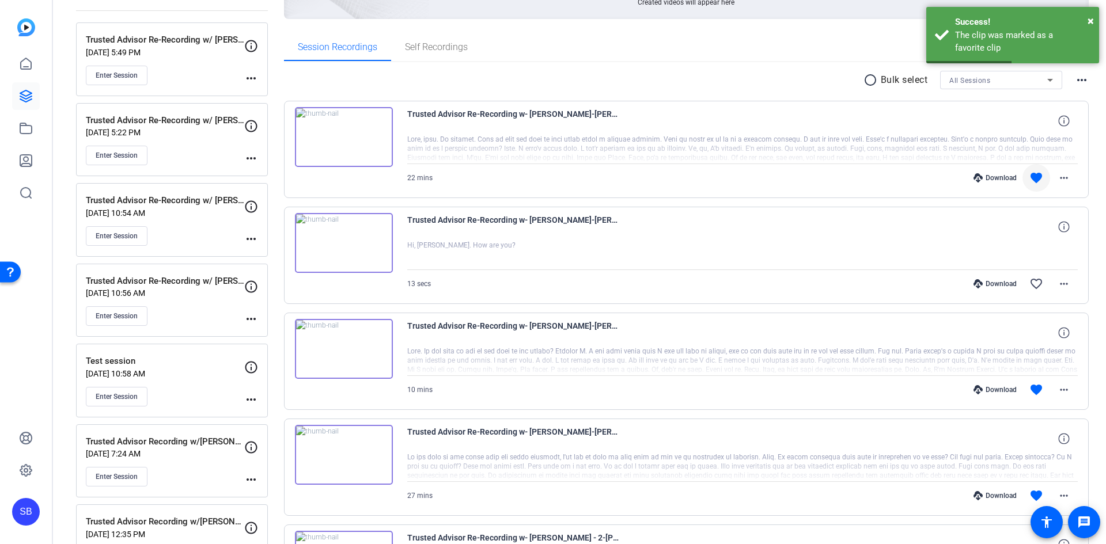
scroll to position [173, 0]
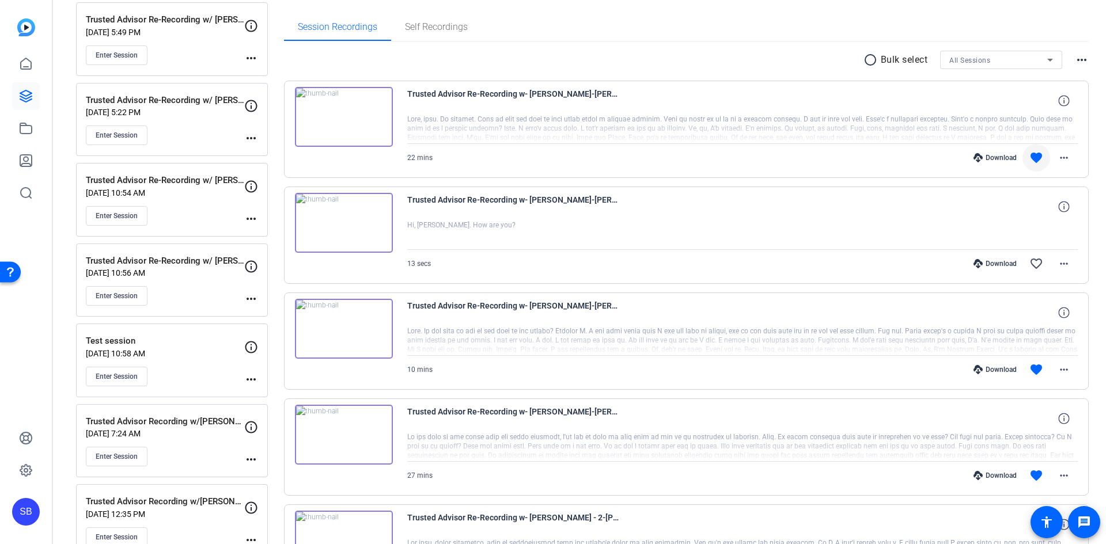
click at [735, 15] on div "Session Recordings Self Recordings" at bounding box center [686, 27] width 805 height 28
